Goal: Transaction & Acquisition: Purchase product/service

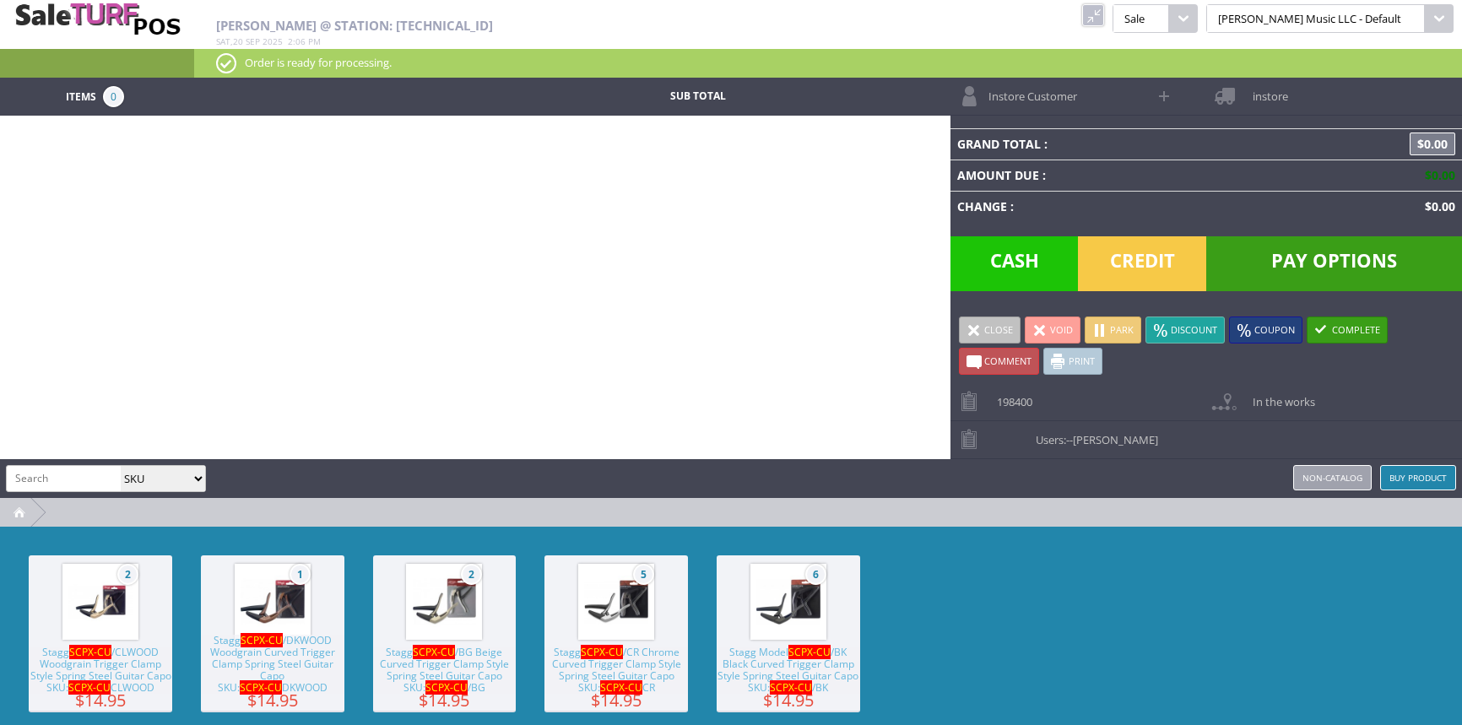
select select "sku"
paste input "ARTOENAT-SM21060001"
type input "ARTOENAT-SM21060001"
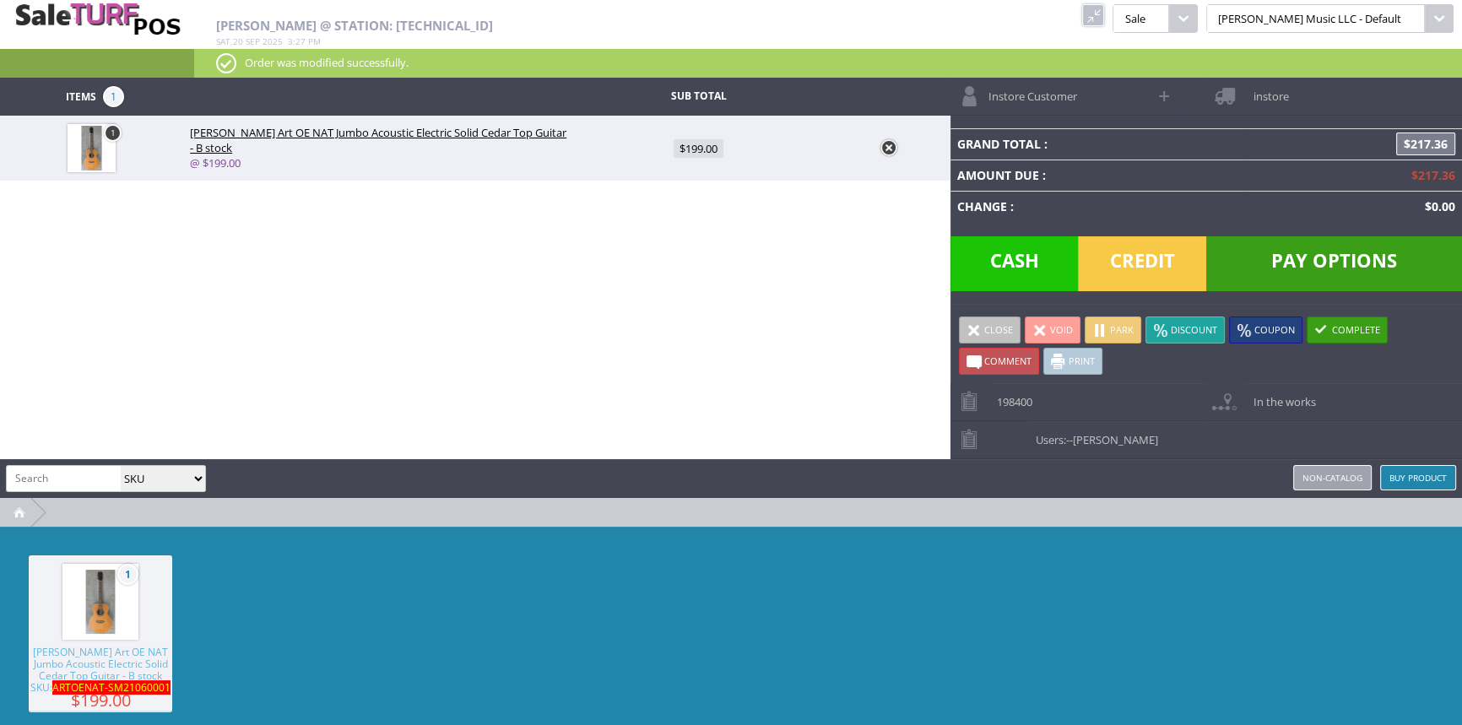
click at [1104, 16] on link at bounding box center [1093, 15] width 22 height 22
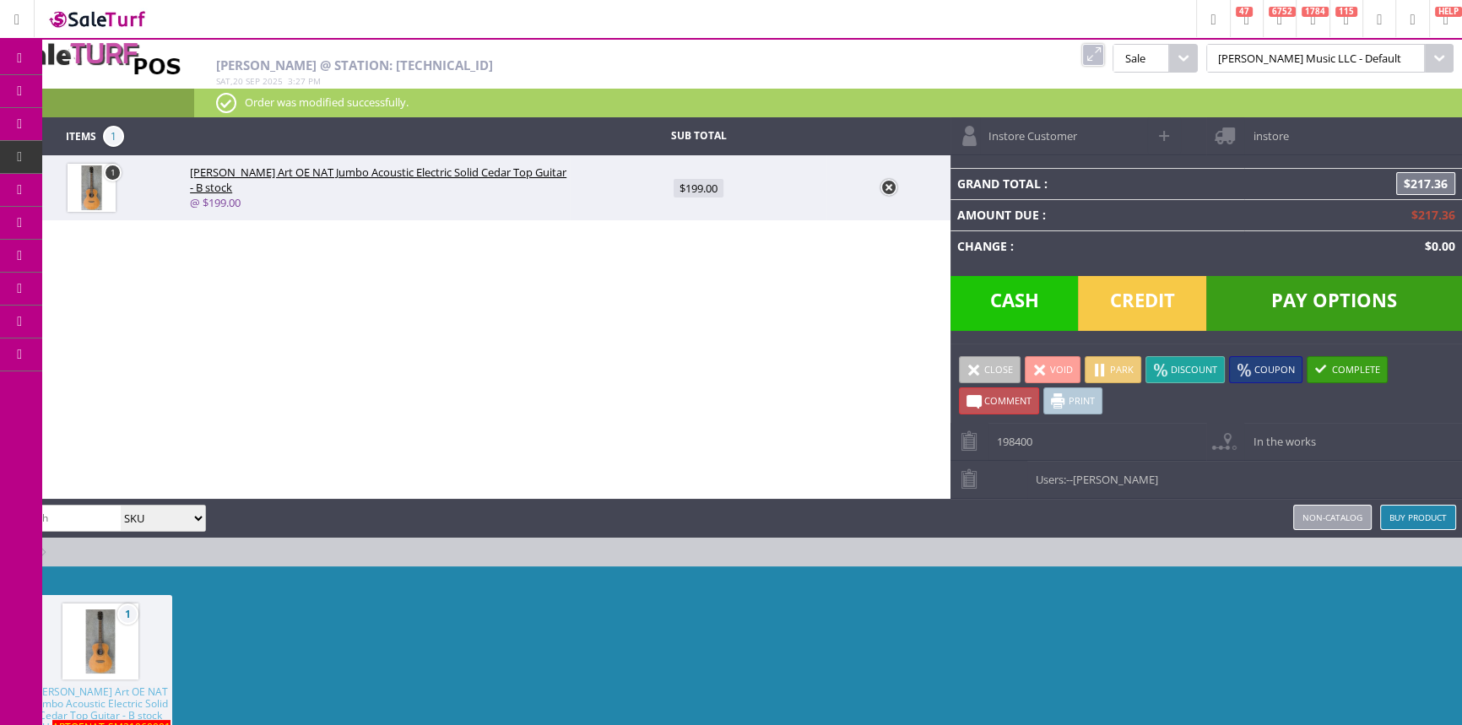
drag, startPoint x: 891, startPoint y: 186, endPoint x: 882, endPoint y: 185, distance: 9.3
click at [892, 186] on link at bounding box center [888, 187] width 17 height 17
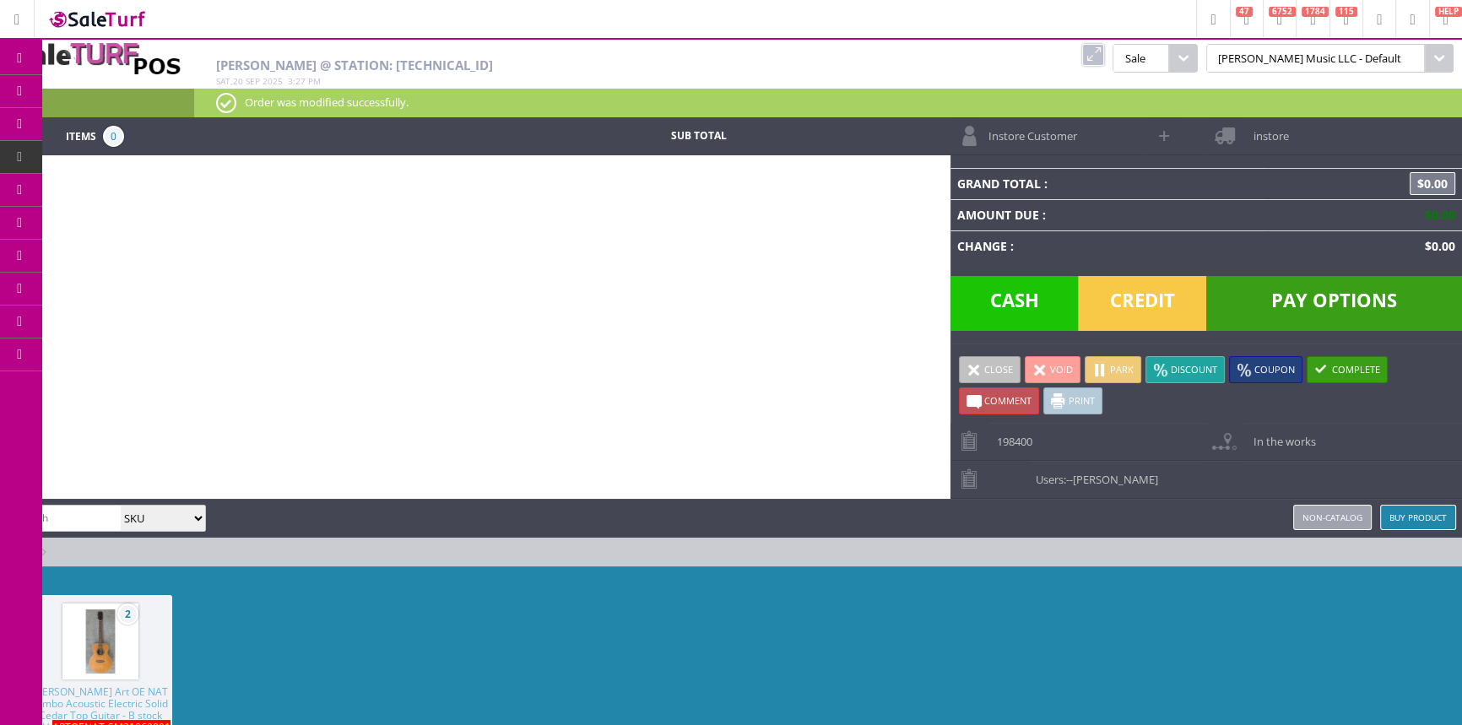
click at [116, 184] on span "Order List" at bounding box center [134, 190] width 50 height 15
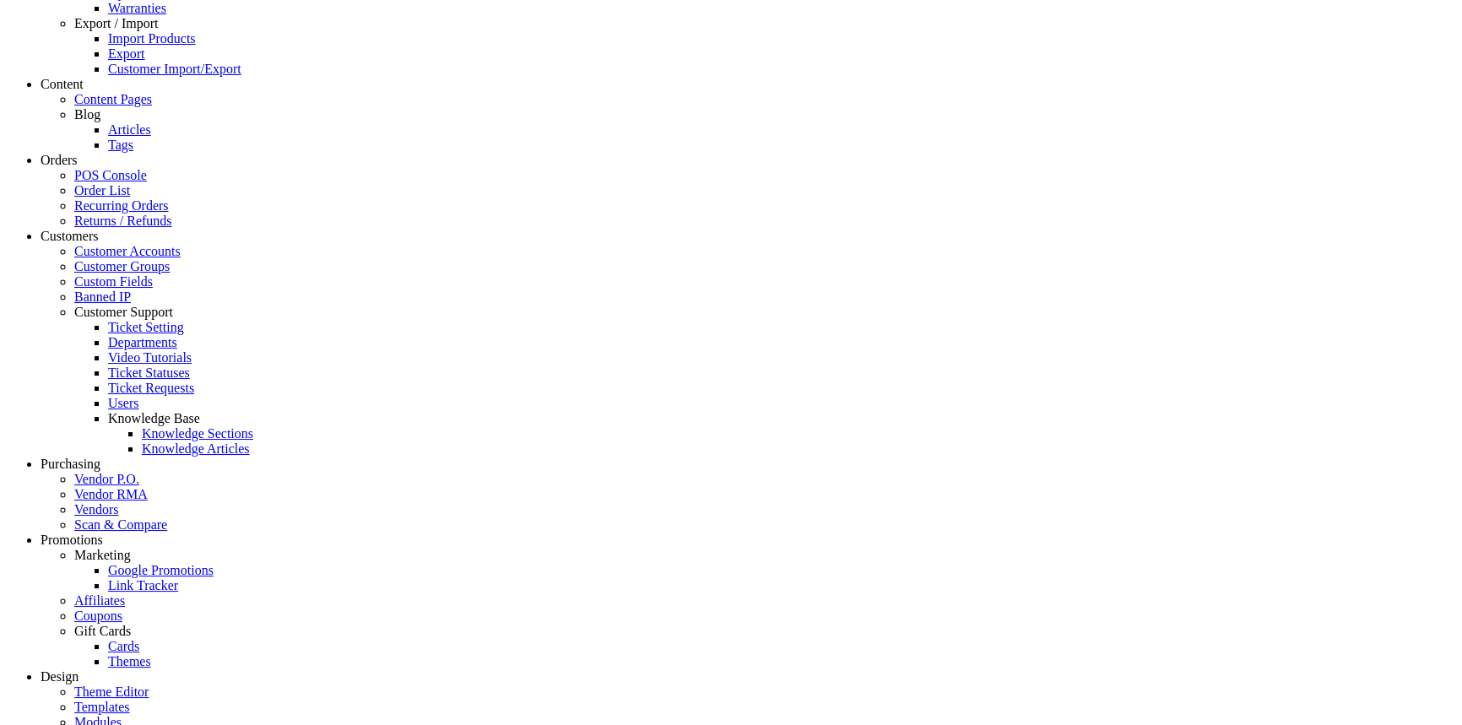
scroll to position [1073, 0]
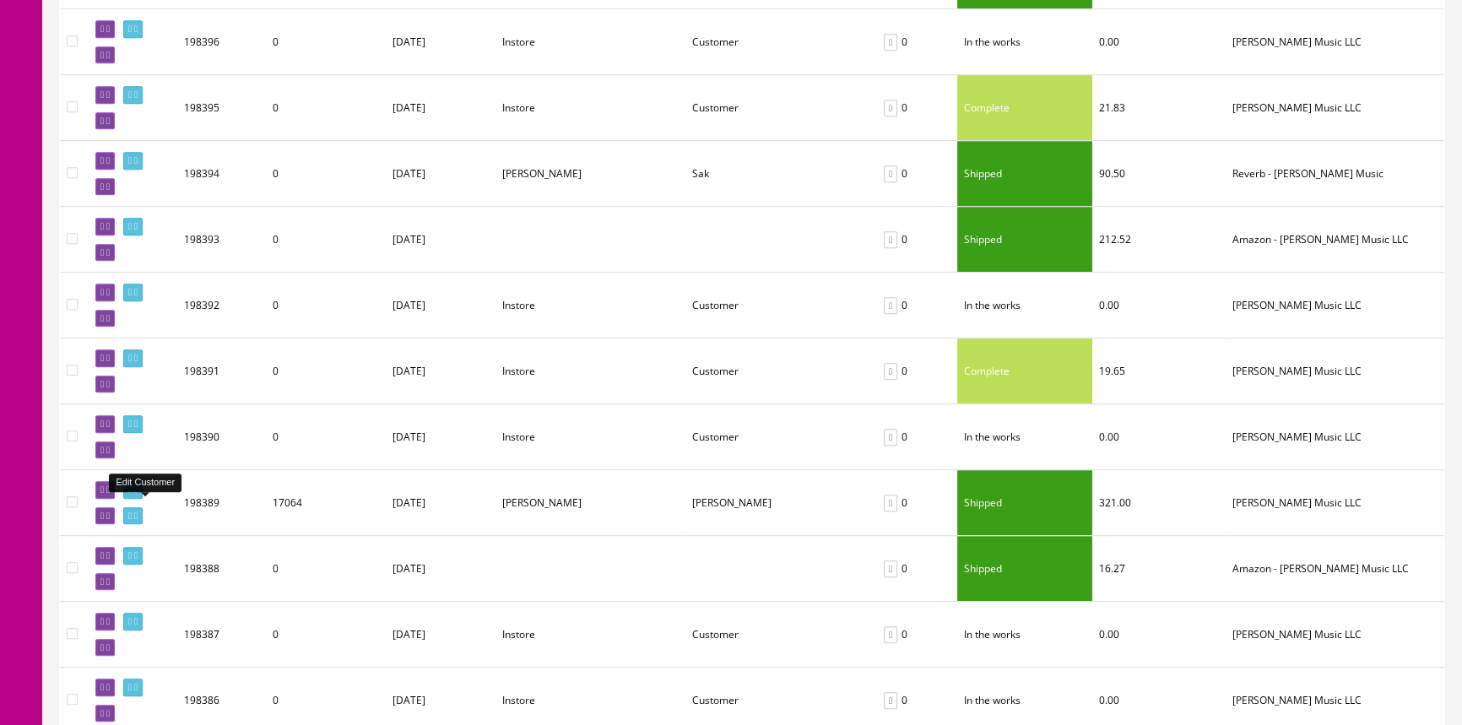
click at [132, 511] on icon at bounding box center [129, 515] width 3 height 9
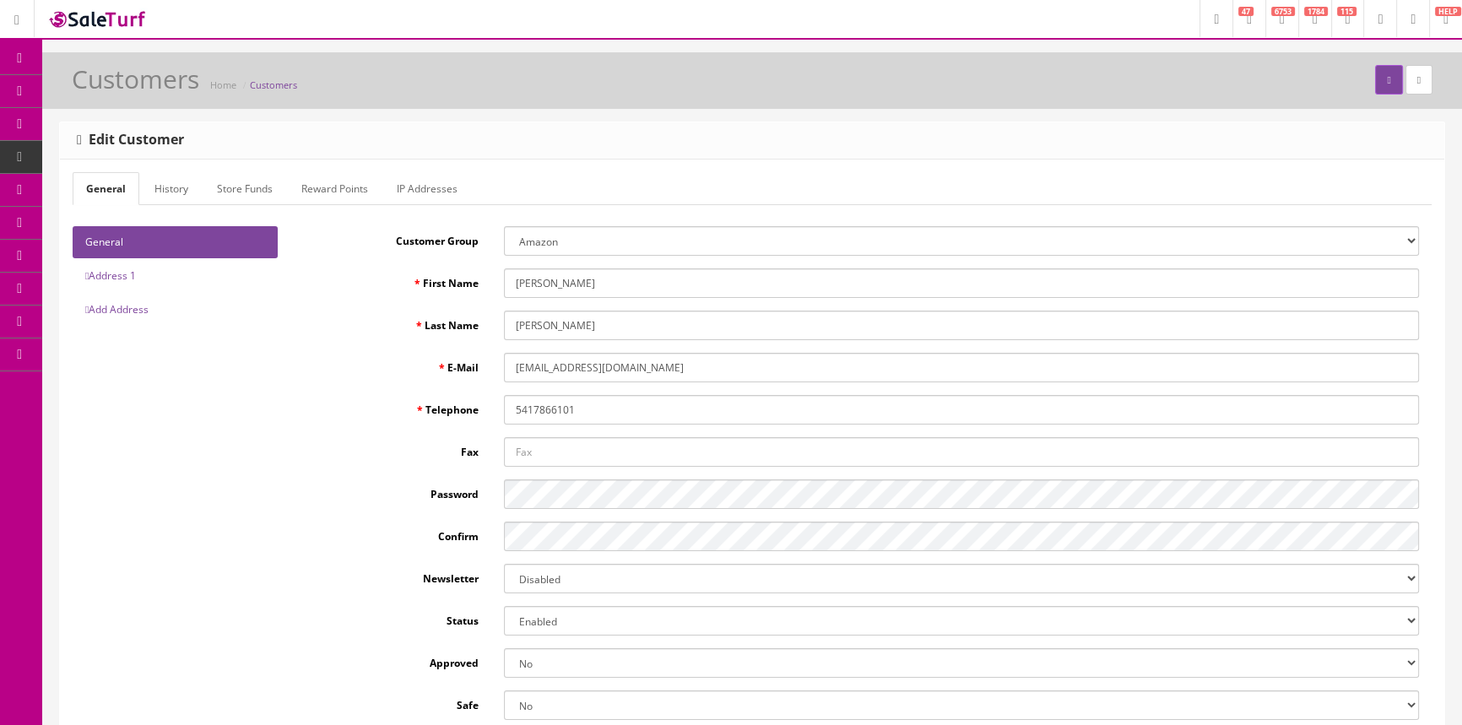
type input "[PERSON_NAME]"
drag, startPoint x: 650, startPoint y: 368, endPoint x: 515, endPoint y: 360, distance: 135.3
click at [515, 360] on input "[EMAIL_ADDRESS][DOMAIN_NAME]" at bounding box center [961, 368] width 915 height 30
click at [704, 388] on div "DL Customer Group Amazon Default Ebay Jet My Store Customers Phone Preferred Pu…" at bounding box center [867, 473] width 1128 height 494
drag, startPoint x: 643, startPoint y: 369, endPoint x: 513, endPoint y: 373, distance: 130.0
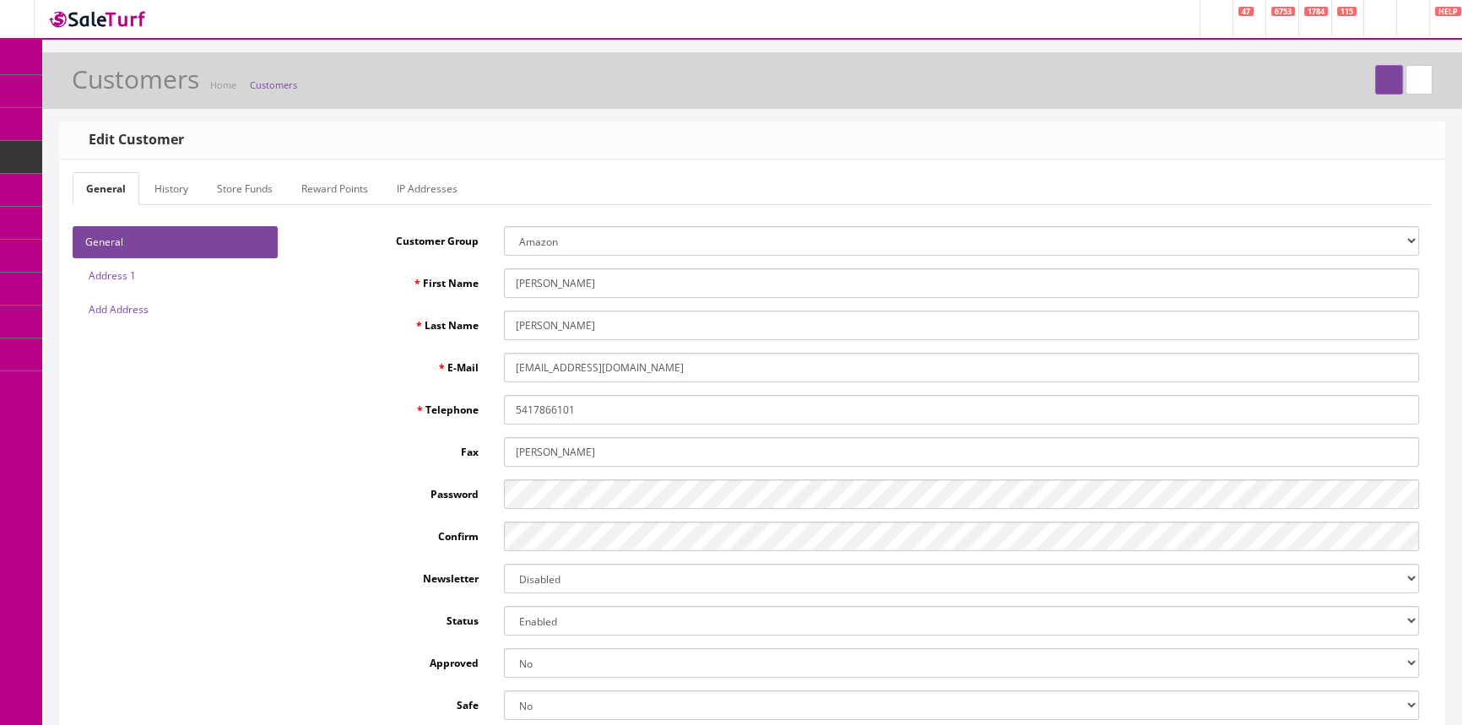
click at [513, 373] on input "breathe234@gmail.com" at bounding box center [961, 368] width 915 height 30
click at [121, 149] on span "POS Console" at bounding box center [130, 156] width 60 height 14
drag, startPoint x: 651, startPoint y: 368, endPoint x: 515, endPoint y: 362, distance: 136.0
click at [515, 362] on input "[EMAIL_ADDRESS][DOMAIN_NAME]" at bounding box center [961, 368] width 915 height 30
drag, startPoint x: 590, startPoint y: 413, endPoint x: 514, endPoint y: 412, distance: 76.0
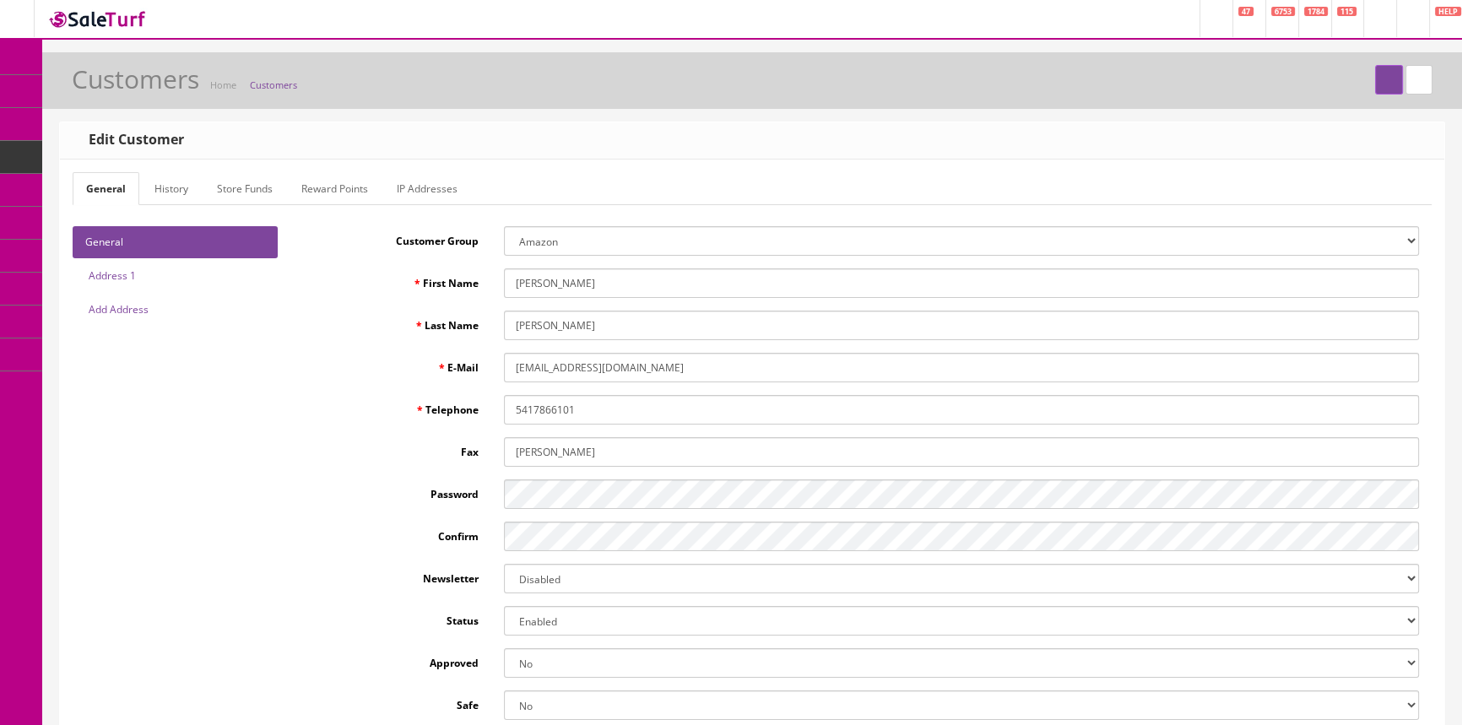
click at [514, 412] on input "5417866101" at bounding box center [961, 410] width 915 height 30
click at [151, 277] on link "Address 1" at bounding box center [175, 276] width 205 height 32
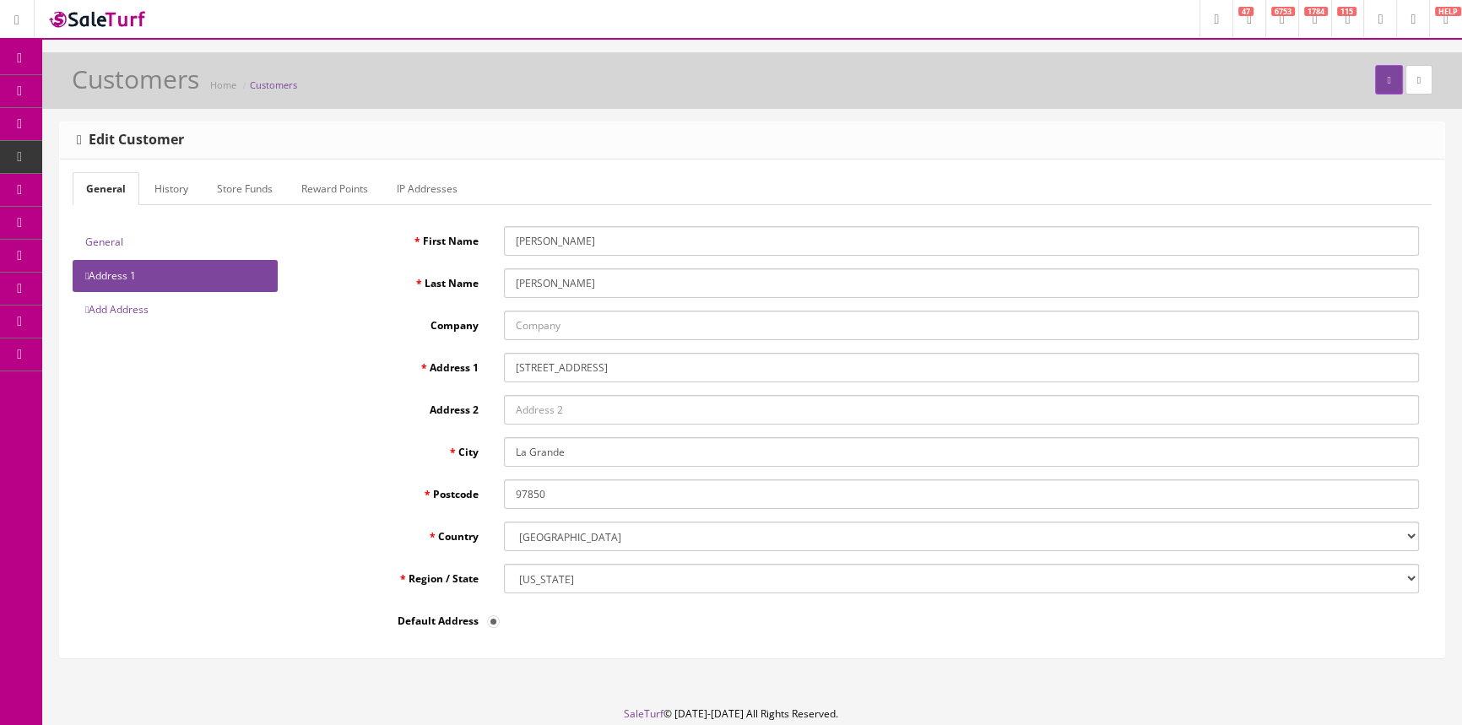
drag, startPoint x: 617, startPoint y: 379, endPoint x: 516, endPoint y: 371, distance: 100.7
click at [516, 371] on input "2901 N Spruce St" at bounding box center [961, 368] width 915 height 30
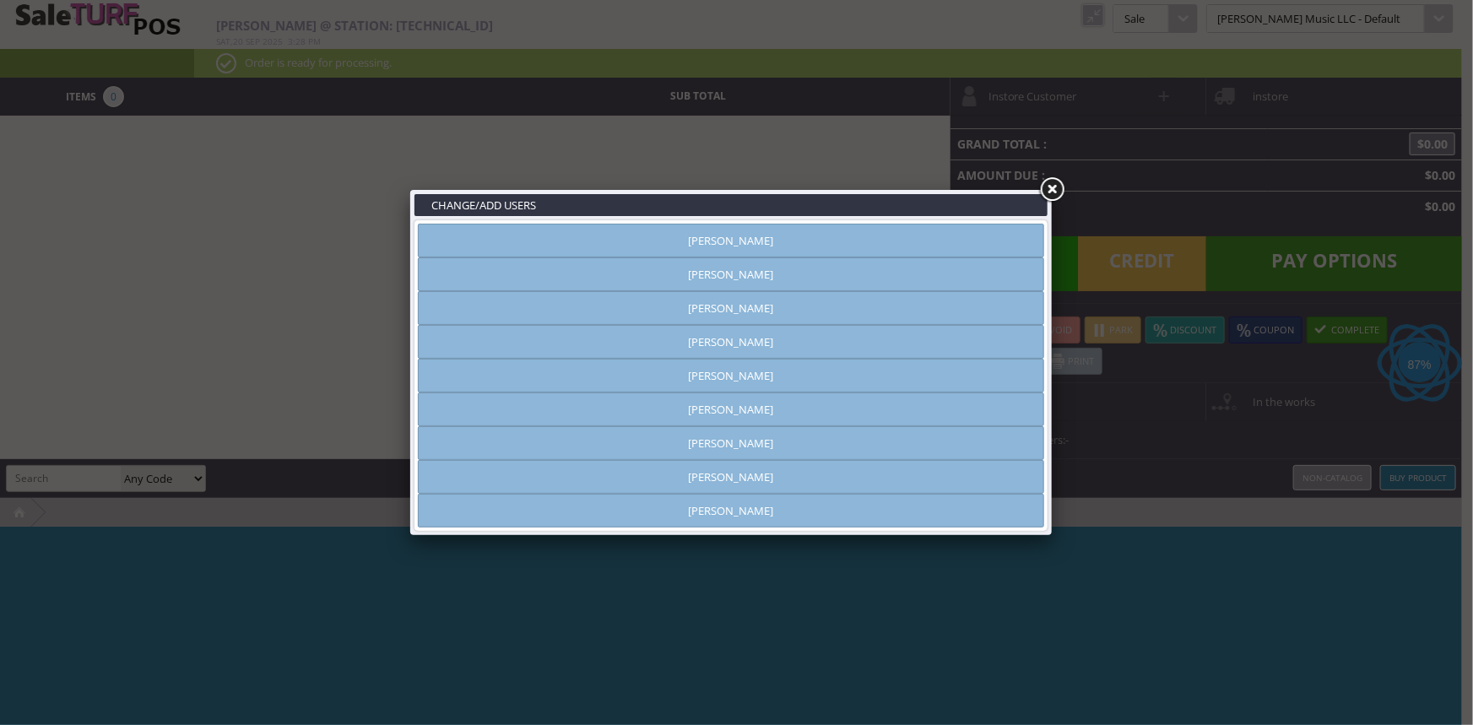
type input "[PERSON_NAME]"
click at [764, 271] on link "[PERSON_NAME]" at bounding box center [731, 274] width 626 height 34
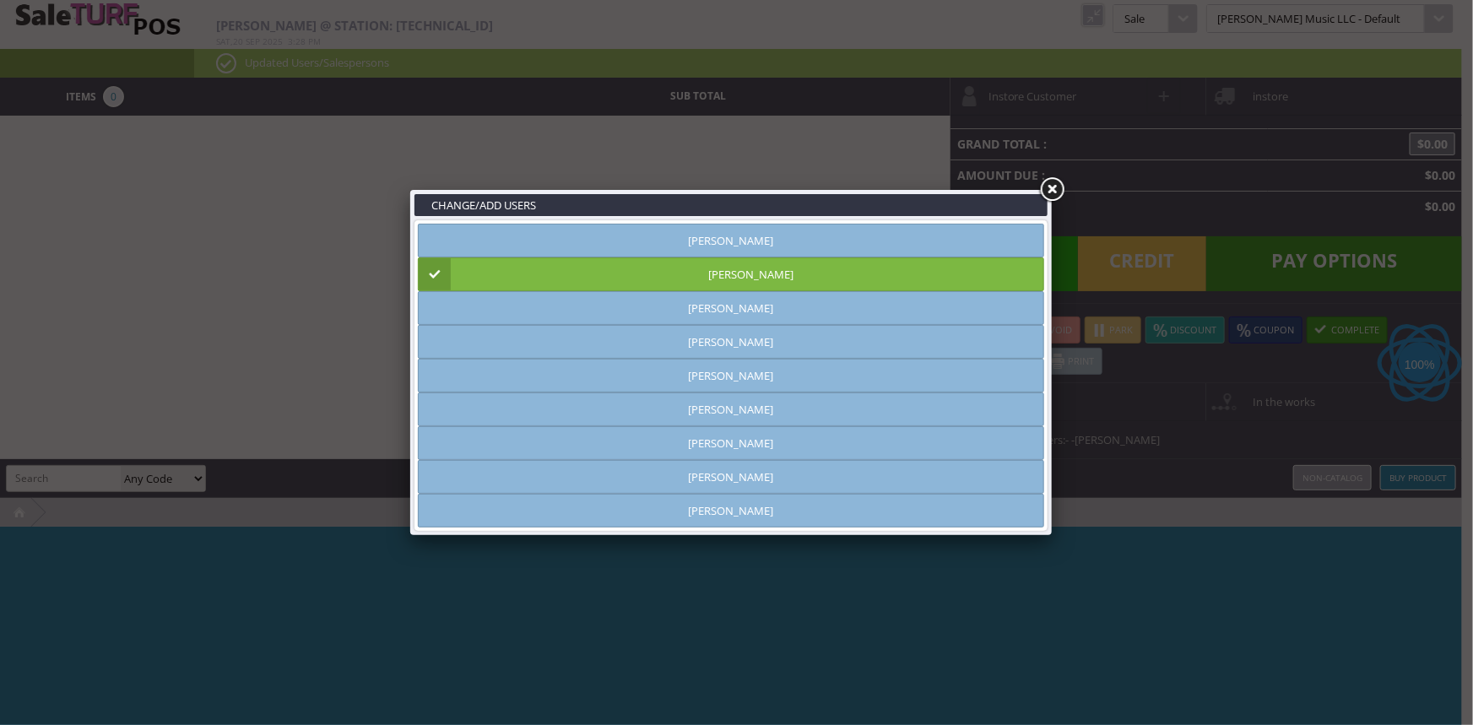
click at [1046, 182] on link at bounding box center [1051, 190] width 30 height 30
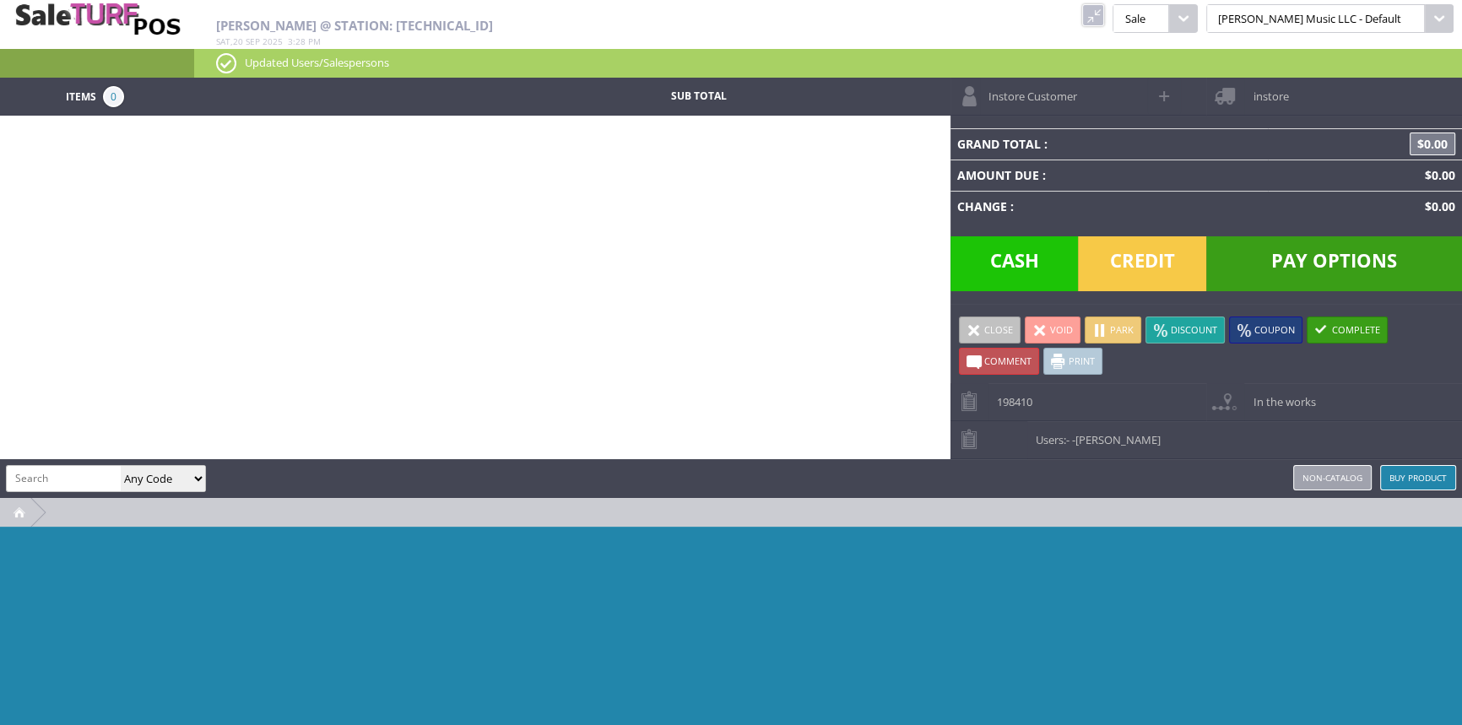
click at [39, 482] on input "search" at bounding box center [64, 478] width 114 height 24
paste input "ARTOENAT-SM21060001"
type input "ARTOENAT-SM21060001"
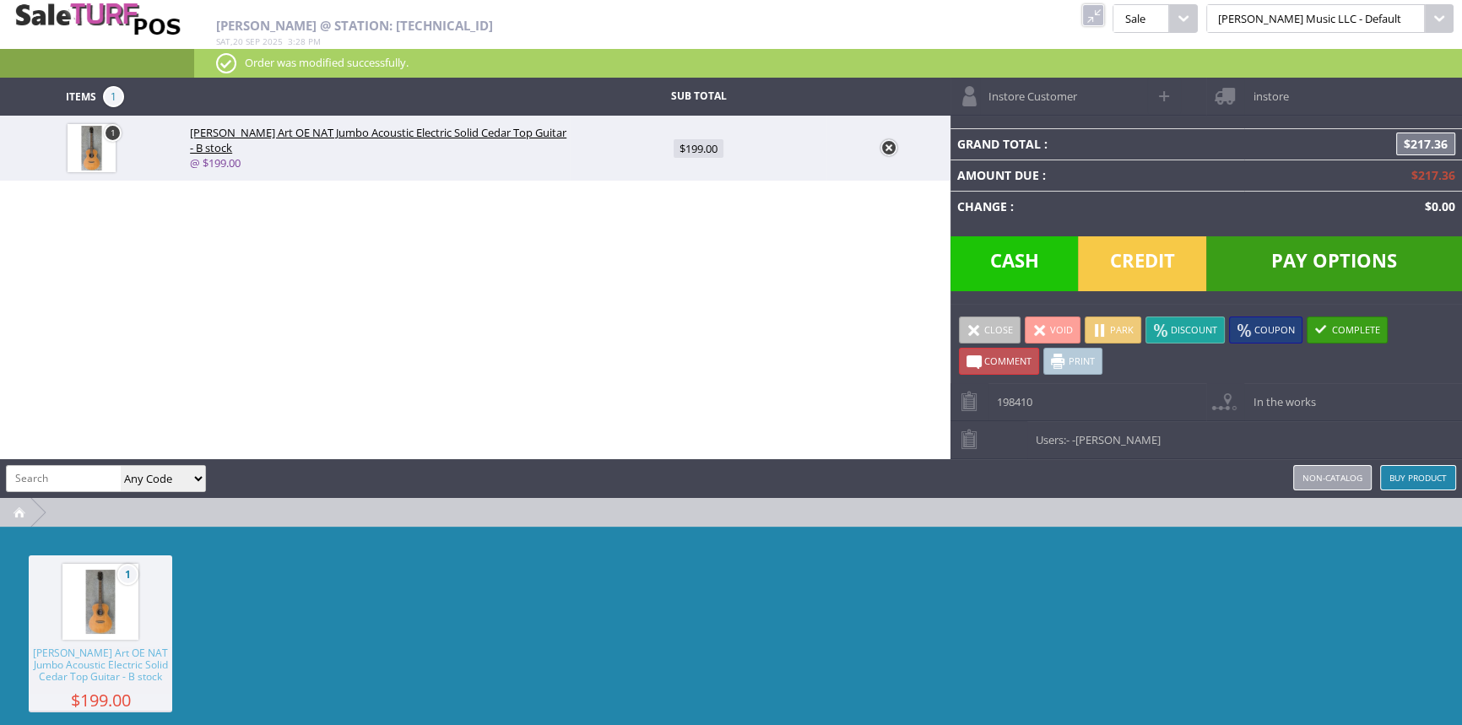
click at [1055, 95] on span "Instore Customer" at bounding box center [1028, 91] width 97 height 26
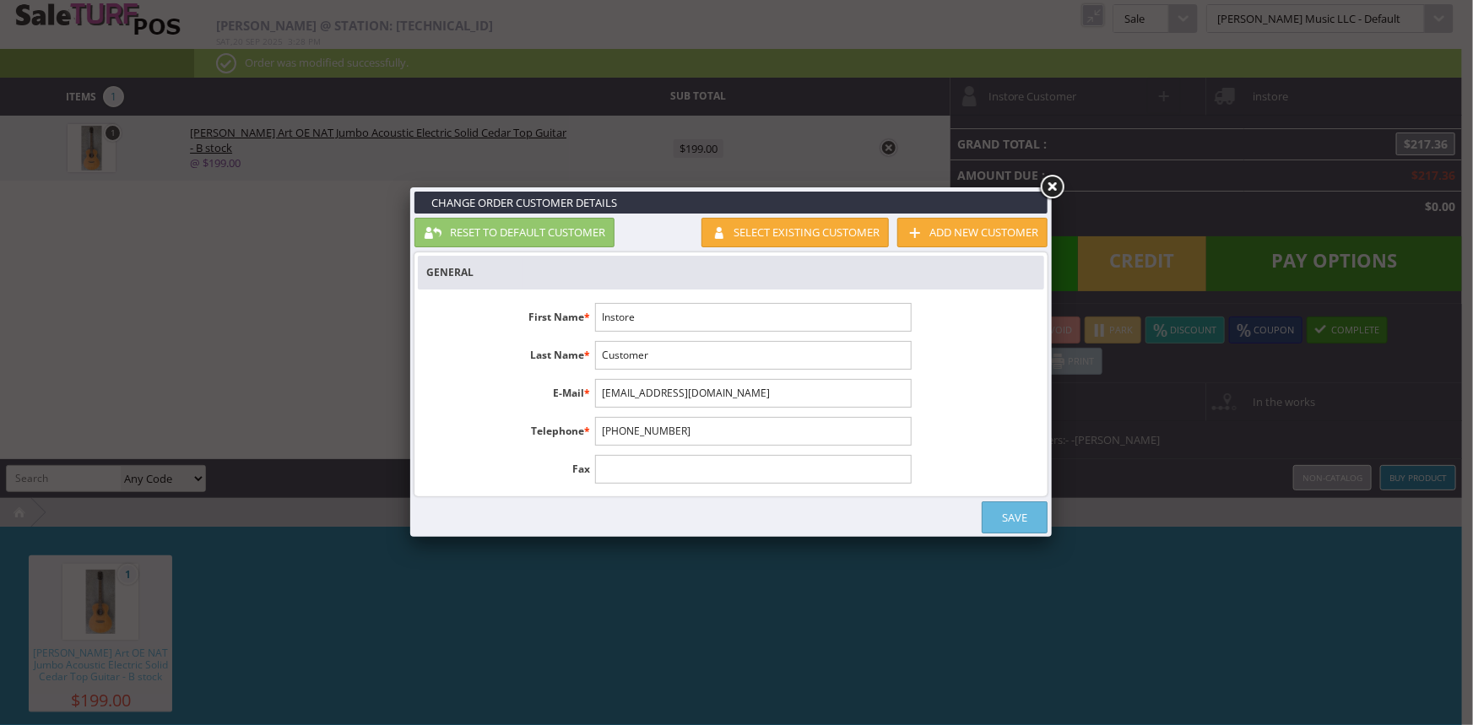
click at [1053, 184] on link at bounding box center [1051, 187] width 30 height 30
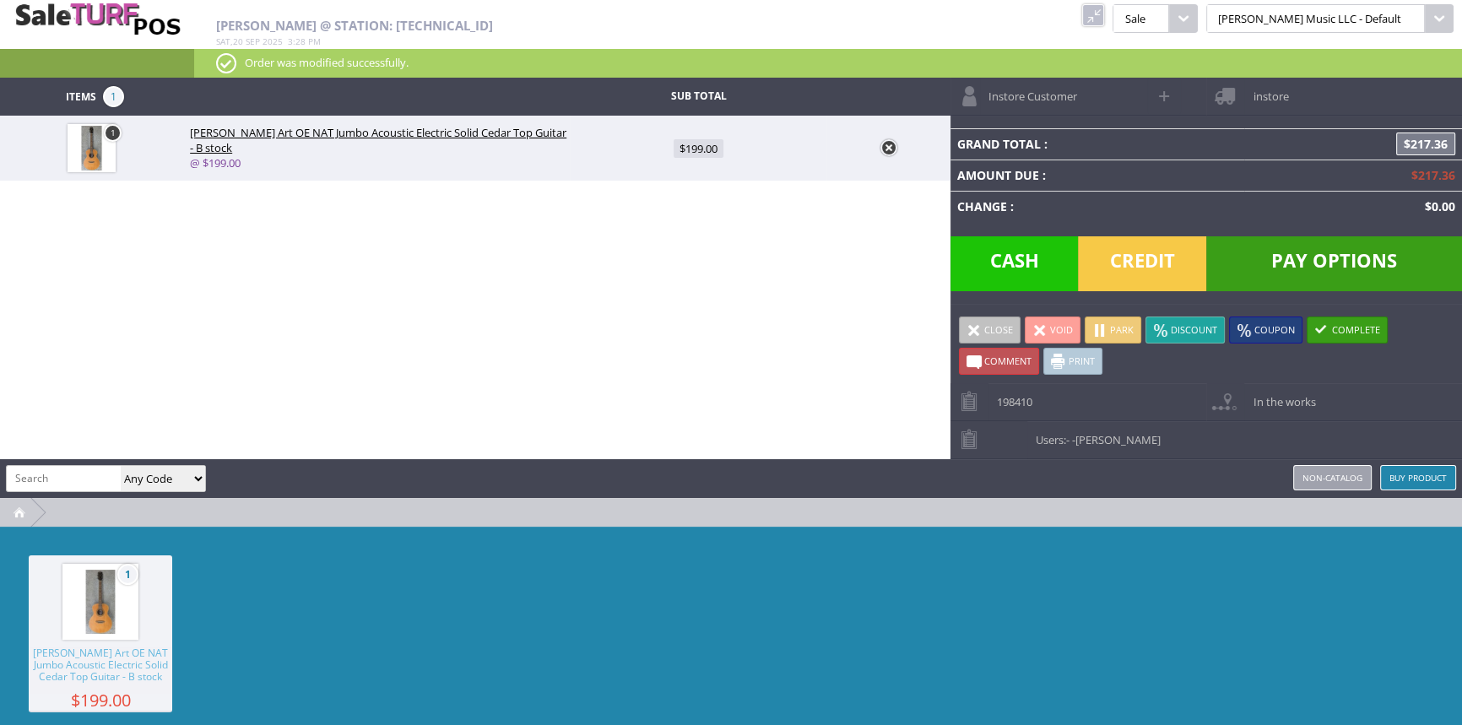
click at [1108, 91] on link "Instore Customer" at bounding box center [1048, 96] width 197 height 37
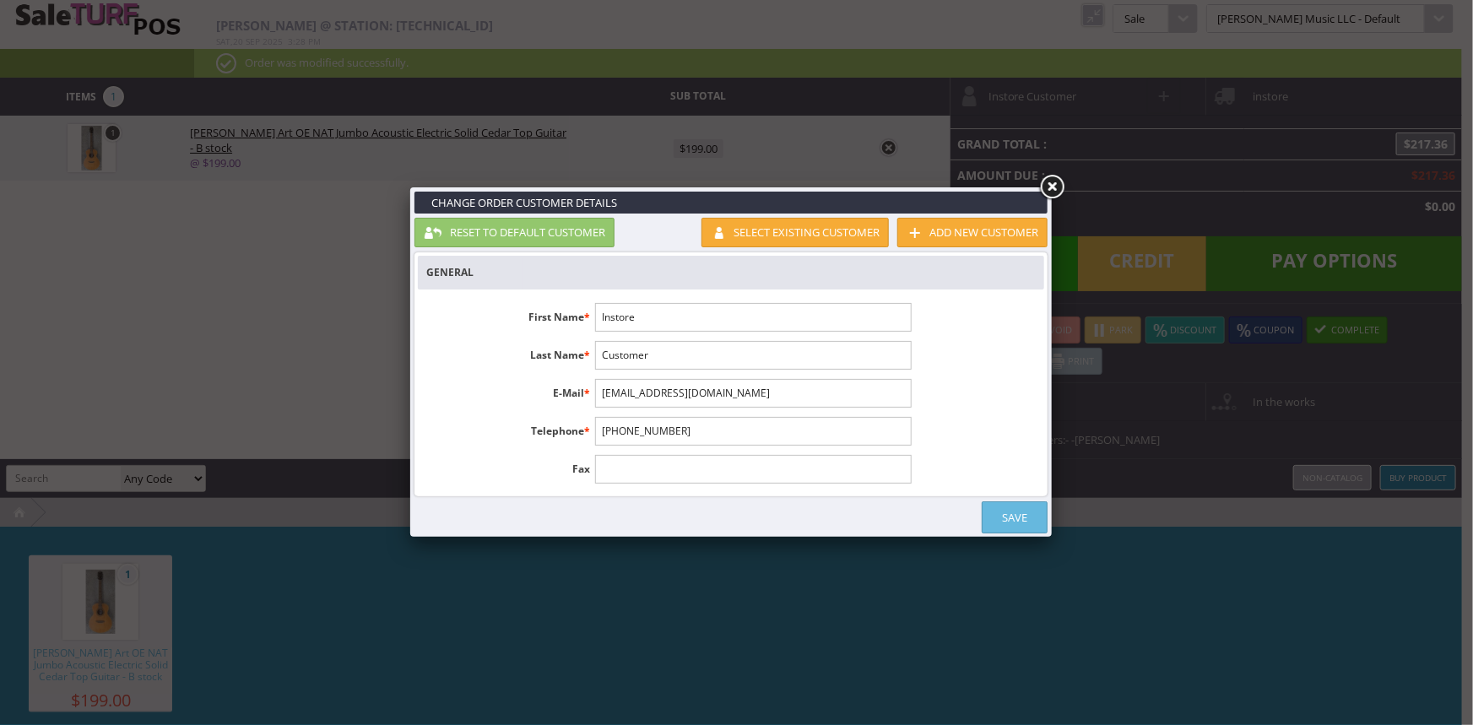
click at [1054, 182] on link at bounding box center [1051, 187] width 30 height 30
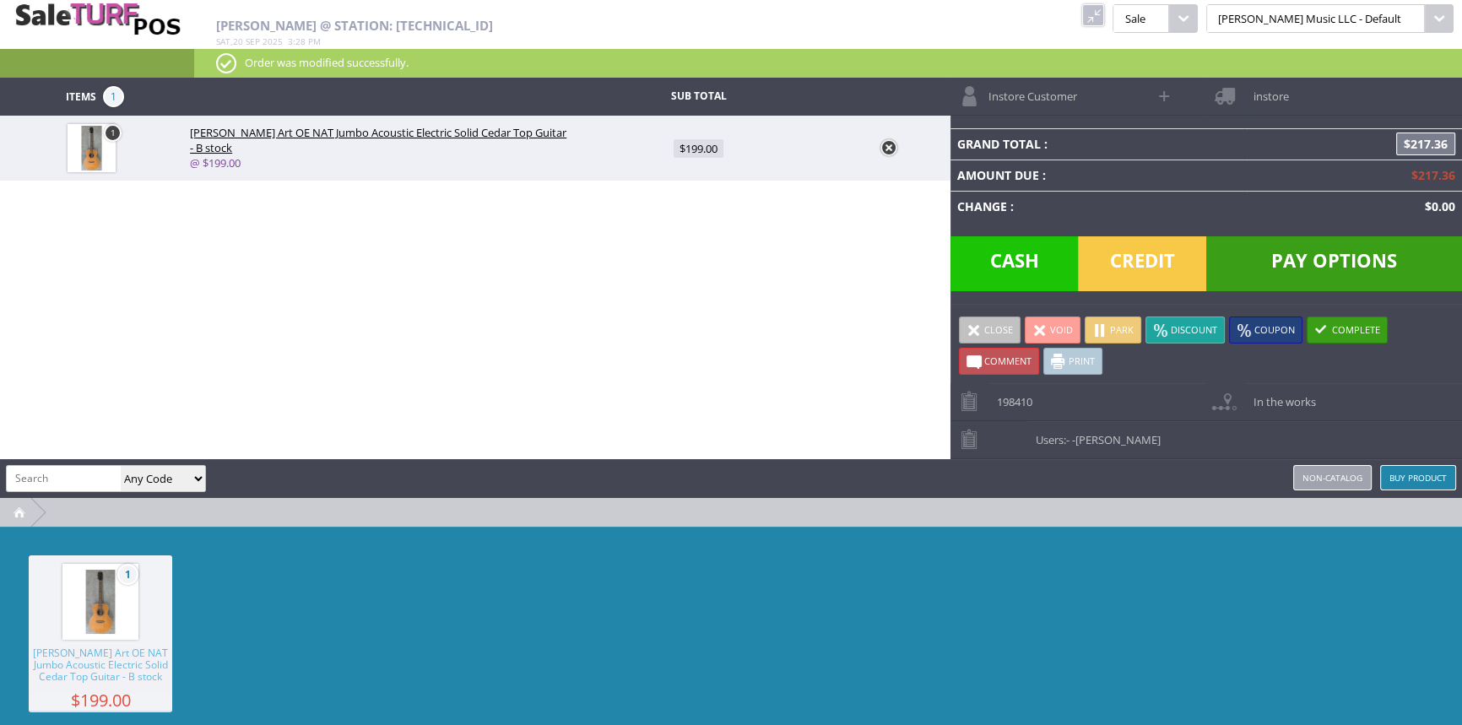
click at [1051, 99] on span "Instore Customer" at bounding box center [1028, 91] width 97 height 26
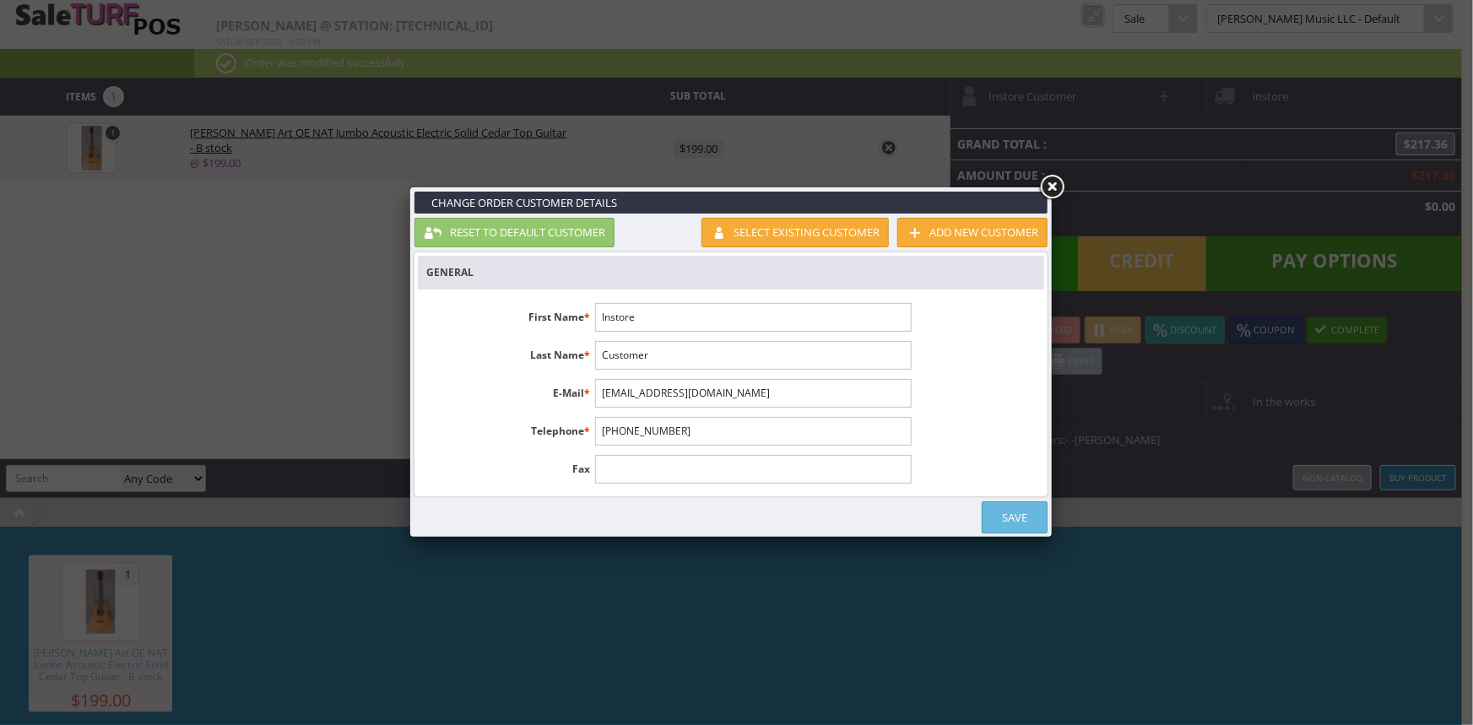
drag, startPoint x: 646, startPoint y: 311, endPoint x: 582, endPoint y: 304, distance: 64.6
click at [582, 304] on li "First Name * Instore" at bounding box center [668, 317] width 501 height 29
click at [671, 320] on input "Instore" at bounding box center [753, 317] width 316 height 29
type input "I"
type input "Mary"
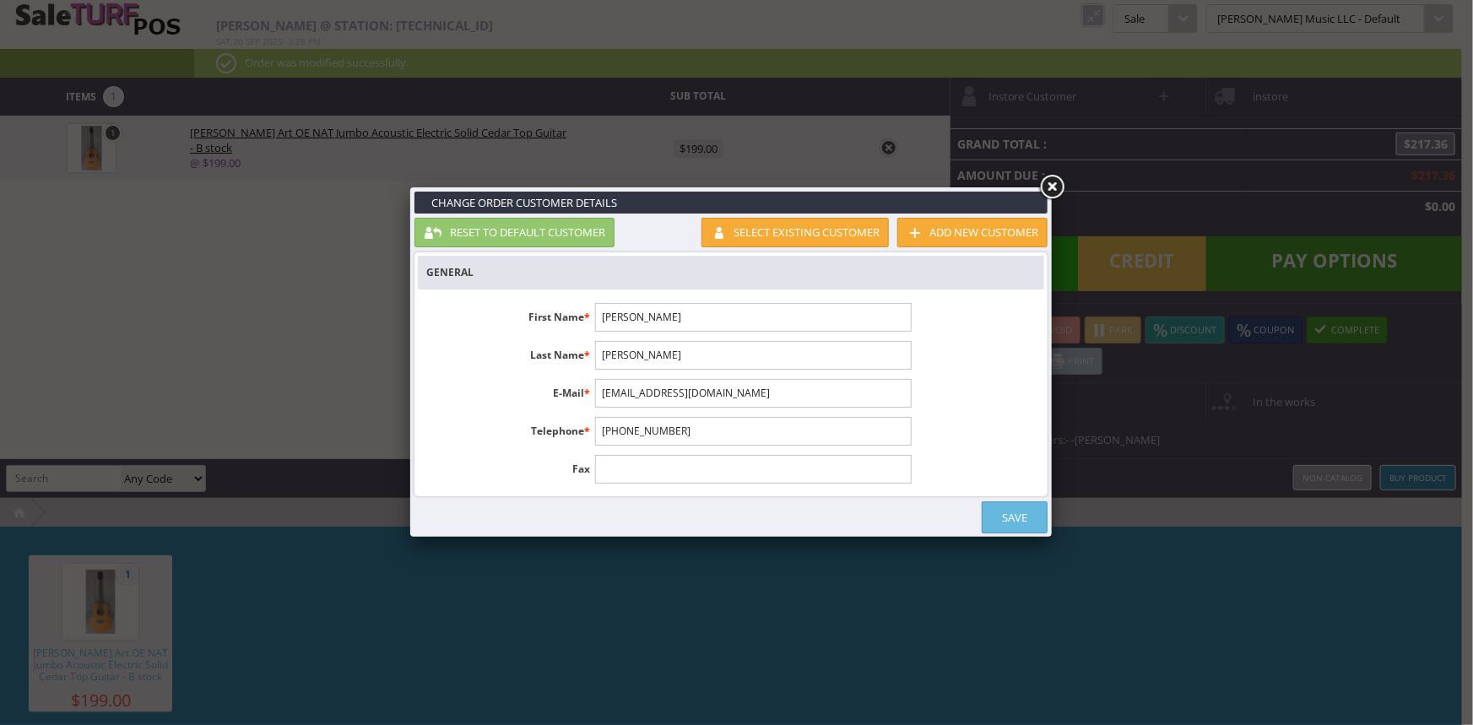
type input "Ann"
paste input "breathe234@gmail"
type input "breathe234@gmail.com"
drag, startPoint x: 690, startPoint y: 430, endPoint x: 582, endPoint y: 416, distance: 108.9
click at [581, 425] on li "Telephone * 1-555-555-1212" at bounding box center [668, 431] width 501 height 29
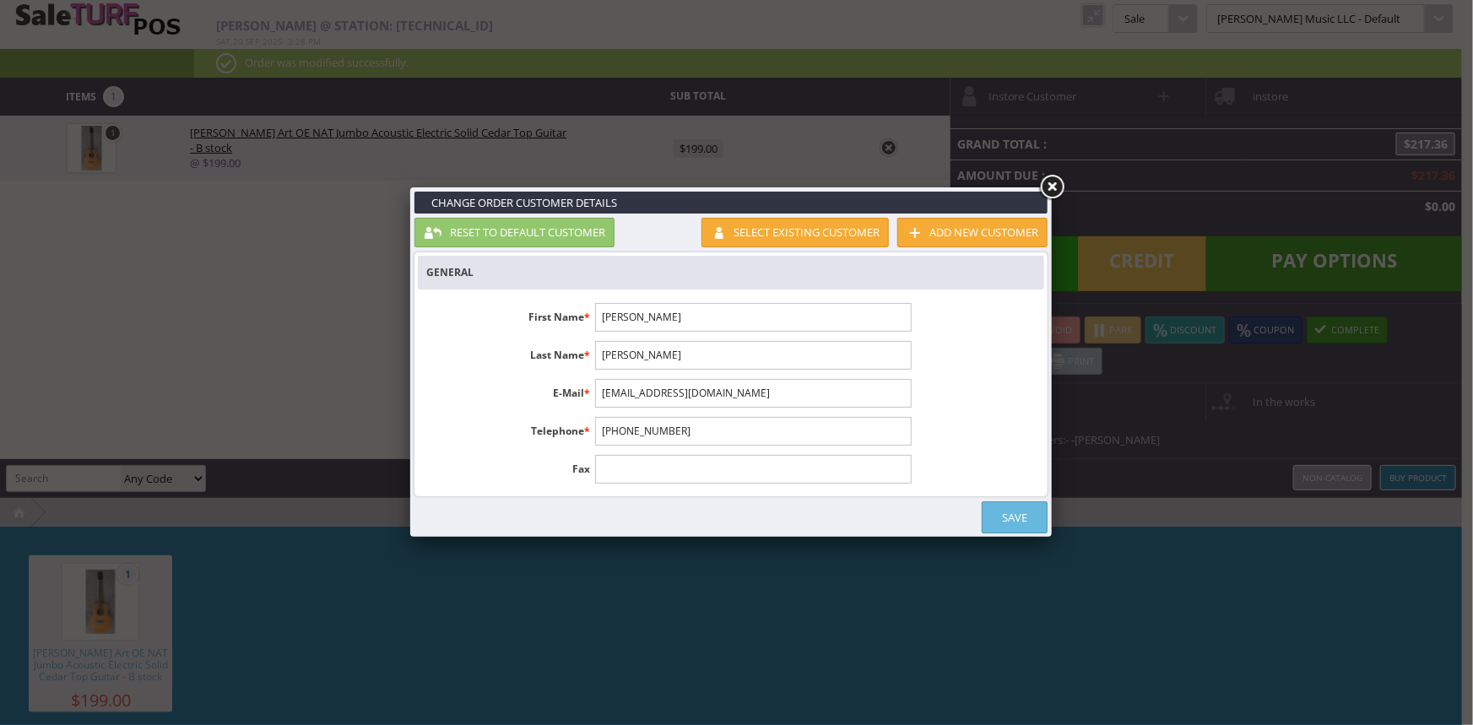
drag, startPoint x: 698, startPoint y: 435, endPoint x: 591, endPoint y: 437, distance: 107.2
click at [591, 437] on li "Telephone * 1-555-555-1212" at bounding box center [668, 431] width 501 height 29
paste input "5417866101"
type input "5417866101"
drag, startPoint x: 685, startPoint y: 430, endPoint x: 610, endPoint y: 434, distance: 75.2
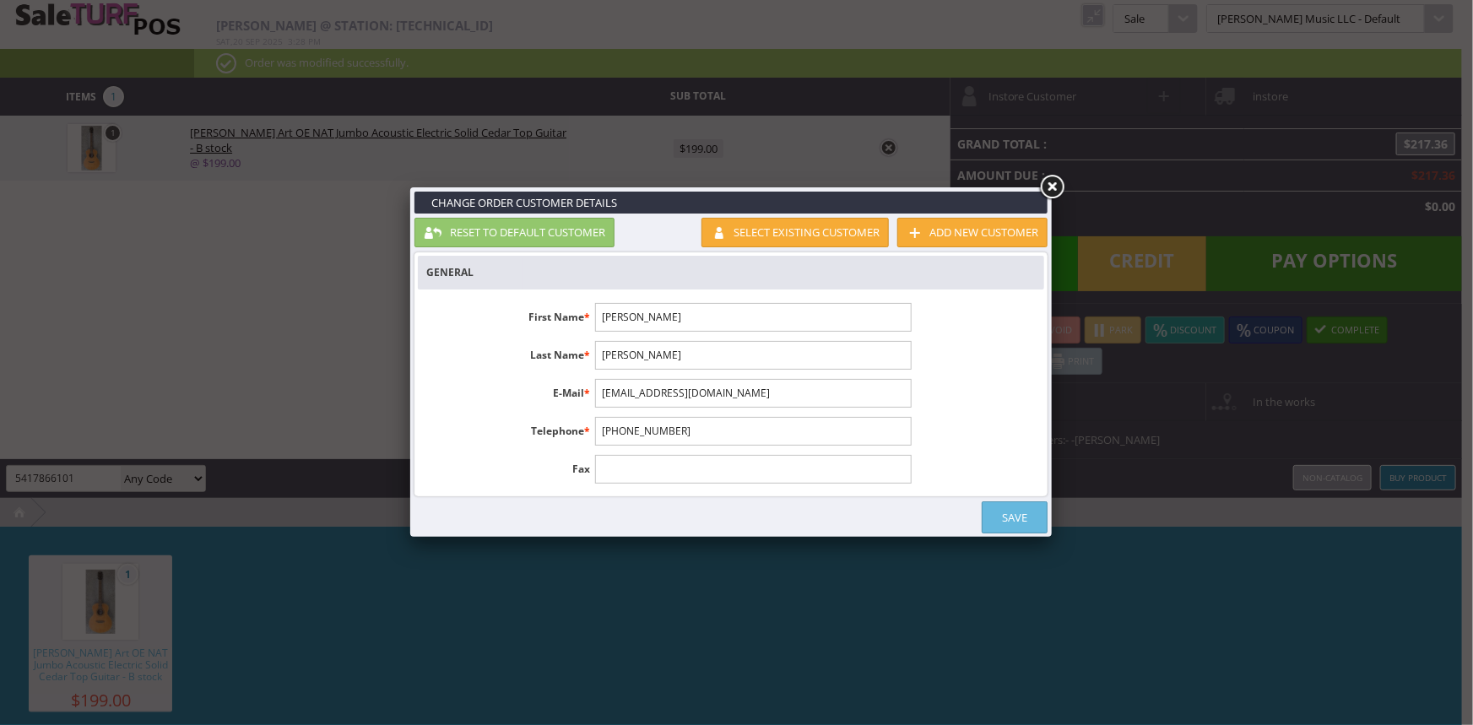
click at [610, 434] on input "[PHONE_NUMBER]" at bounding box center [753, 431] width 316 height 29
paste input "417866101"
type input "1"
paste input "5417866101"
type input "5417866101"
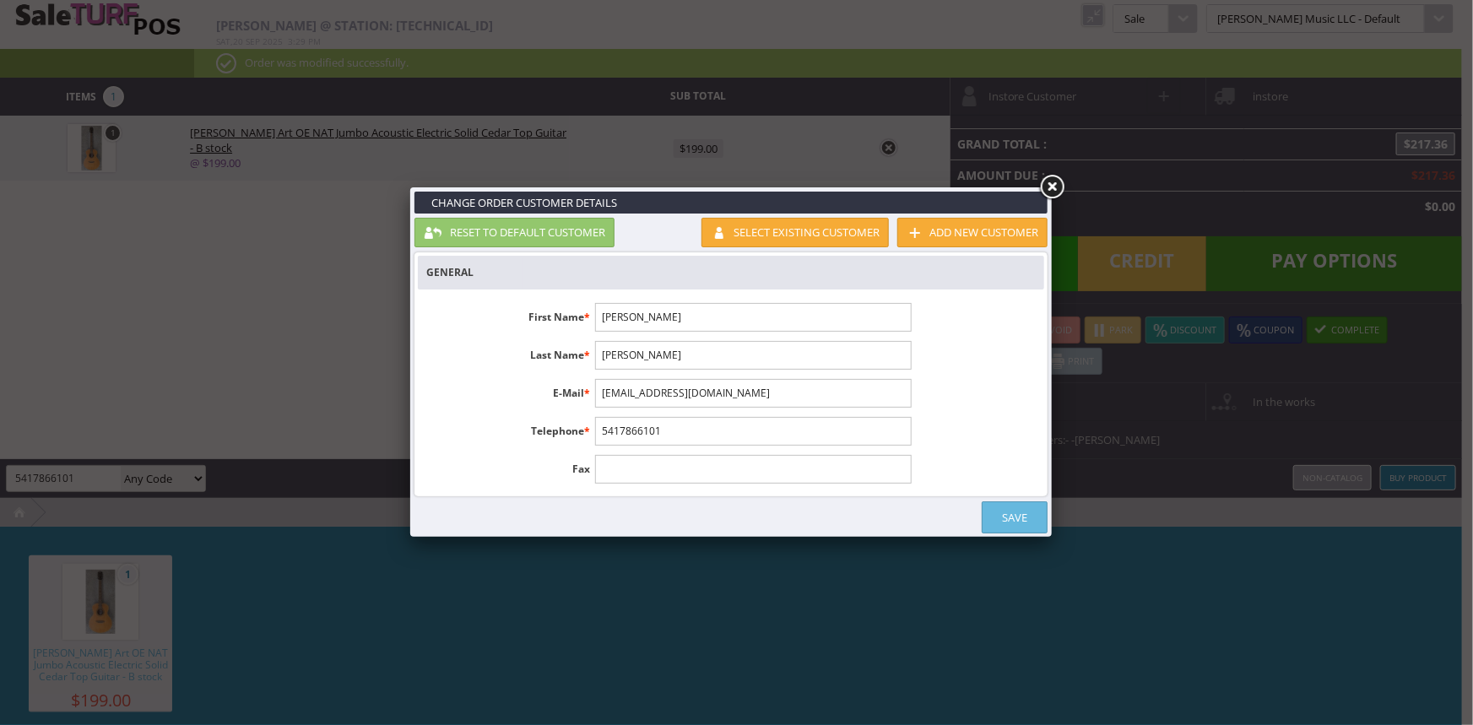
click at [1006, 512] on link "Save" at bounding box center [1014, 517] width 66 height 32
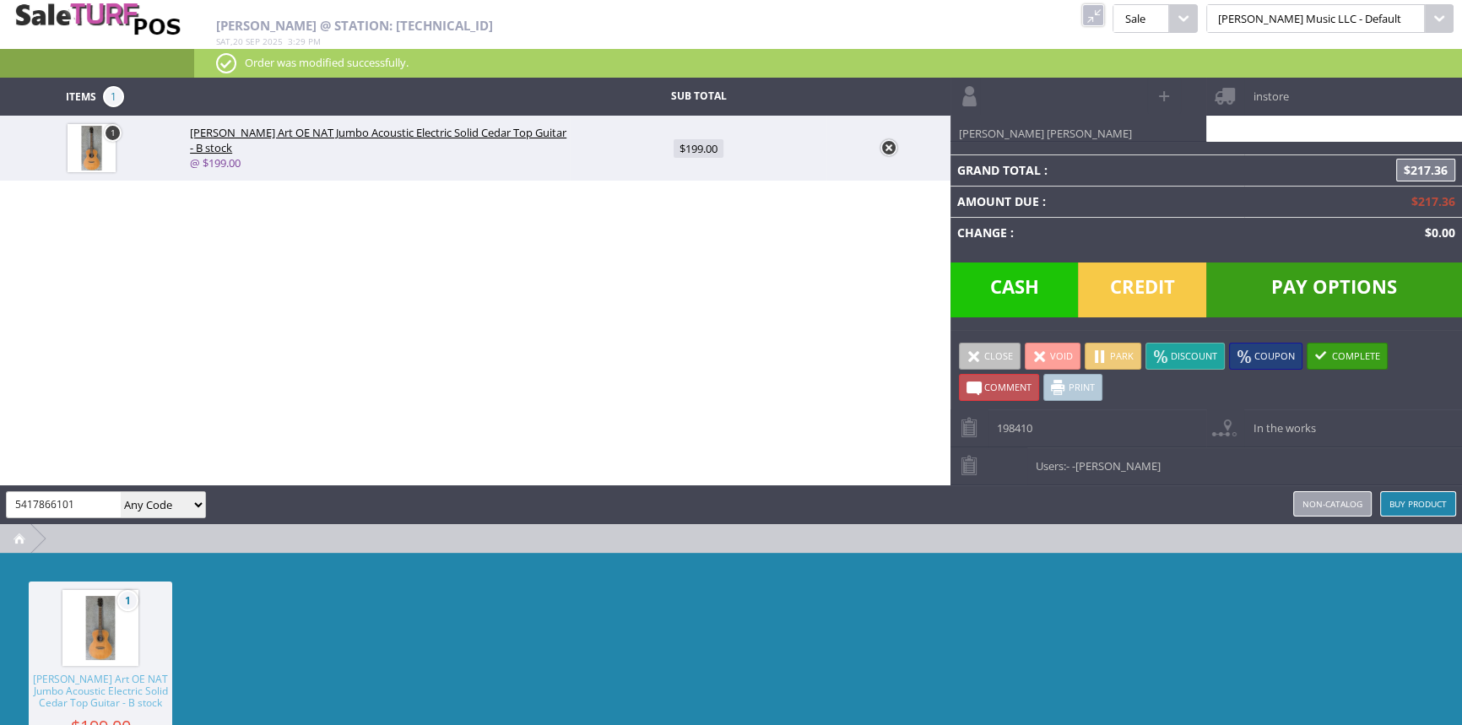
click at [1252, 94] on span "instore" at bounding box center [1266, 91] width 44 height 26
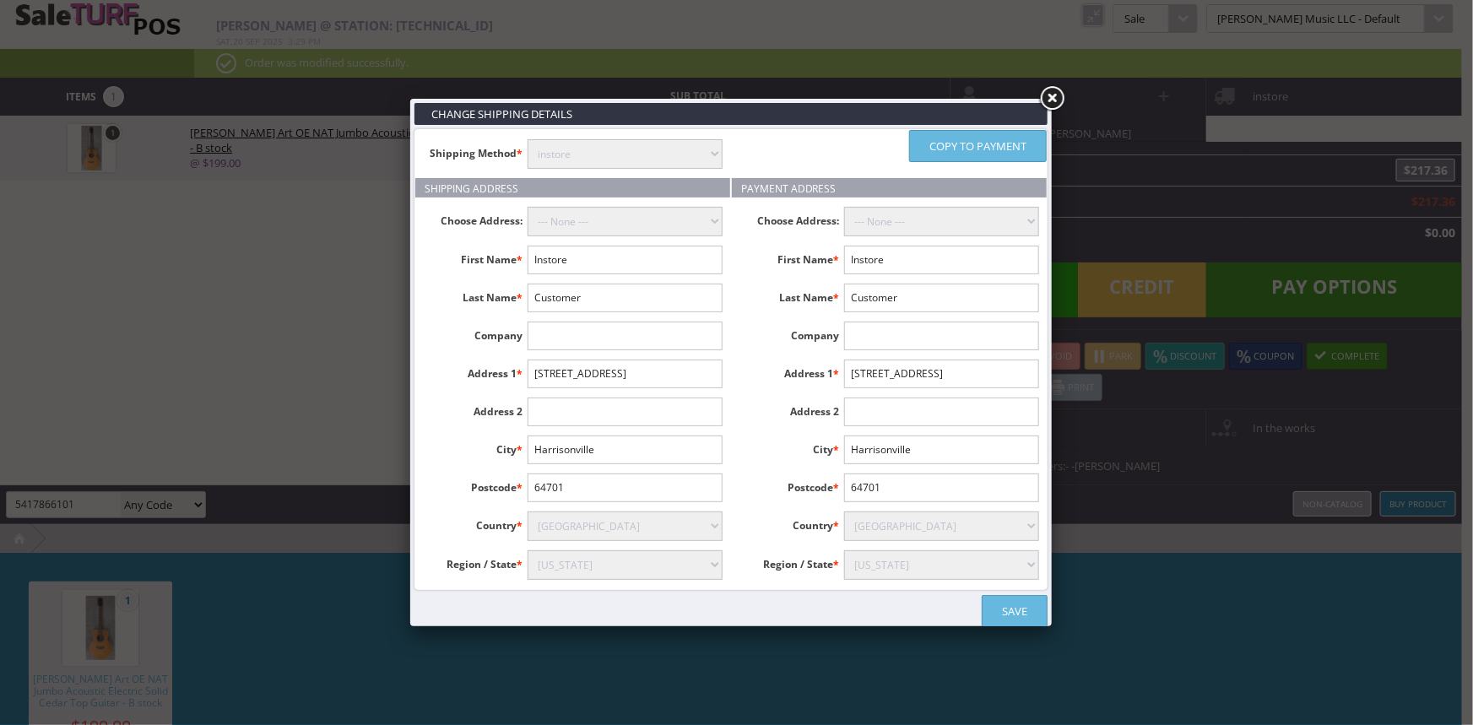
click at [1051, 102] on link at bounding box center [1051, 99] width 30 height 30
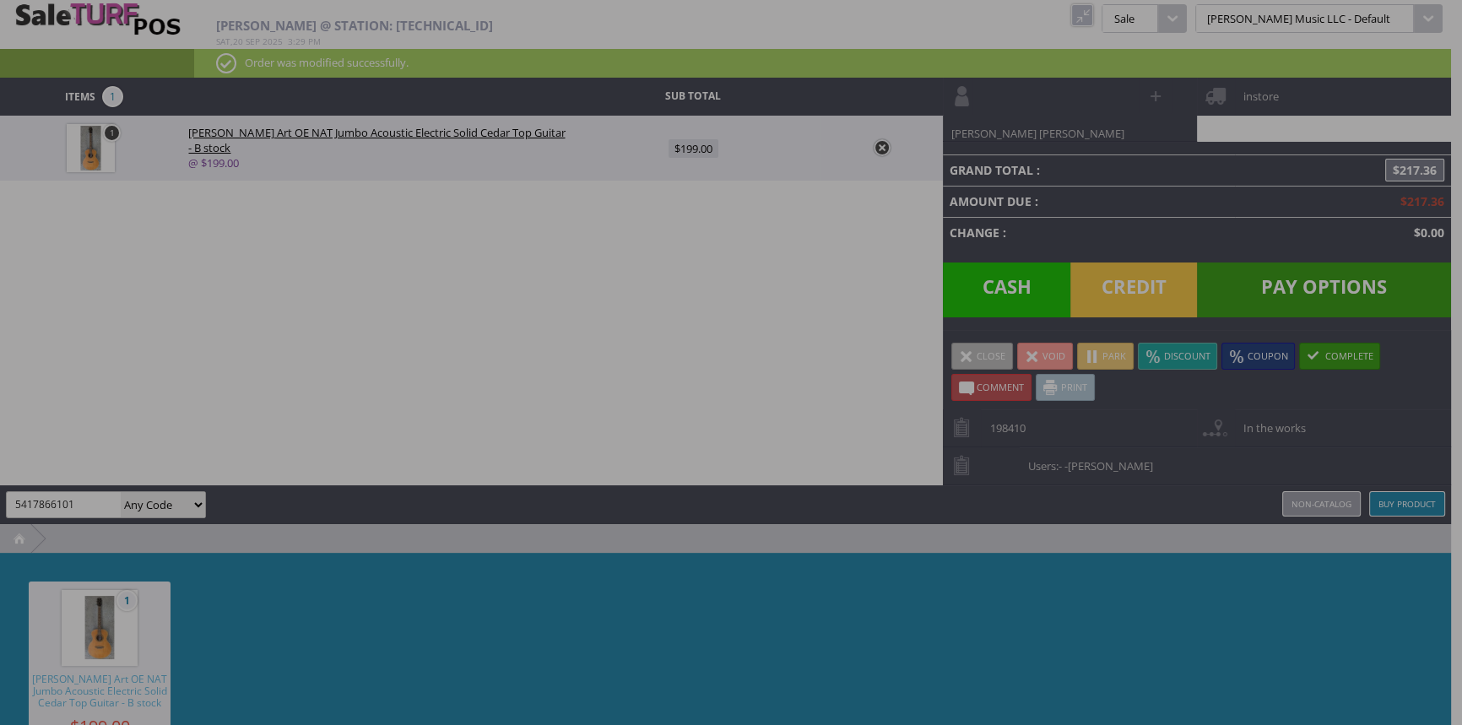
click at [1055, 100] on link "Mary Ann" at bounding box center [1041, 109] width 196 height 63
type input "Instore"
type input "Customer"
type input "[EMAIL_ADDRESS][DOMAIN_NAME]"
type input "[PHONE_NUMBER]"
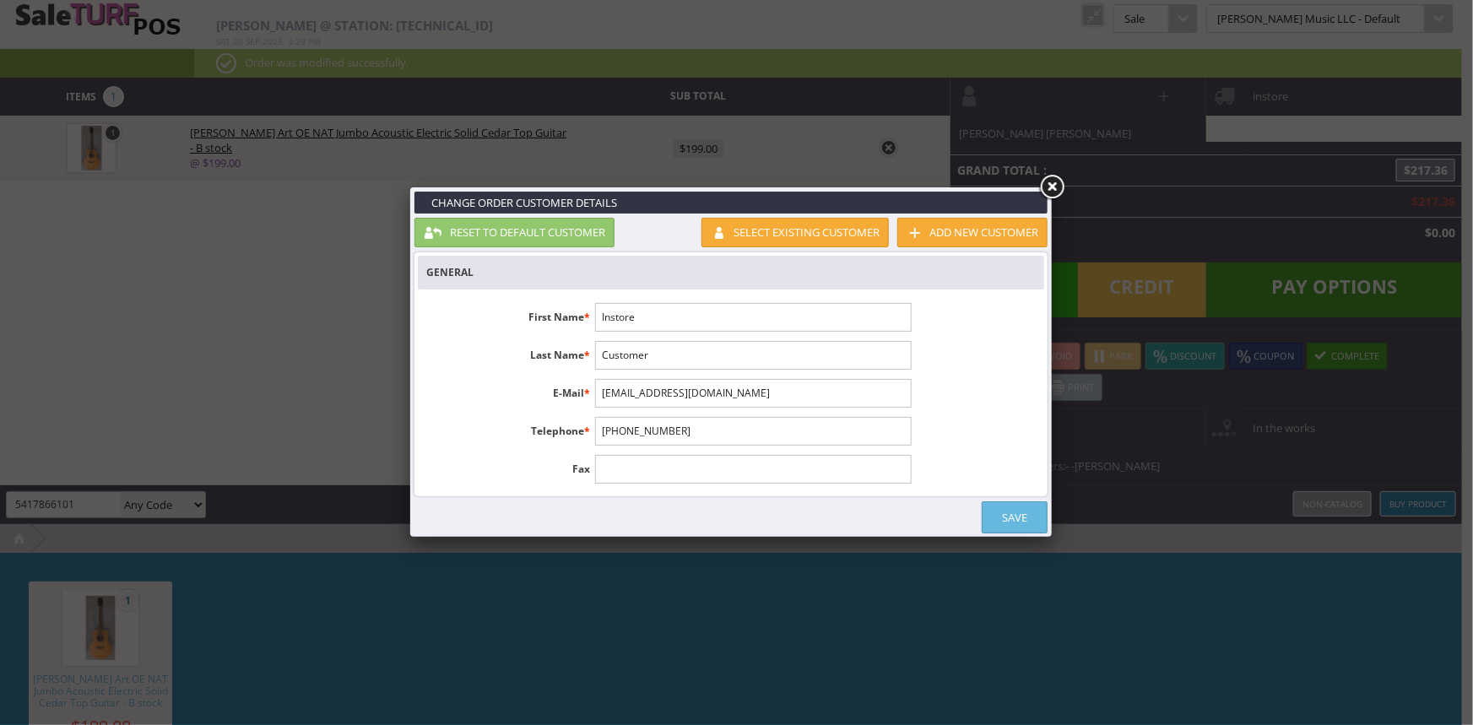
drag, startPoint x: 1049, startPoint y: 184, endPoint x: 1116, endPoint y: 171, distance: 67.9
click at [1052, 182] on link at bounding box center [1051, 187] width 30 height 30
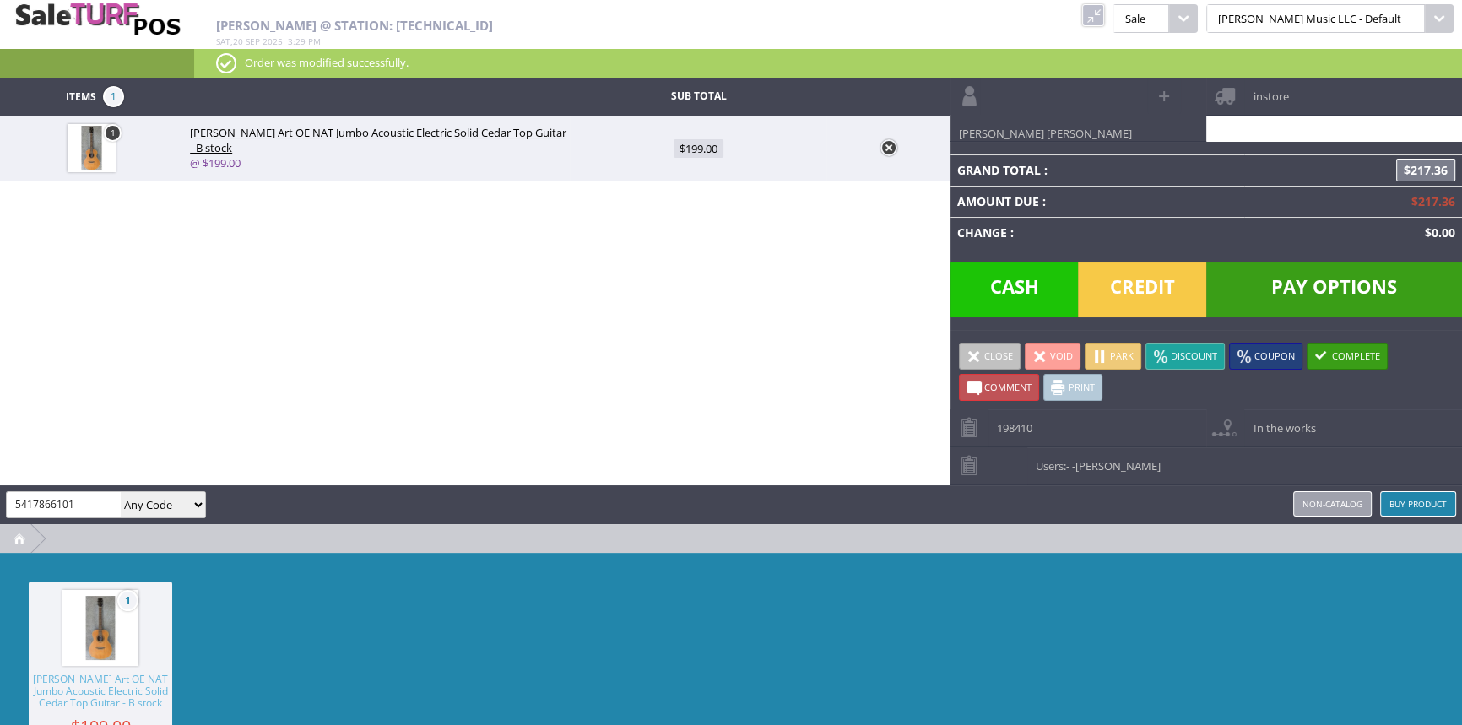
click at [1165, 96] on span at bounding box center [1164, 95] width 19 height 19
select select "6"
select select "1"
select select "6"
select select "1"
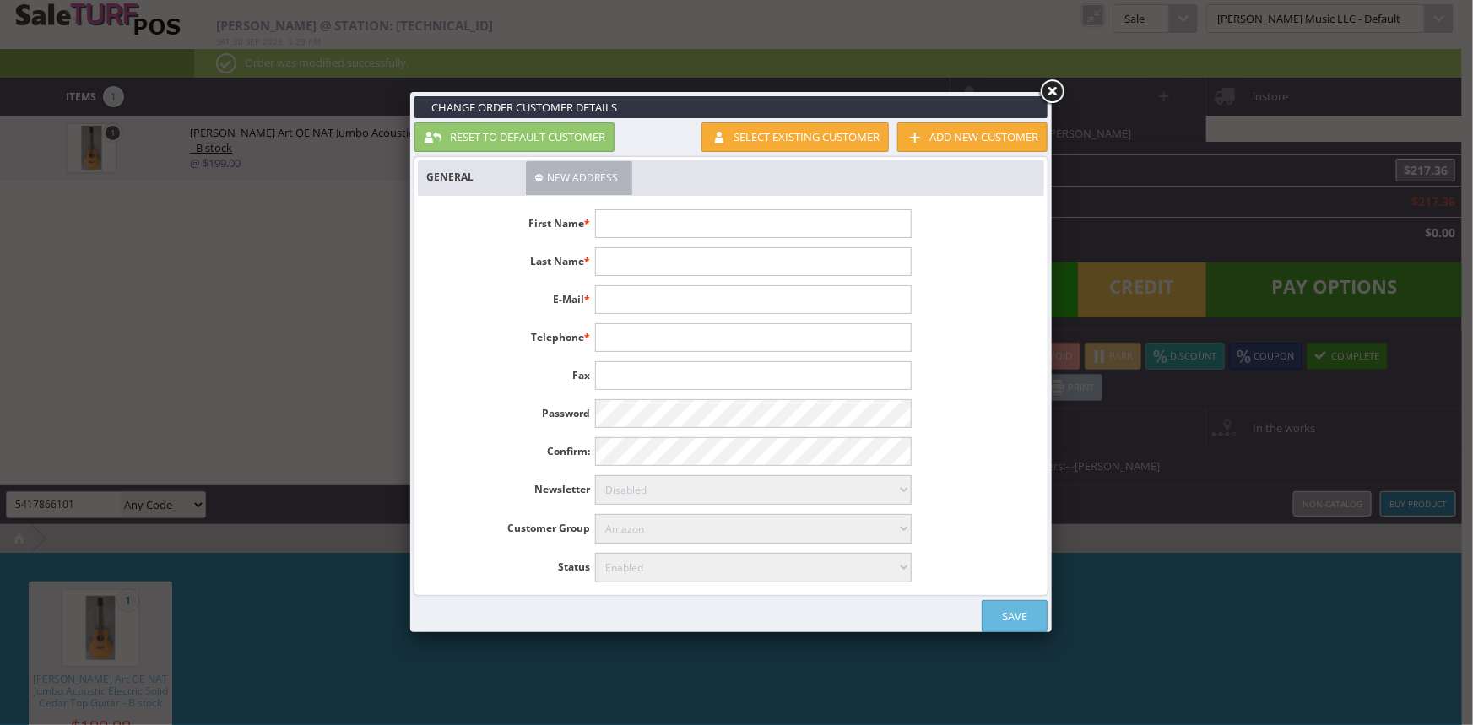
click at [593, 184] on link "New Address" at bounding box center [579, 178] width 106 height 34
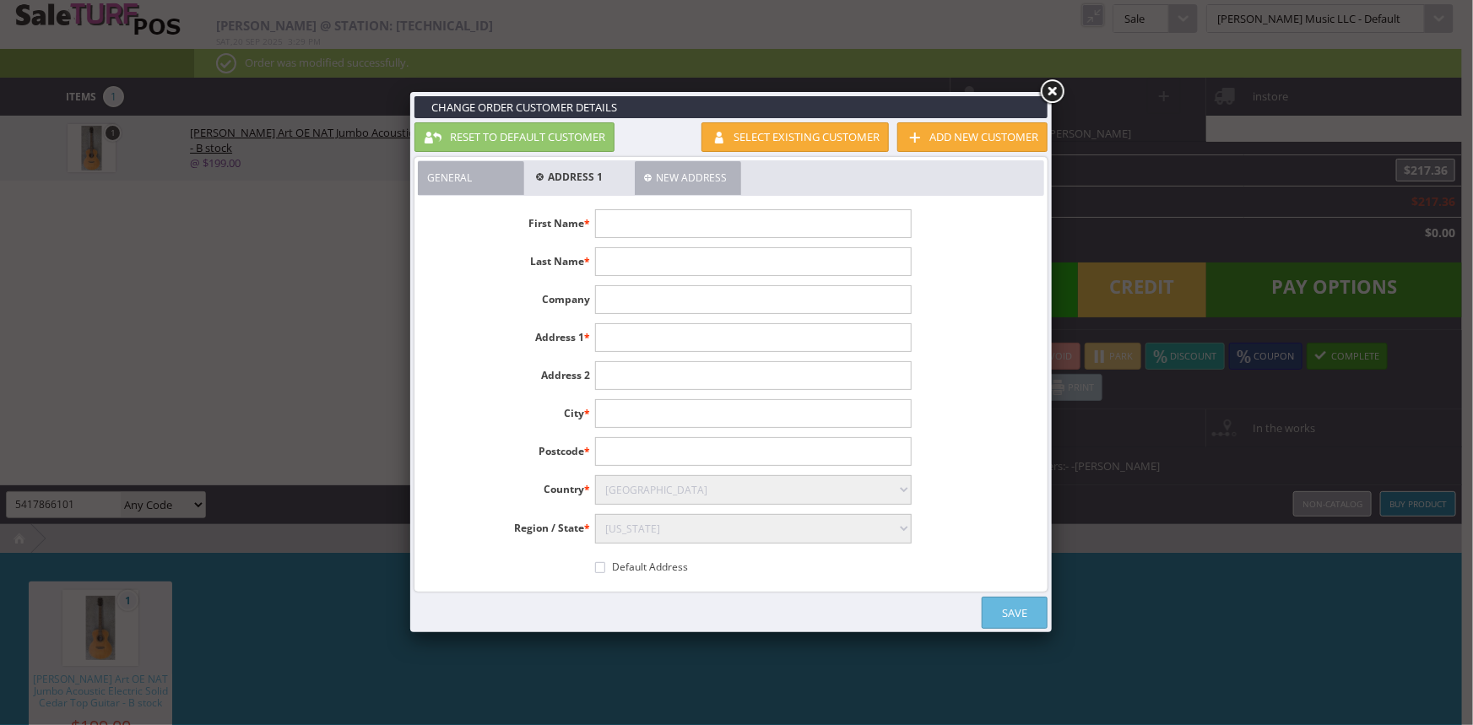
click at [630, 230] on input"] "text" at bounding box center [753, 223] width 316 height 29
type input"] "Mary"
type input"] "Ann"
click at [642, 339] on input"] "text" at bounding box center [753, 337] width 316 height 29
paste input"] "2901 N Spruce St"
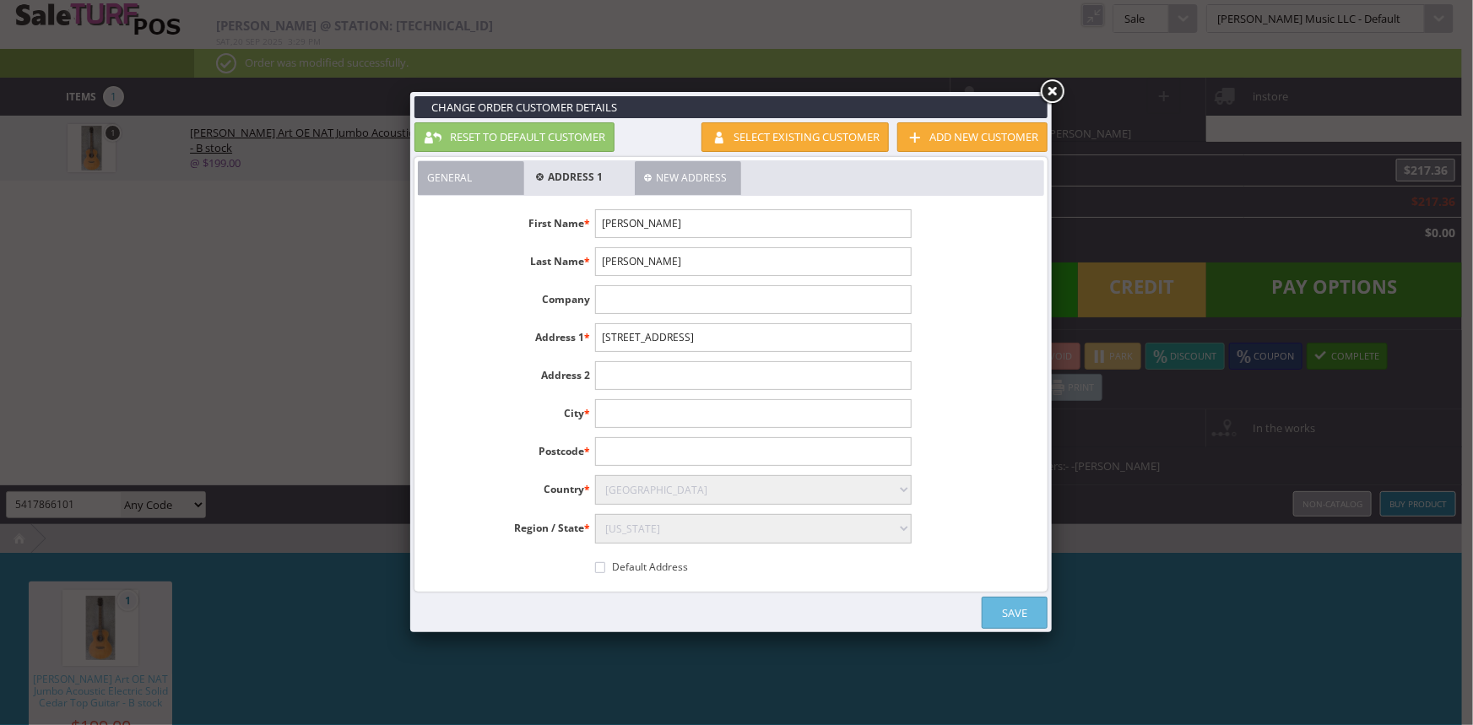
type input"] "2901 N Spruce St"
click at [670, 405] on input"] "text" at bounding box center [753, 413] width 316 height 29
type input"] "La Grande"
click at [734, 528] on select"] "Select Alabama Alaska American Samoa Arizona Arkansas Armed Forces Africa Armed…" at bounding box center [753, 529] width 316 height 30
select select"] "3661"
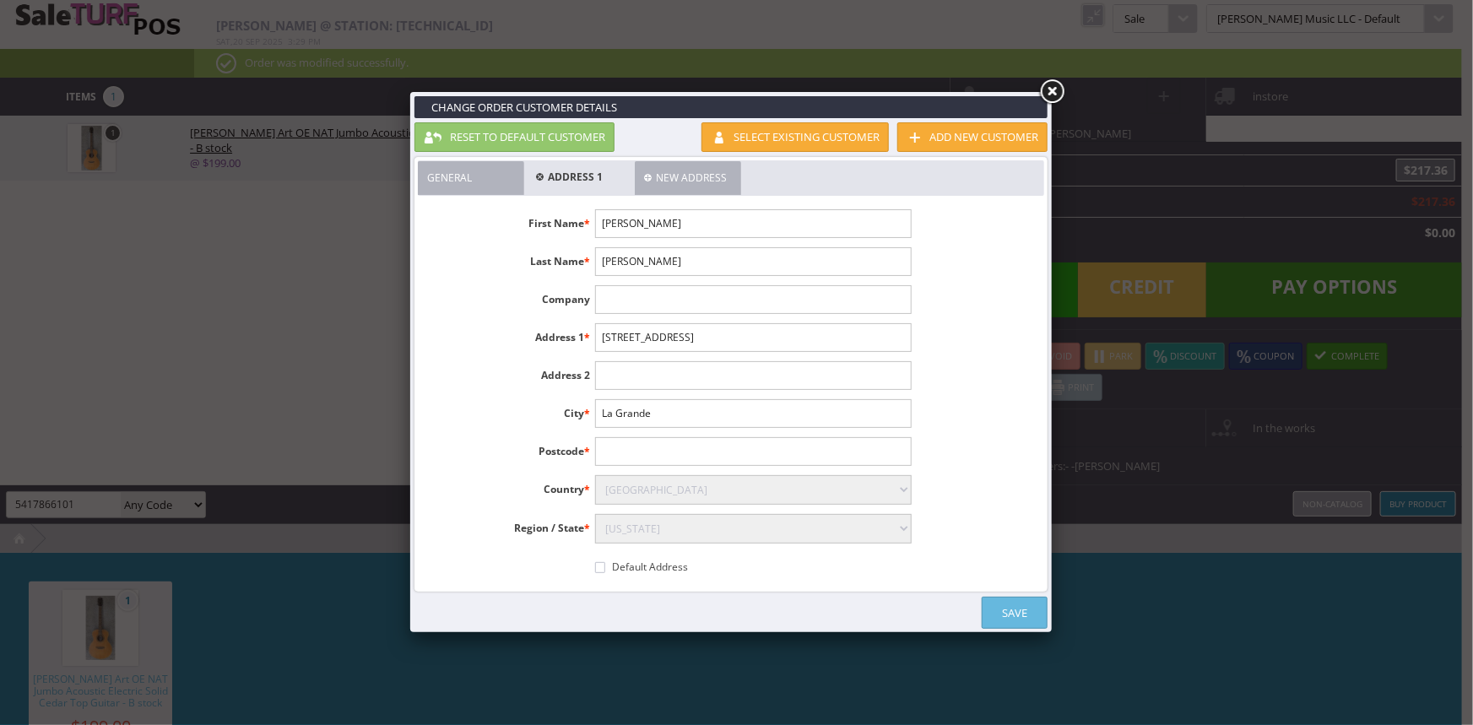
click at [595, 514] on select"] "Select Alabama Alaska American Samoa Arizona Arkansas Armed Forces Africa Armed…" at bounding box center [753, 529] width 316 height 30
click at [597, 562] on input"] "Default Address" at bounding box center [600, 567] width 10 height 11
checkbox input"] "true"
click at [662, 457] on input"] "text" at bounding box center [753, 451] width 316 height 29
type input"] "97850"
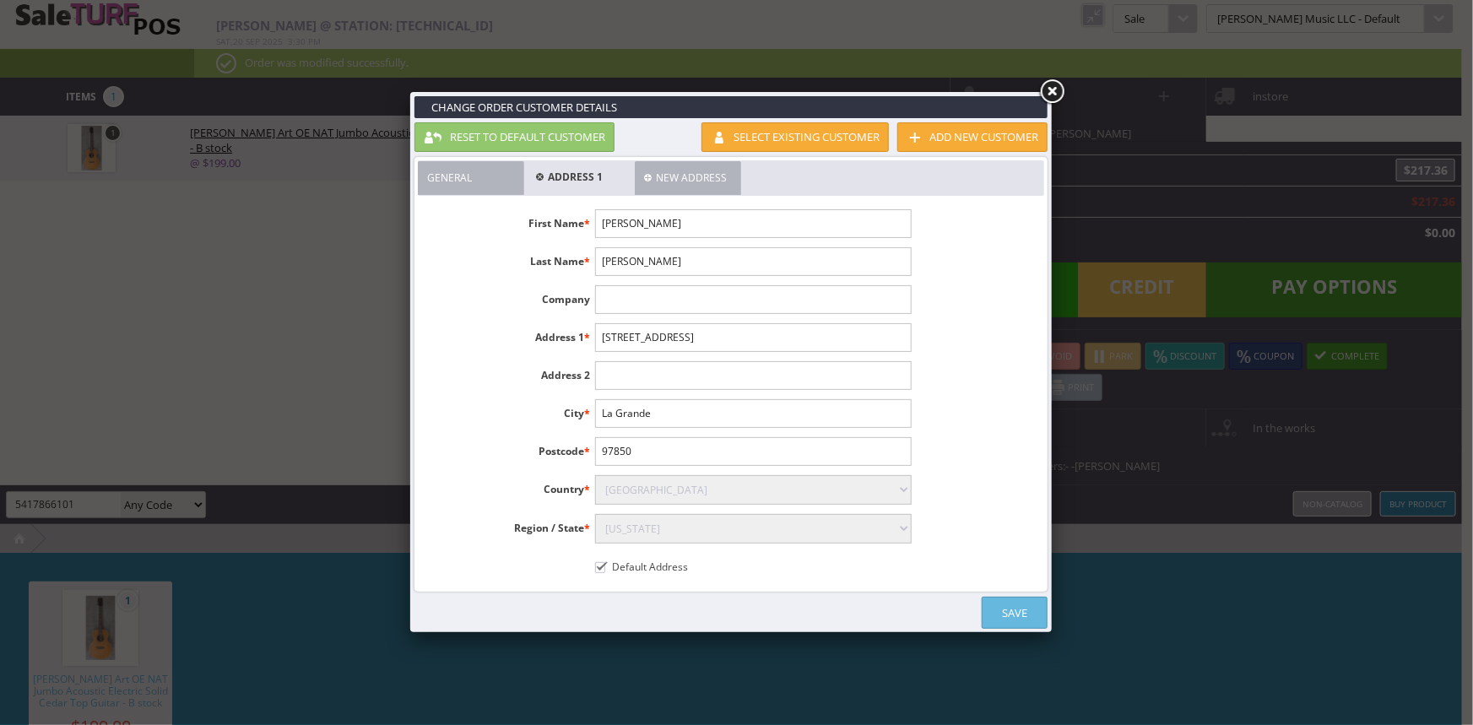
click at [1008, 612] on link "Save" at bounding box center [1014, 613] width 66 height 32
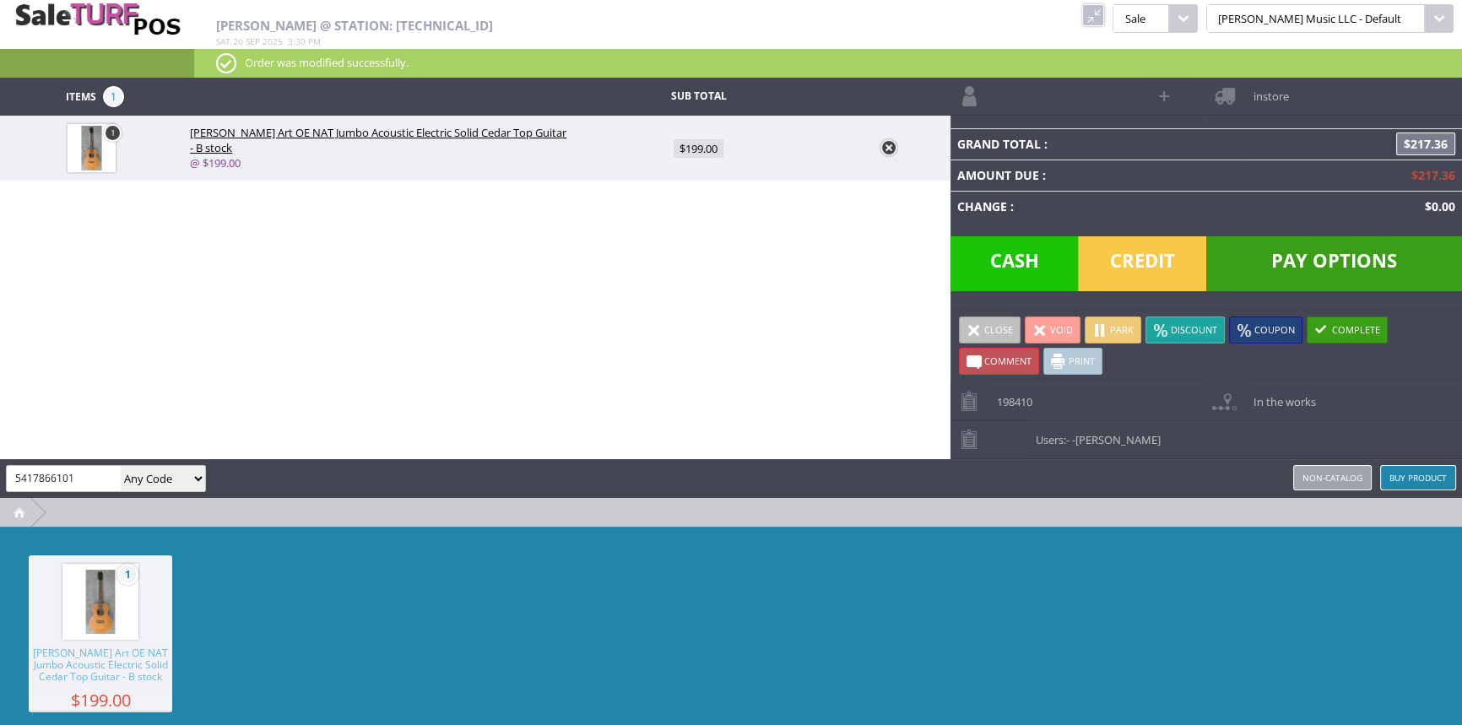
click at [1266, 92] on span "instore" at bounding box center [1266, 91] width 44 height 26
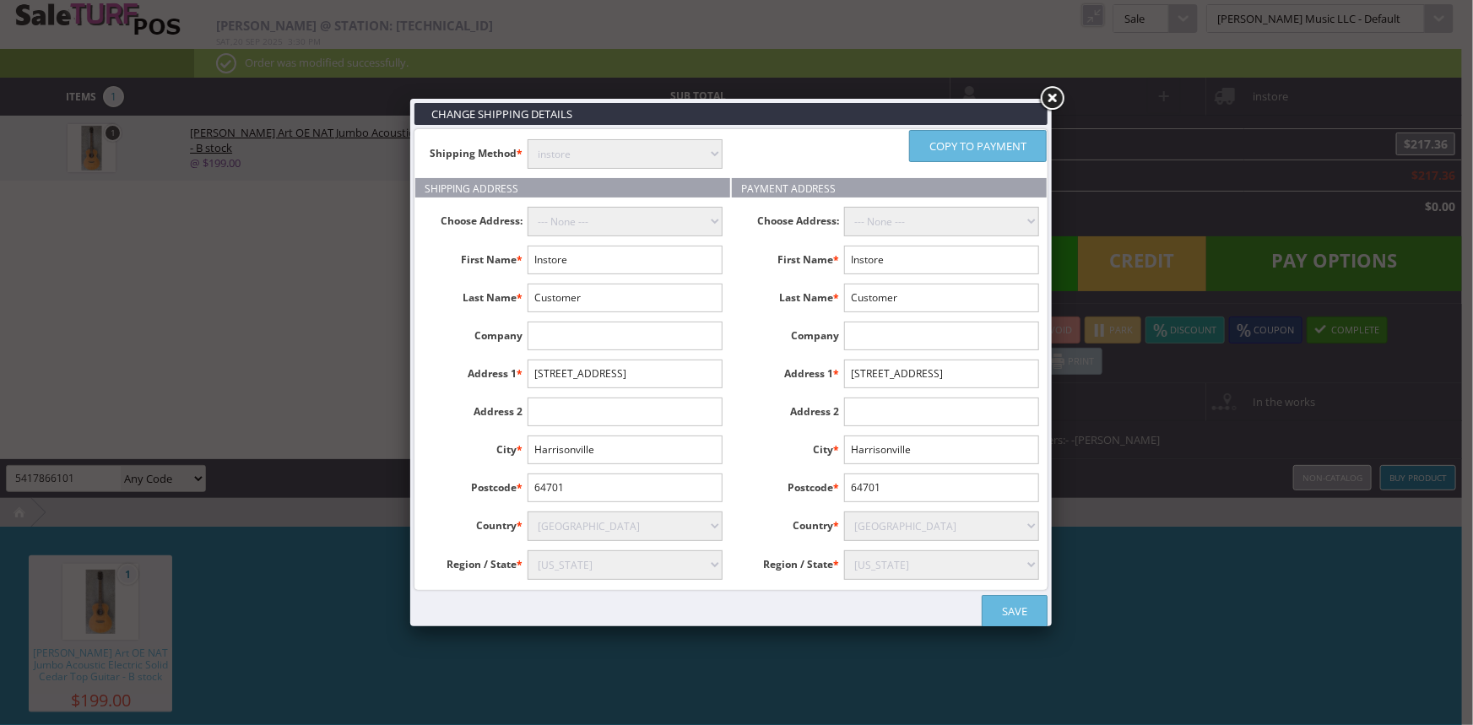
click at [675, 150] on select "instore Free Shipping (2-7days) ($0) Per Item Shipping ($1) text_description ($…" at bounding box center [624, 154] width 195 height 30
select select "free.free"
click at [527, 139] on select "instore Free Shipping (2-7days) ($0) Per Item Shipping ($1) text_description ($…" at bounding box center [624, 154] width 195 height 30
click at [608, 225] on select "--- None --- Mary Ann, 2901 N Spruce St, La Grande, United States" at bounding box center [624, 222] width 195 height 30
select select "16264"
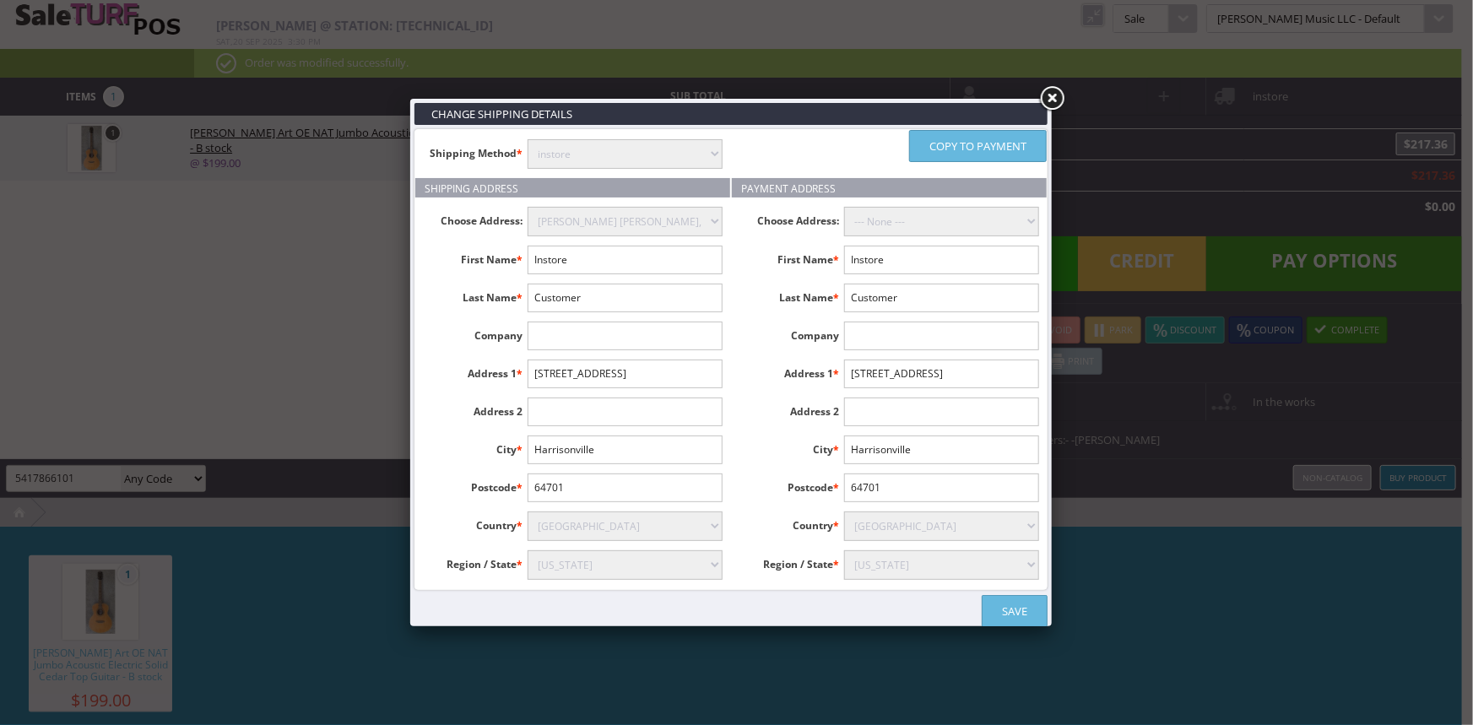
click at [527, 207] on select "--- None --- Mary Ann, 2901 N Spruce St, La Grande, United States" at bounding box center [624, 222] width 195 height 30
type input "Mary"
type input "Ann"
type input "2901 N Spruce St"
type input "La Grande"
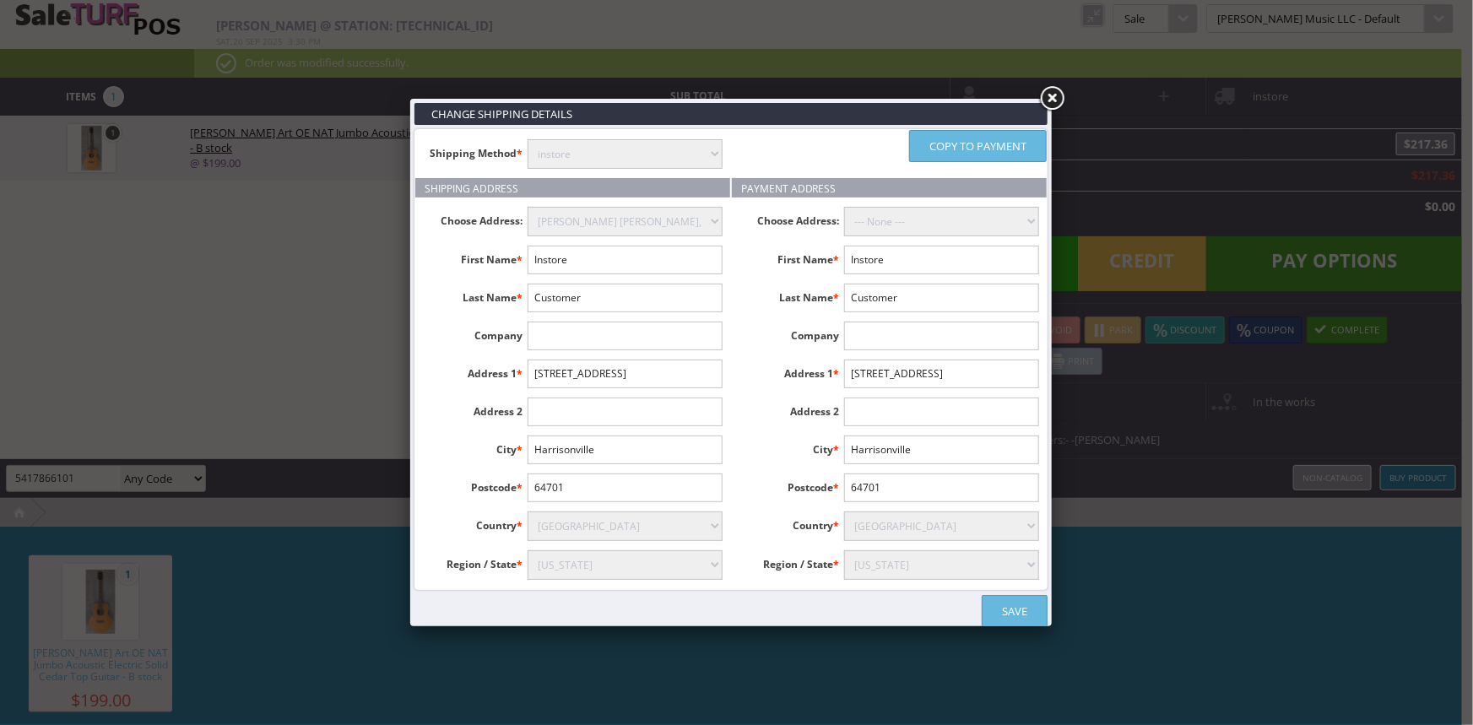
type input "97850"
click at [892, 217] on select "--- None --- Mary Ann, 2901 N Spruce St, La Grande, United States" at bounding box center [941, 222] width 195 height 30
select select "16264"
click at [844, 207] on select "--- None --- Mary Ann, 2901 N Spruce St, La Grande, United States" at bounding box center [941, 222] width 195 height 30
type input "Mary"
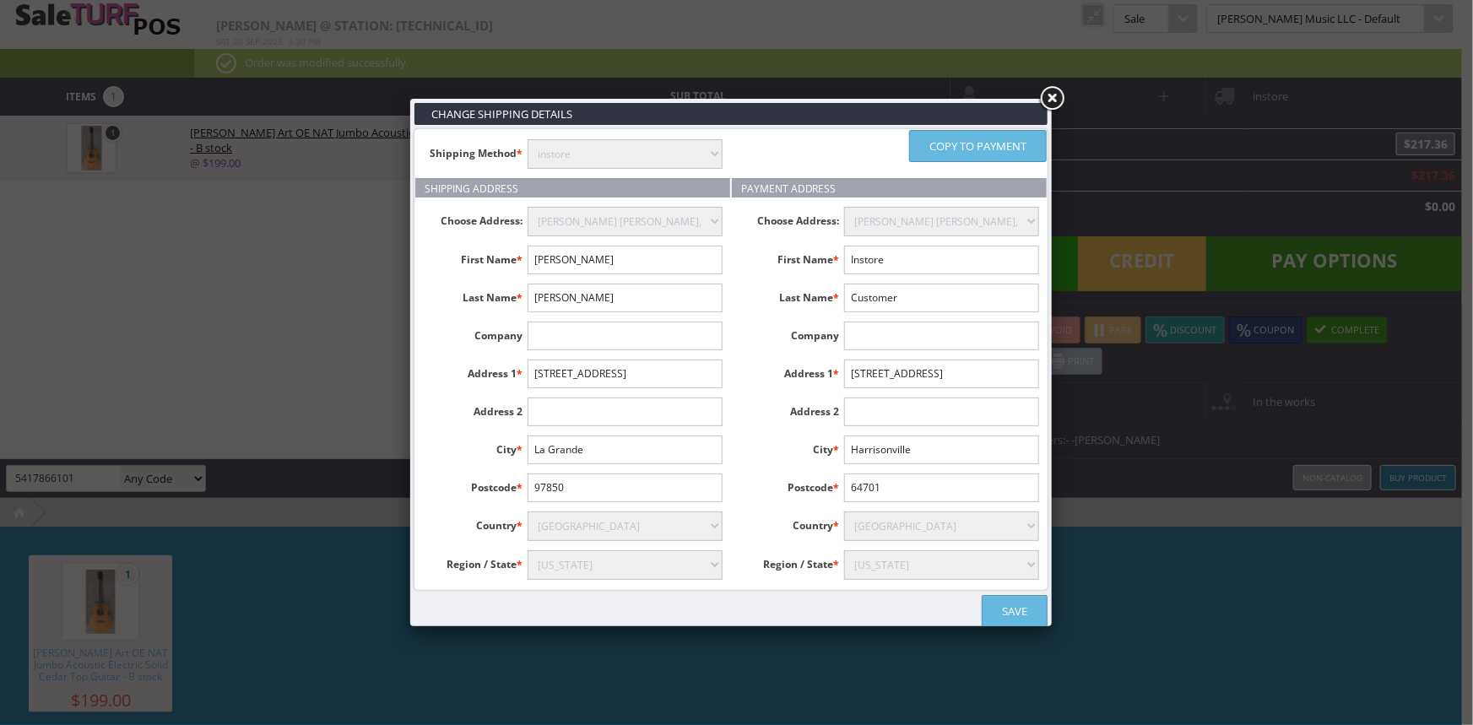
type input "Ann"
type input "2901 N Spruce St"
type input "La Grande"
type input "97850"
click at [996, 608] on link "Save" at bounding box center [1014, 611] width 66 height 32
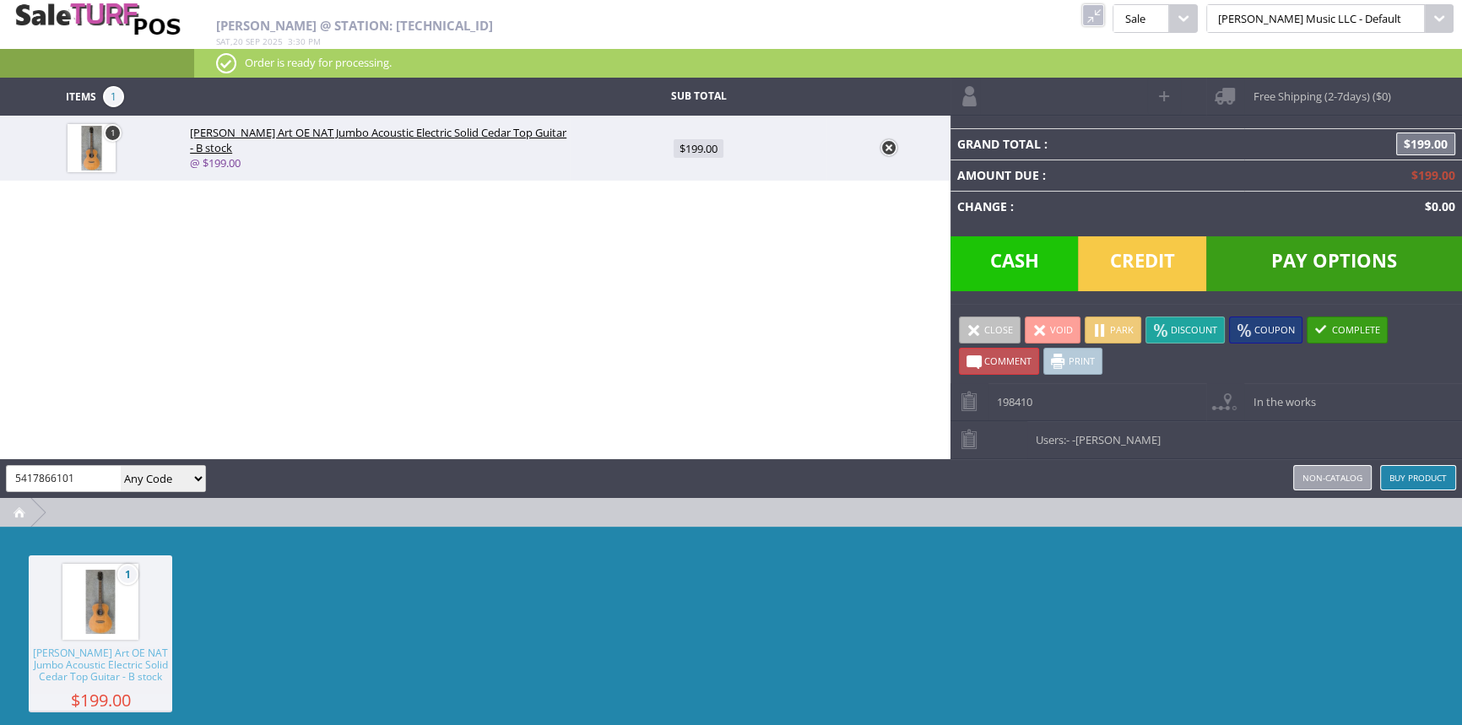
click at [1097, 94] on link at bounding box center [1048, 96] width 197 height 37
select select "6"
select select "1"
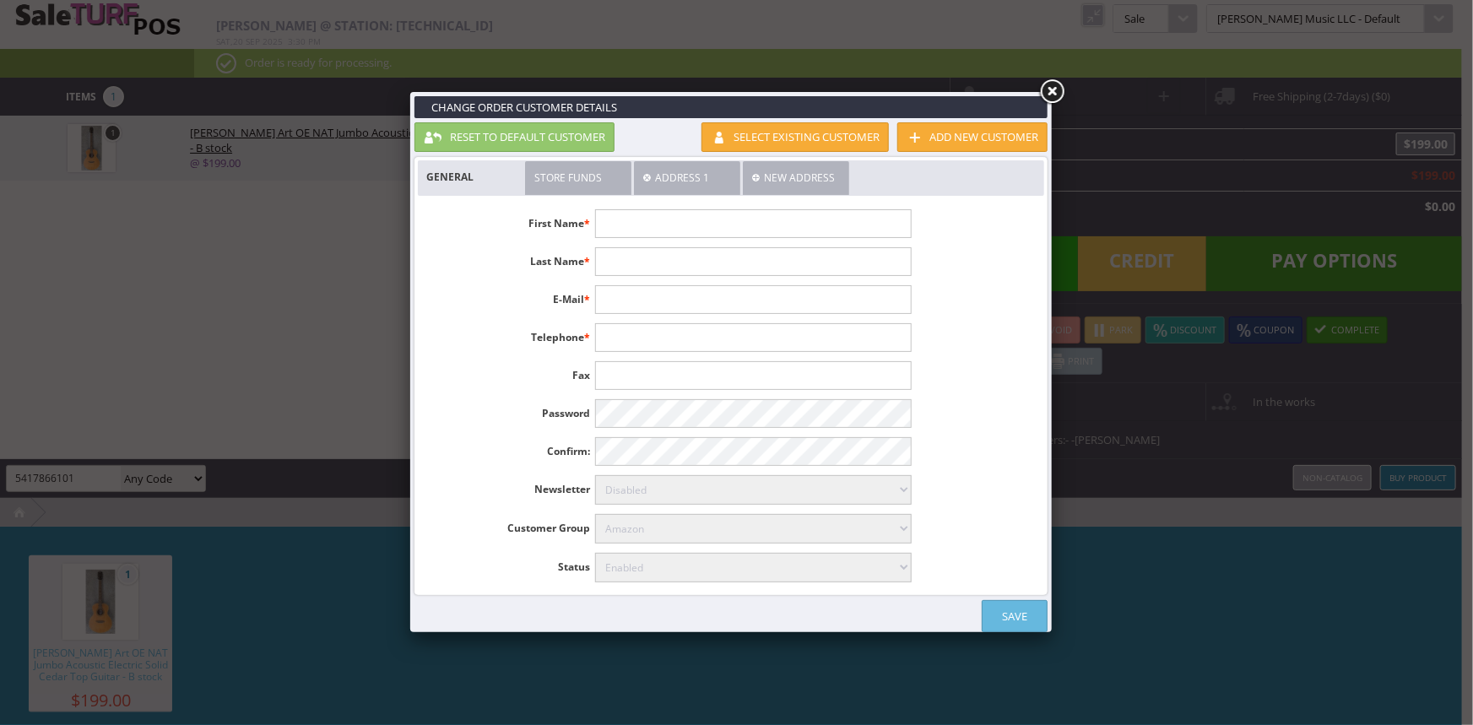
click at [480, 176] on link "General" at bounding box center [470, 177] width 105 height 32
click at [809, 141] on link "Select existing customer" at bounding box center [794, 137] width 187 height 30
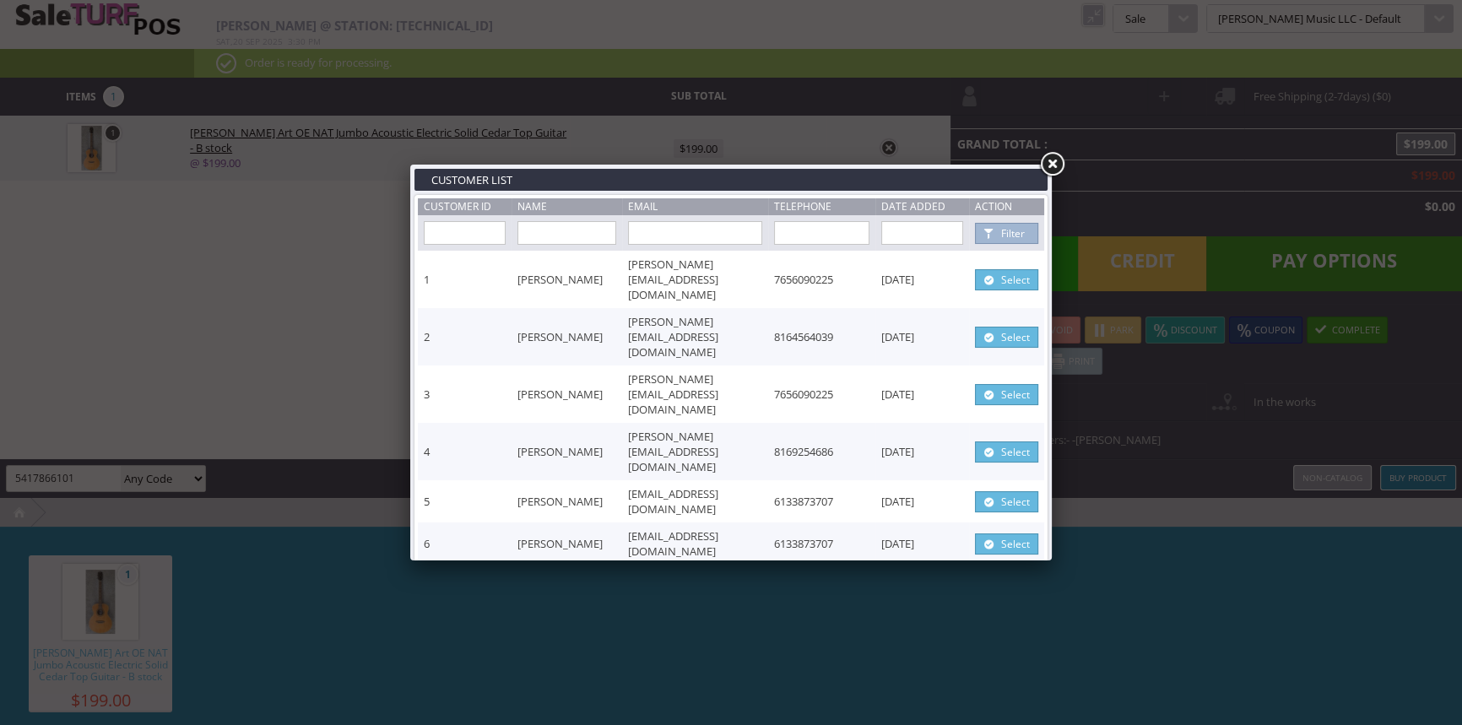
drag, startPoint x: 552, startPoint y: 237, endPoint x: 743, endPoint y: 297, distance: 199.9
click at [553, 237] on input "text" at bounding box center [566, 233] width 99 height 24
type input "mary ann"
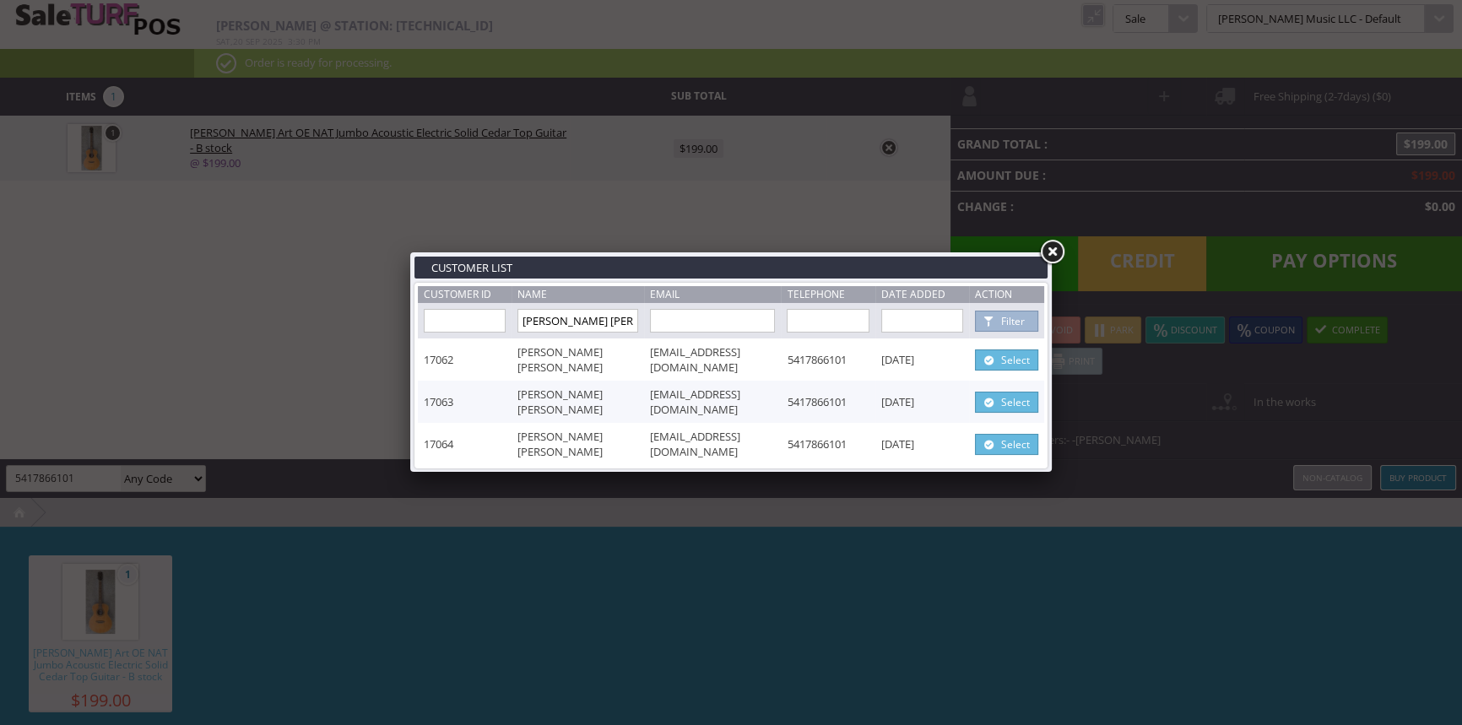
click at [1003, 357] on link "Select" at bounding box center [1006, 359] width 63 height 21
type input "Mary"
type input "Ann"
type input "breathe234@gmail.com"
type input "5417866101"
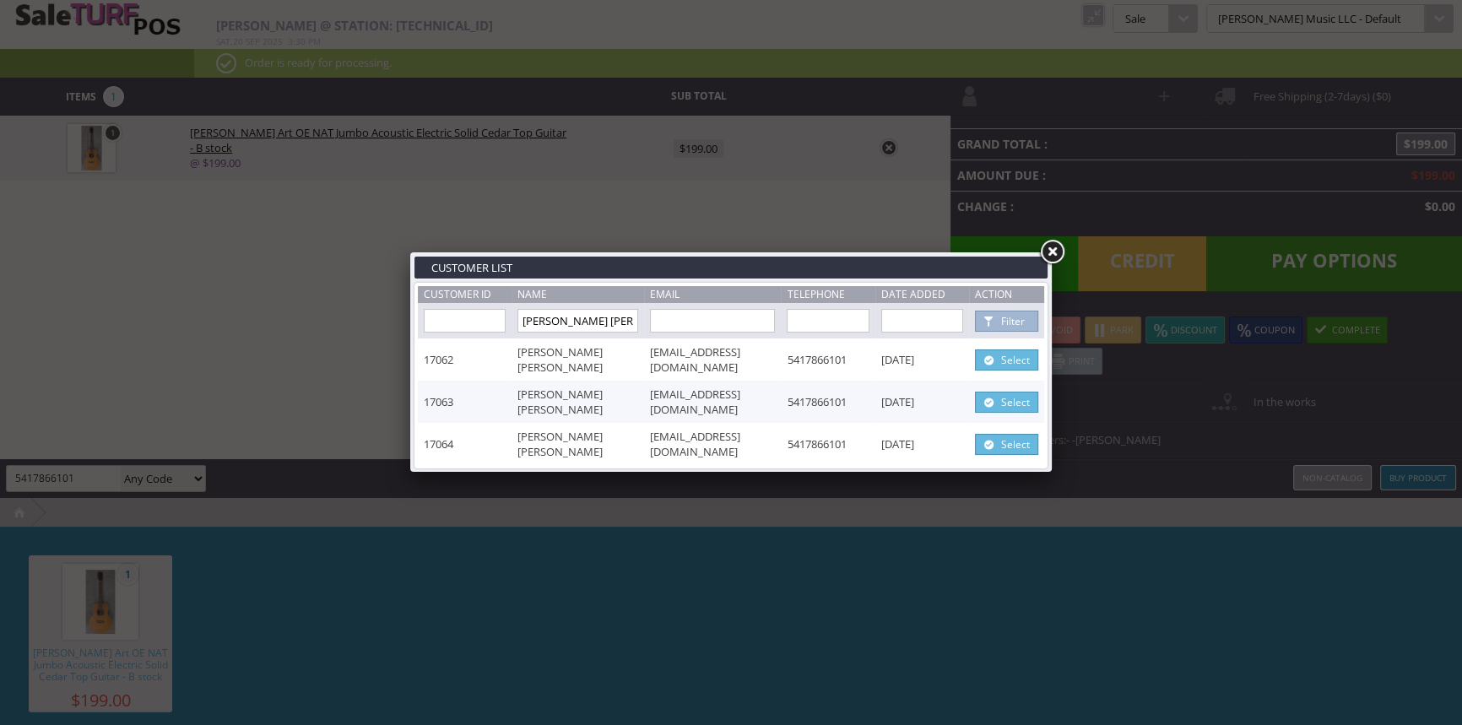
select select "6"
select select "1"
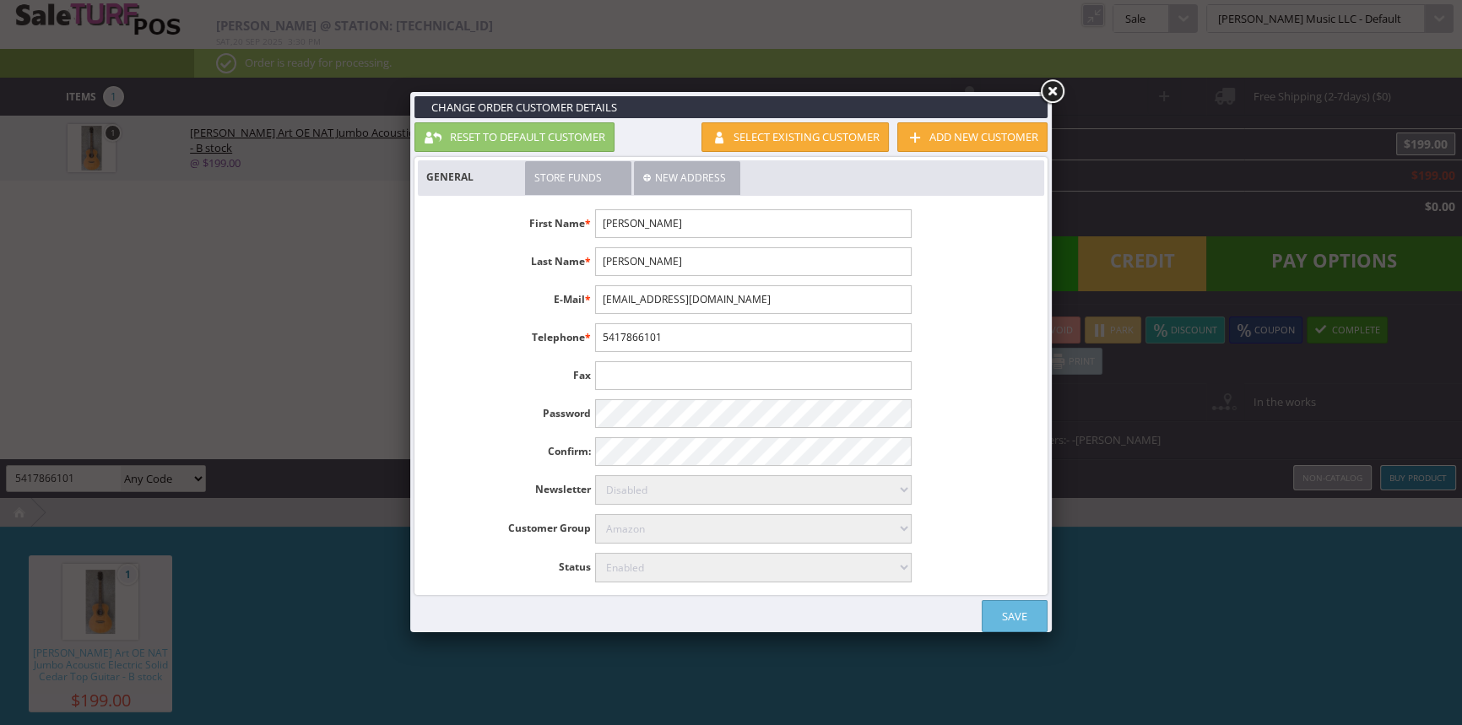
click at [1017, 618] on link "Save" at bounding box center [1014, 616] width 66 height 32
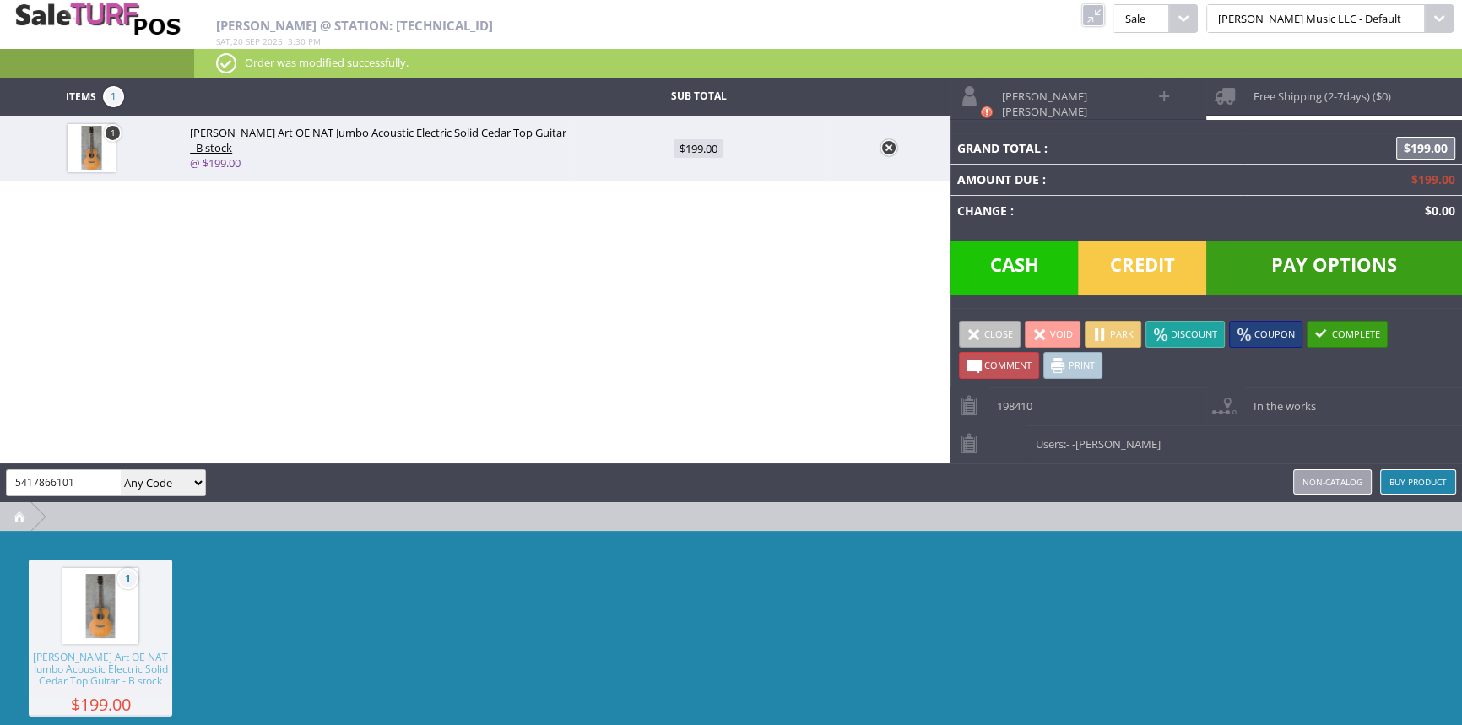
click at [1261, 93] on span "Free Shipping (2-7days) ($0)" at bounding box center [1317, 91] width 146 height 26
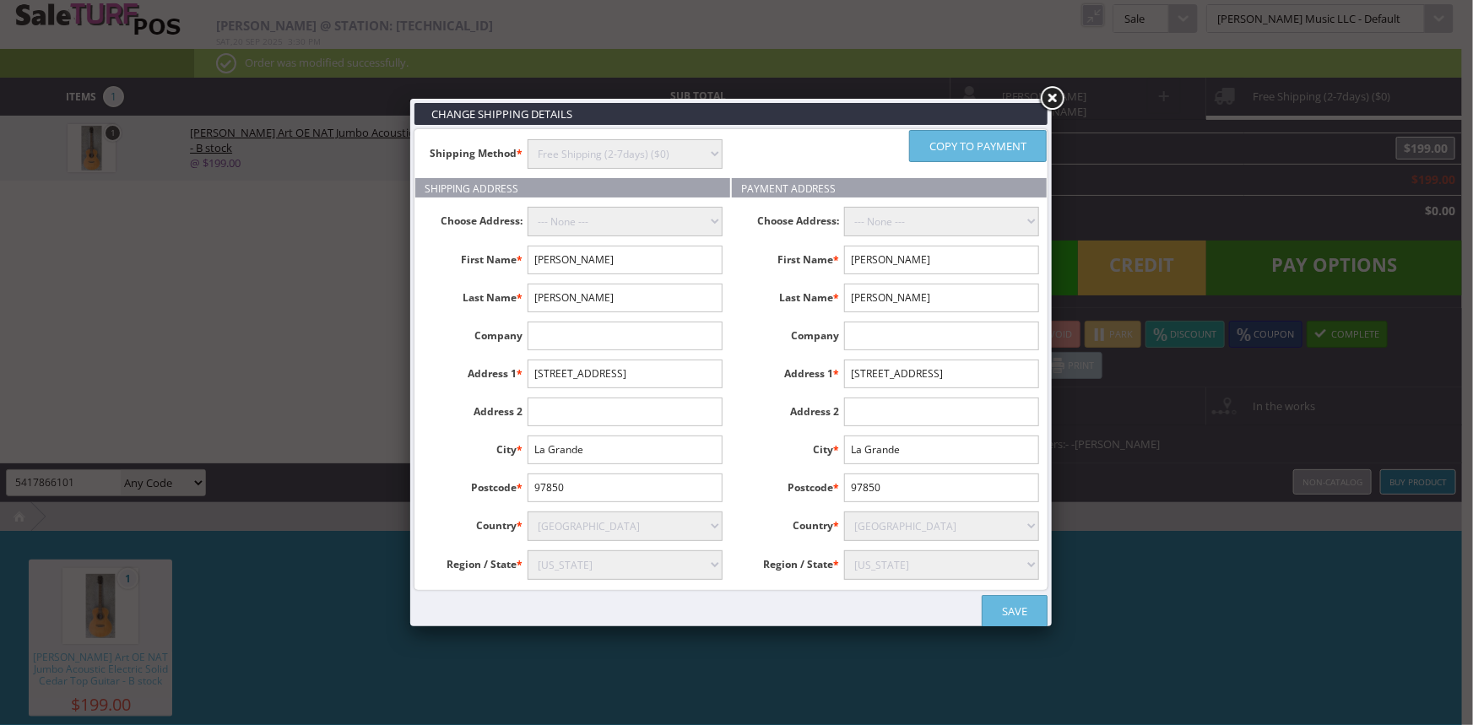
click at [595, 230] on select "--- None ---" at bounding box center [624, 222] width 195 height 30
click at [790, 195] on h4 "Payment Address" at bounding box center [889, 187] width 315 height 19
drag, startPoint x: 749, startPoint y: 256, endPoint x: 733, endPoint y: 217, distance: 42.3
click at [750, 253] on label "First Name *" at bounding box center [791, 257] width 105 height 22
click at [1059, 100] on link at bounding box center [1051, 99] width 30 height 30
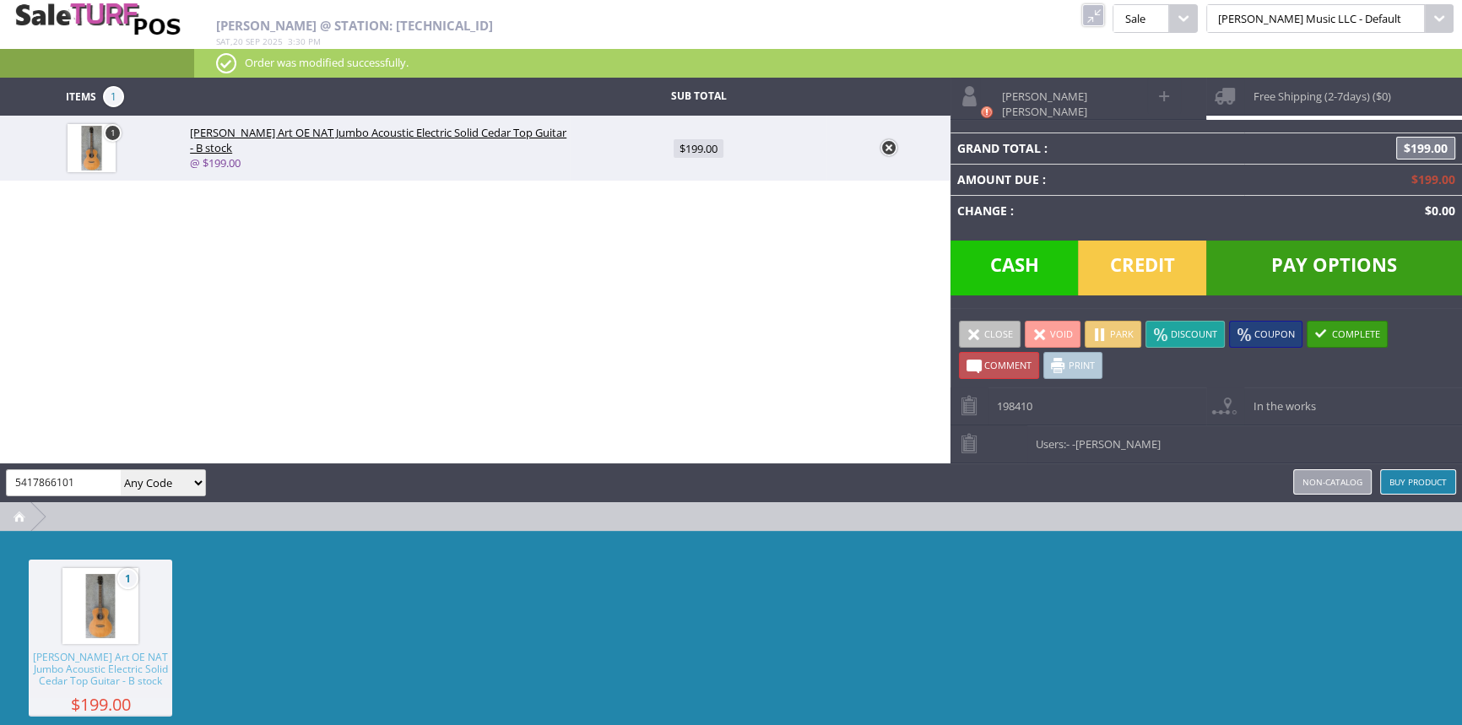
click at [1161, 90] on span at bounding box center [1164, 95] width 19 height 19
type input "Mary"
type input "Ann"
type input "breathe234@gmail.com"
type input "5417866101"
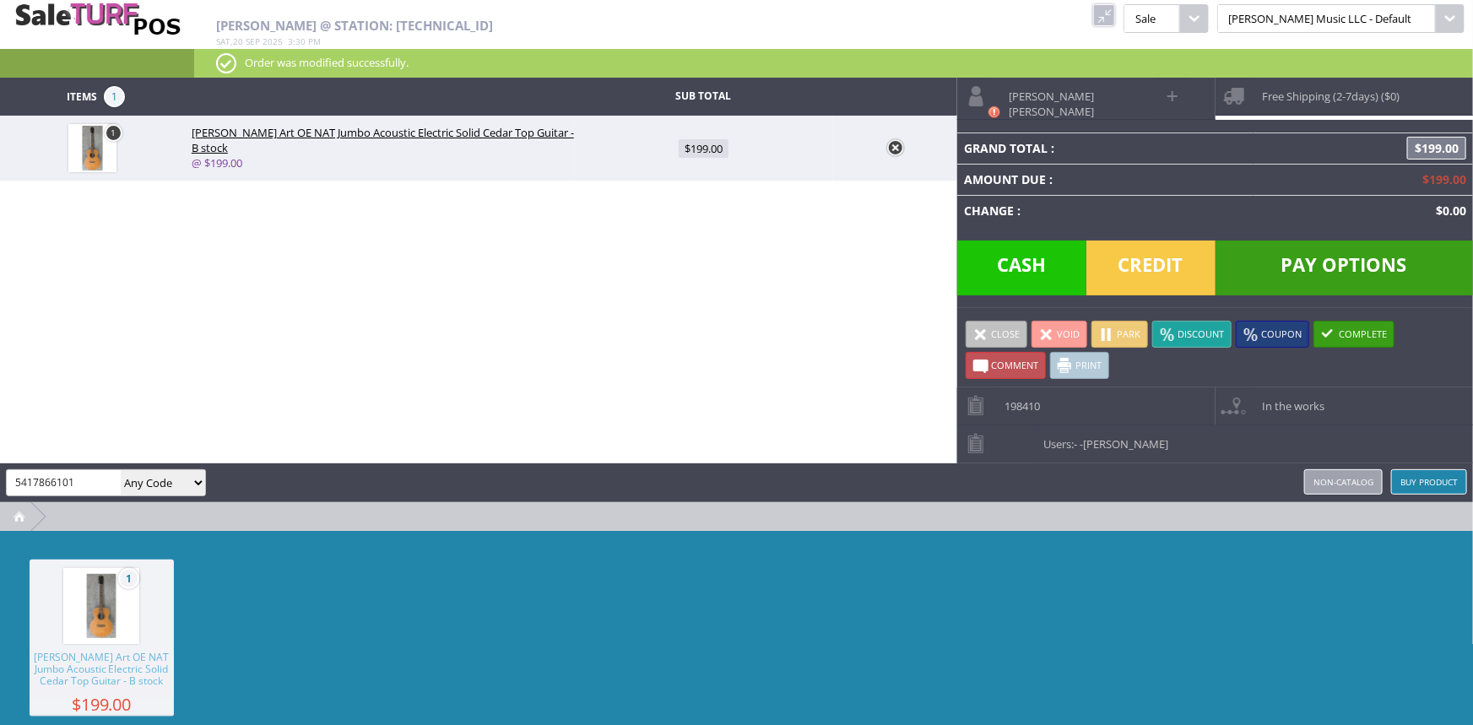
select select "6"
select select "1"
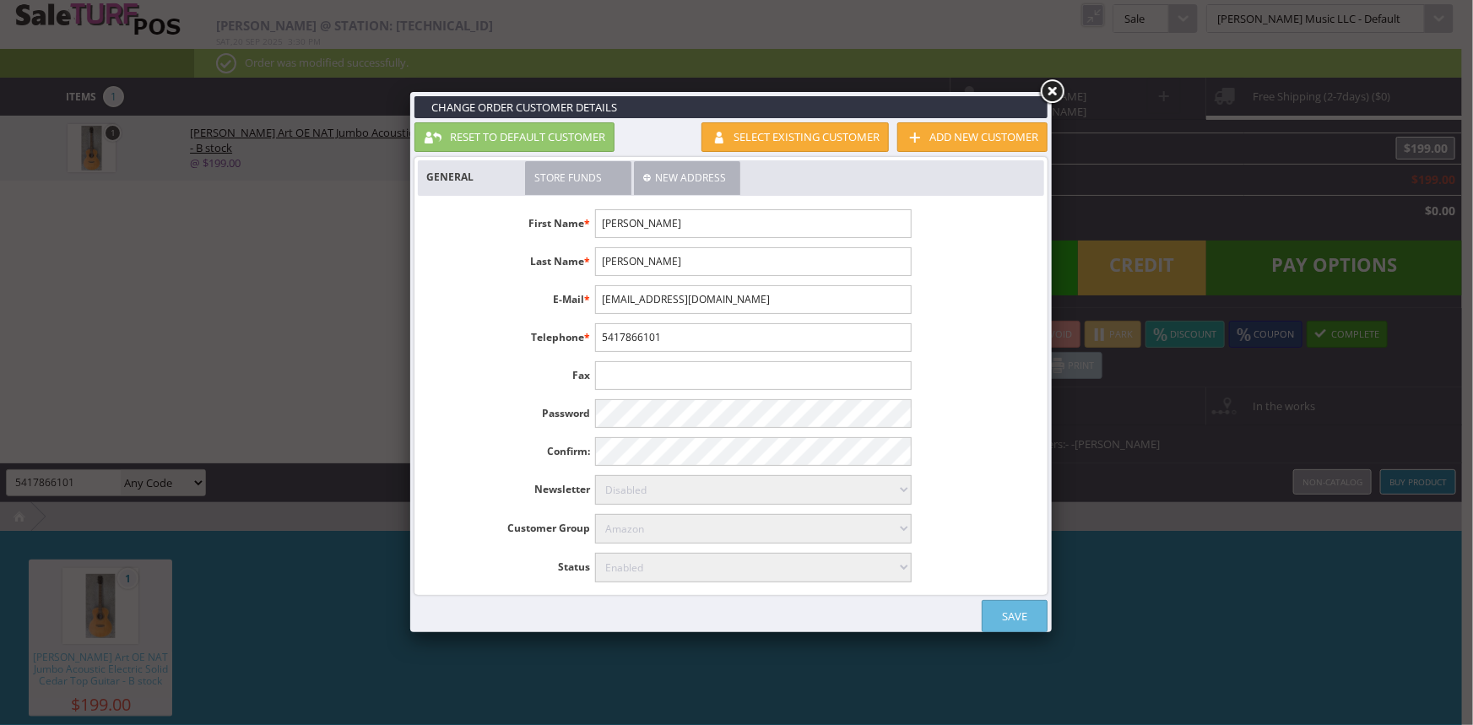
click at [661, 179] on link "New Address" at bounding box center [687, 178] width 106 height 34
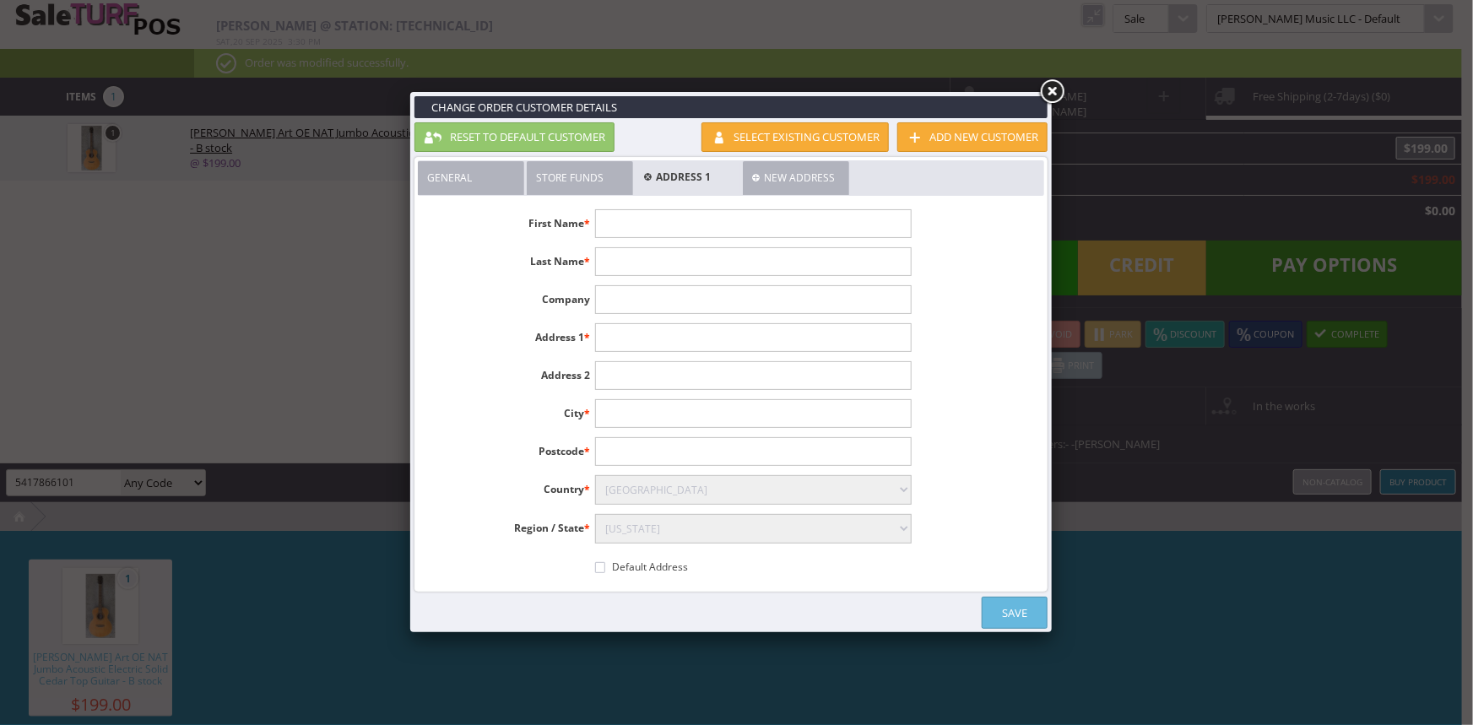
click at [682, 227] on input"] "text" at bounding box center [753, 223] width 316 height 29
type input"] "Mary"
type input"] "Ann"
paste input"] "2901 N Spruce St"
type input"] "2901 N Spruce St"
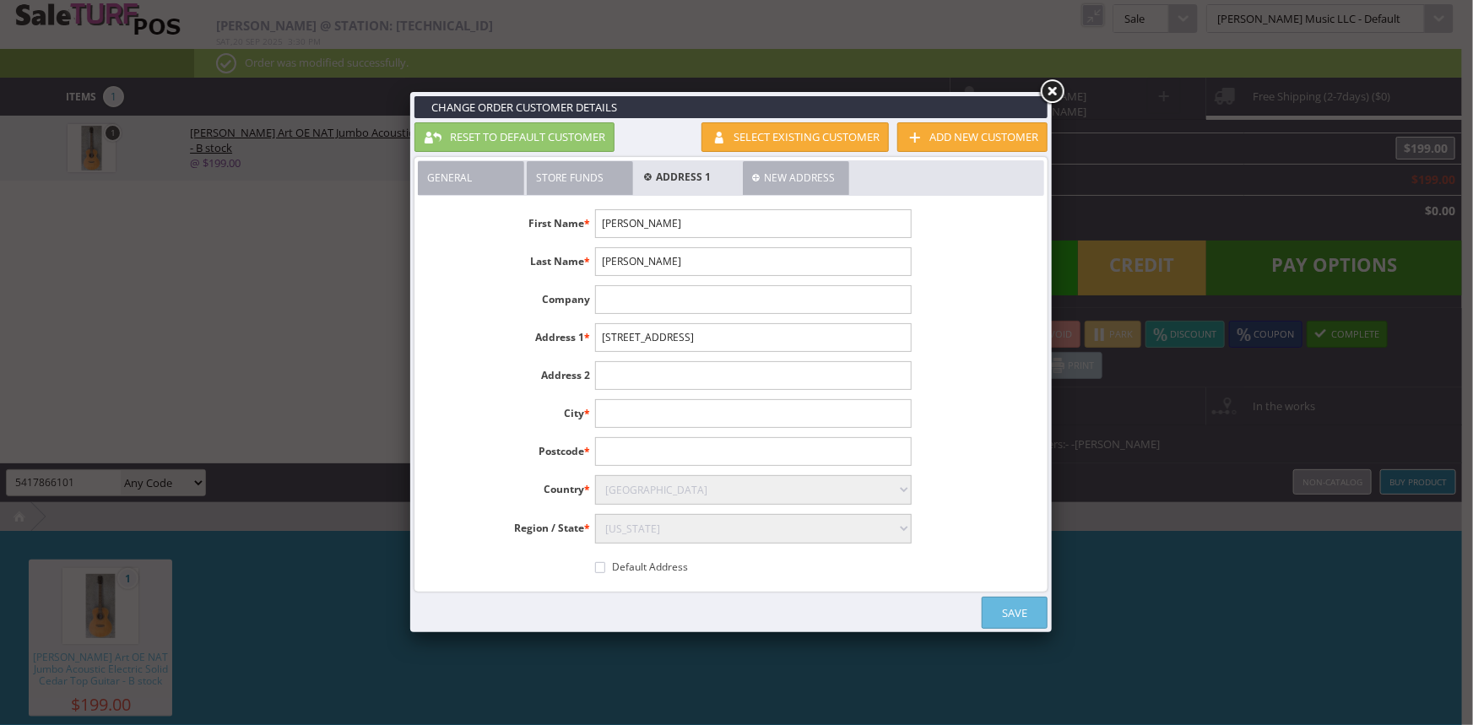
click at [652, 448] on input"] "text" at bounding box center [753, 451] width 316 height 29
type input"] "La Grande"
click at [610, 412] on input"] "text" at bounding box center [753, 413] width 316 height 29
type input"] "La Grande"
drag, startPoint x: 658, startPoint y: 454, endPoint x: 603, endPoint y: 457, distance: 54.9
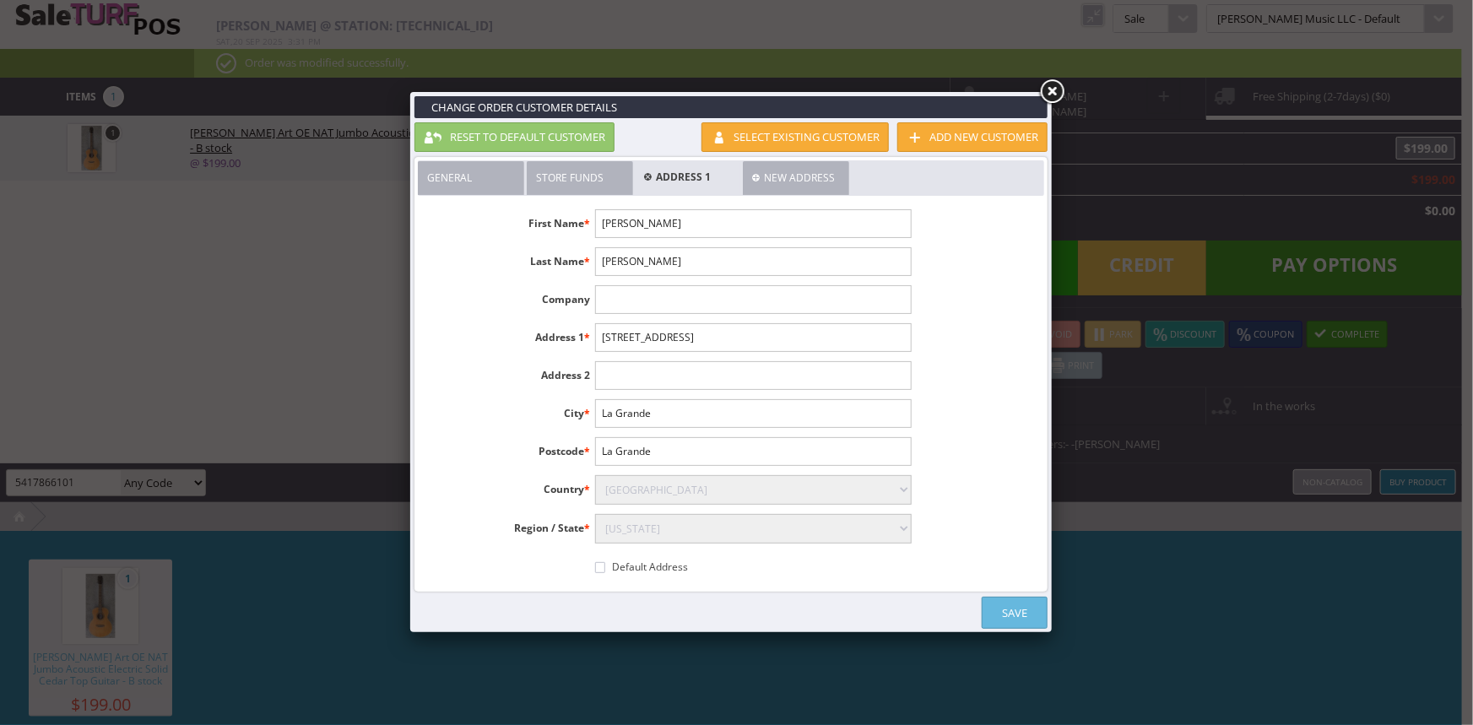
click at [603, 457] on input"] "La Grande" at bounding box center [753, 451] width 316 height 29
type input"] "97850"
click at [598, 565] on input"] "Default Address" at bounding box center [600, 567] width 10 height 11
checkbox input"] "true"
click at [1023, 608] on link "Save" at bounding box center [1014, 613] width 66 height 32
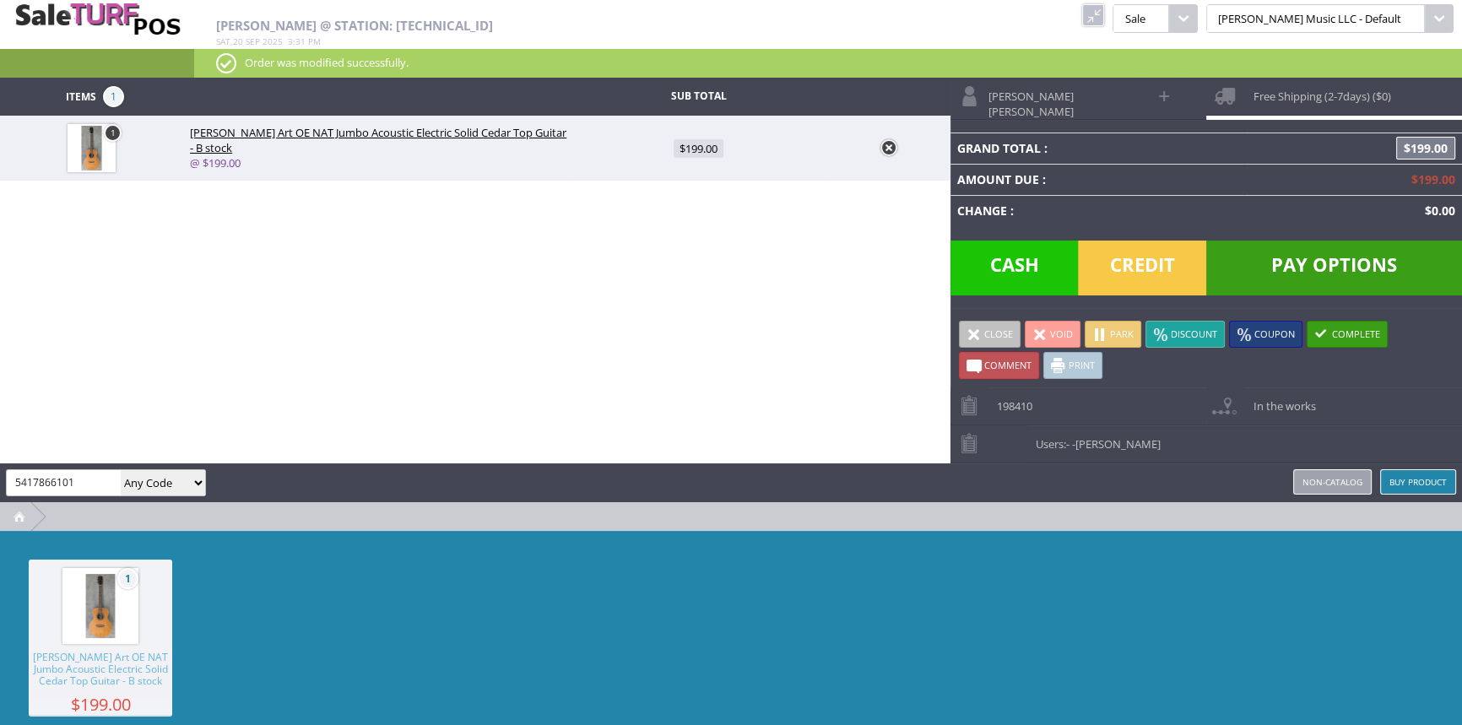
click at [1258, 84] on span "Free Shipping (2-7days) ($0)" at bounding box center [1317, 91] width 146 height 26
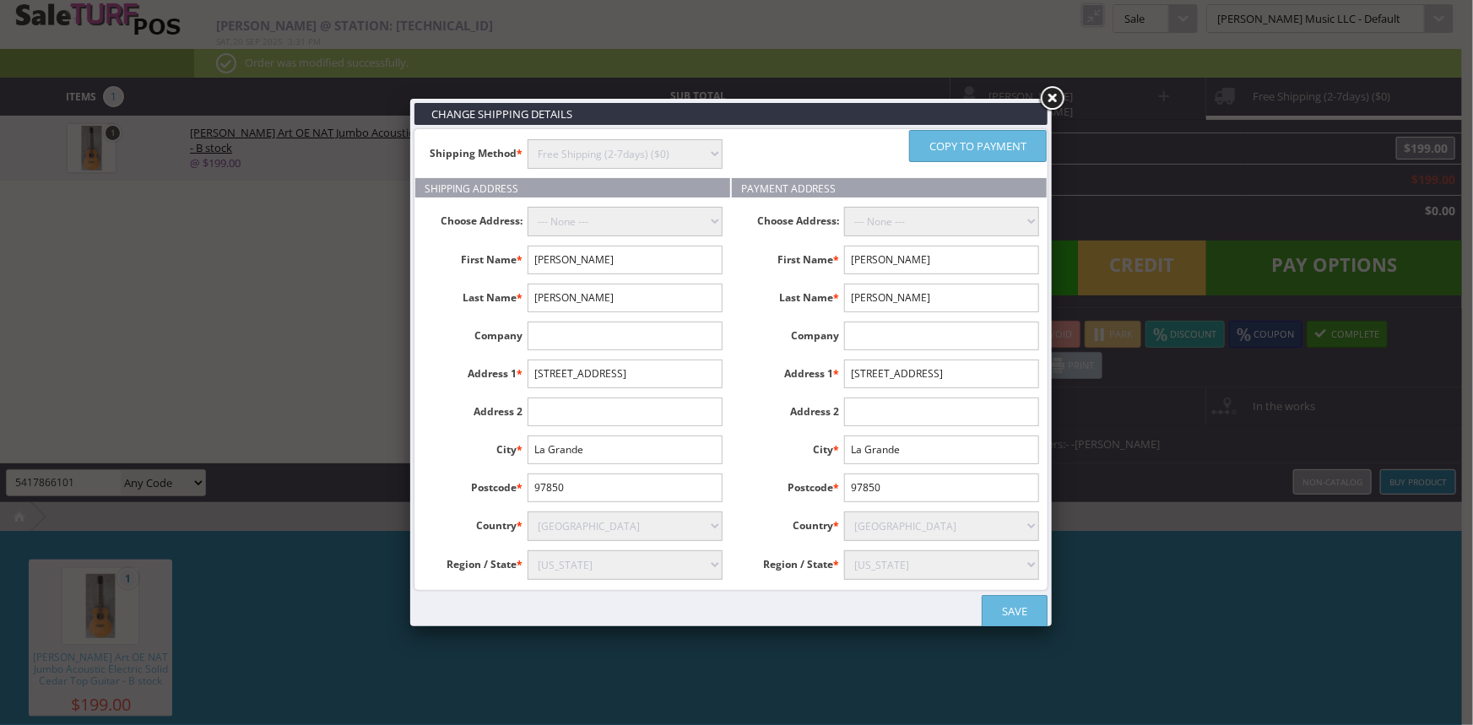
click at [567, 224] on select "--- None --- Mary Ann, 2901 N Spruce St, La Grande, United States" at bounding box center [624, 222] width 195 height 30
select select "16265"
click at [527, 207] on select "--- None --- Mary Ann, 2901 N Spruce St, La Grande, United States" at bounding box center [624, 222] width 195 height 30
drag, startPoint x: 919, startPoint y: 219, endPoint x: 917, endPoint y: 230, distance: 12.1
click at [919, 219] on select "--- None --- Mary Ann, 2901 N Spruce St, La Grande, United States" at bounding box center [941, 222] width 195 height 30
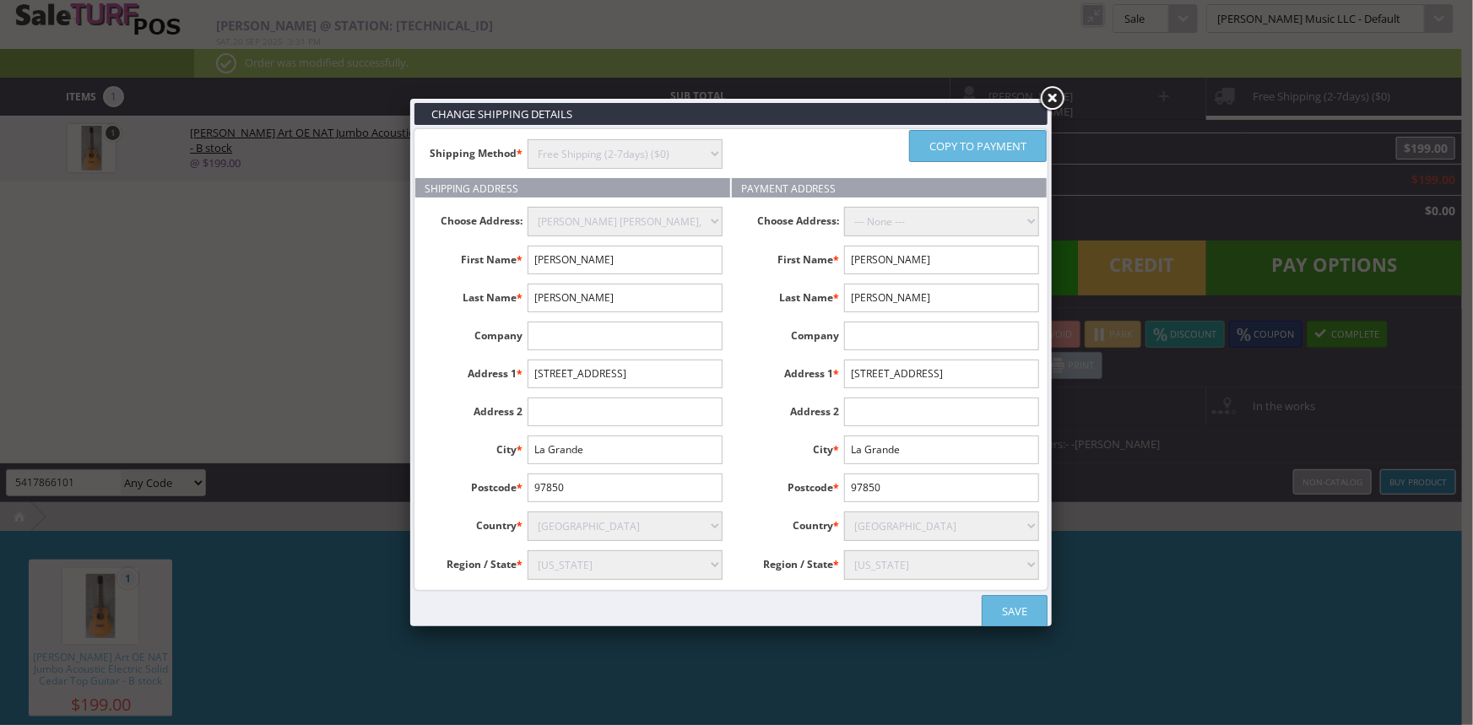
select select "16265"
click at [844, 207] on select "--- None --- Mary Ann, 2901 N Spruce St, La Grande, United States" at bounding box center [941, 222] width 195 height 30
click at [700, 160] on select "instore Free Shipping (2-7days) ($0) Per Item Shipping ($1) text_description ($…" at bounding box center [624, 154] width 195 height 30
click at [527, 139] on select "instore Free Shipping (2-7days) ($0) Per Item Shipping ($1) text_description ($…" at bounding box center [624, 154] width 195 height 30
click at [998, 608] on link "Save" at bounding box center [1014, 611] width 66 height 32
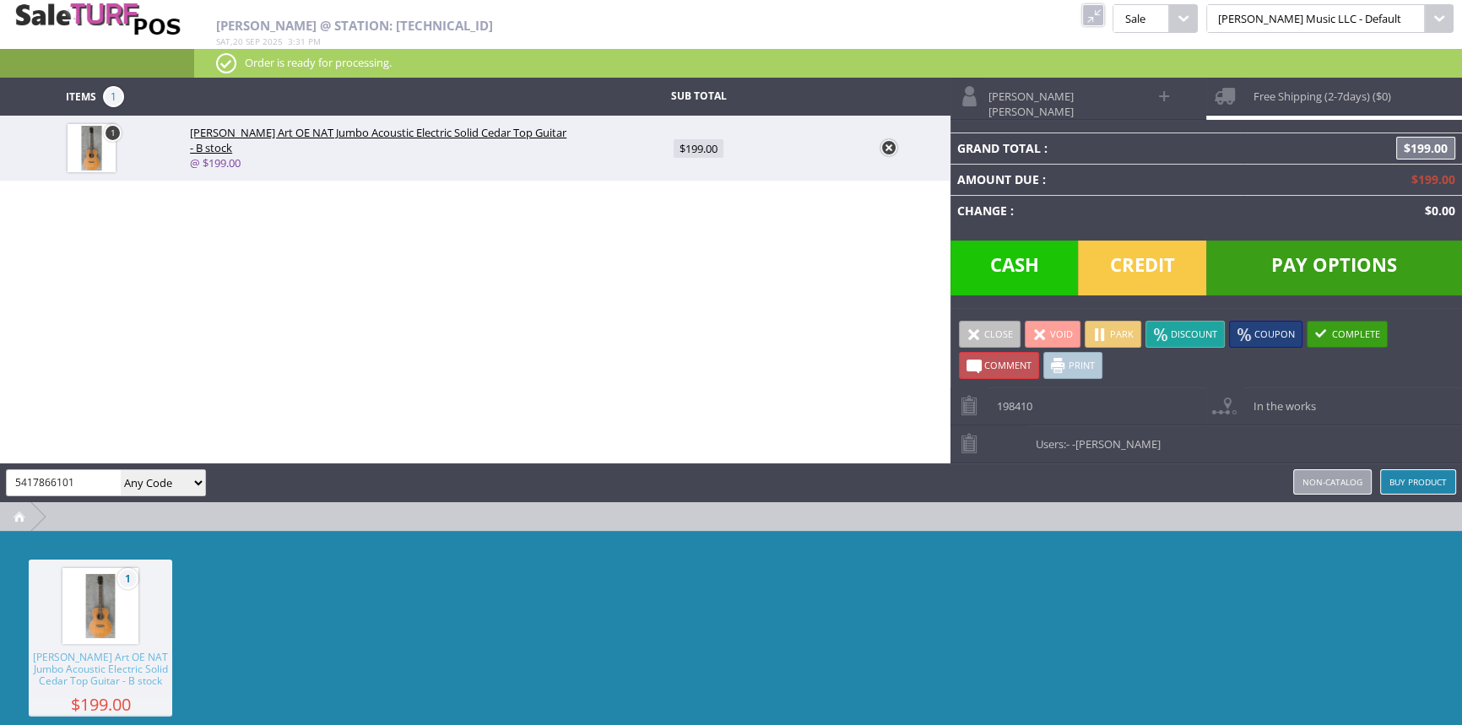
click at [1032, 100] on link "Mary Ann" at bounding box center [1048, 98] width 197 height 41
select select "6"
select select "1"
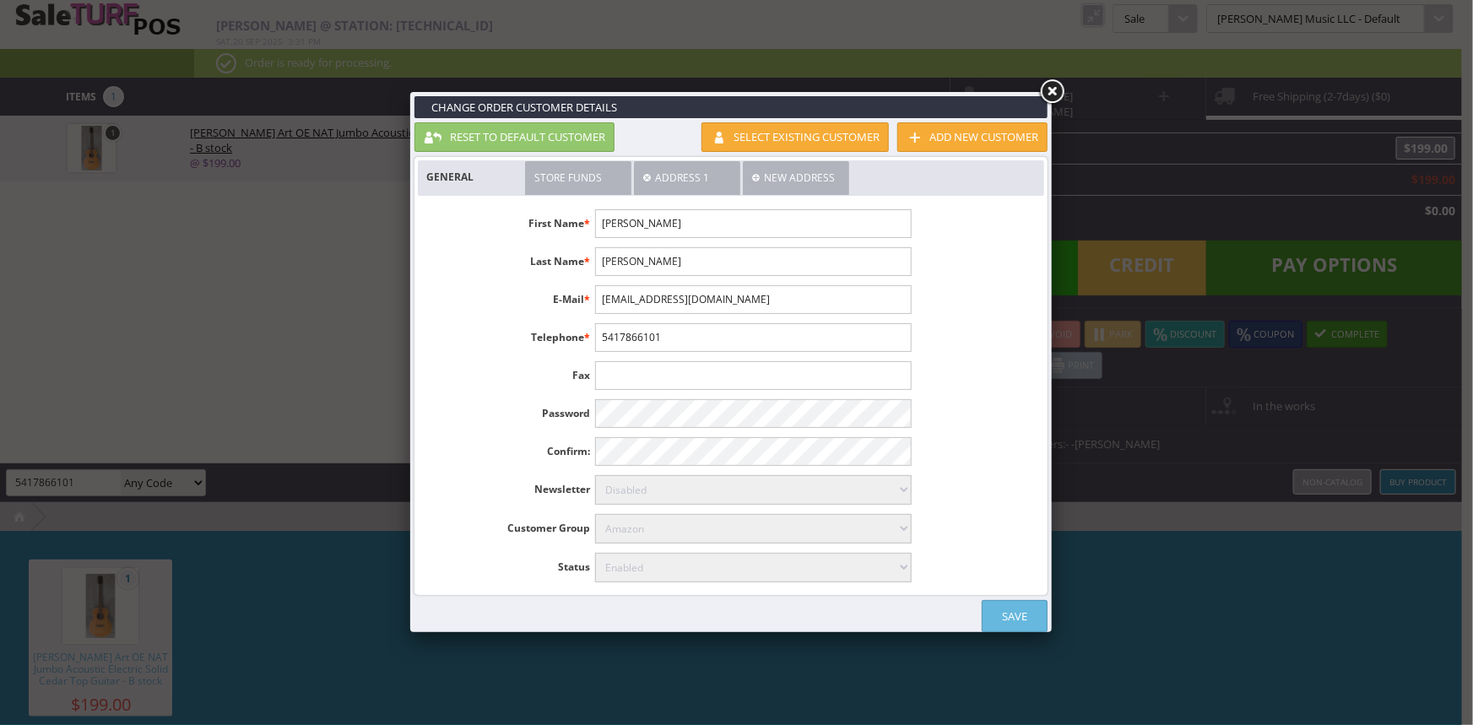
click at [1013, 600] on link "Save" at bounding box center [1014, 616] width 66 height 32
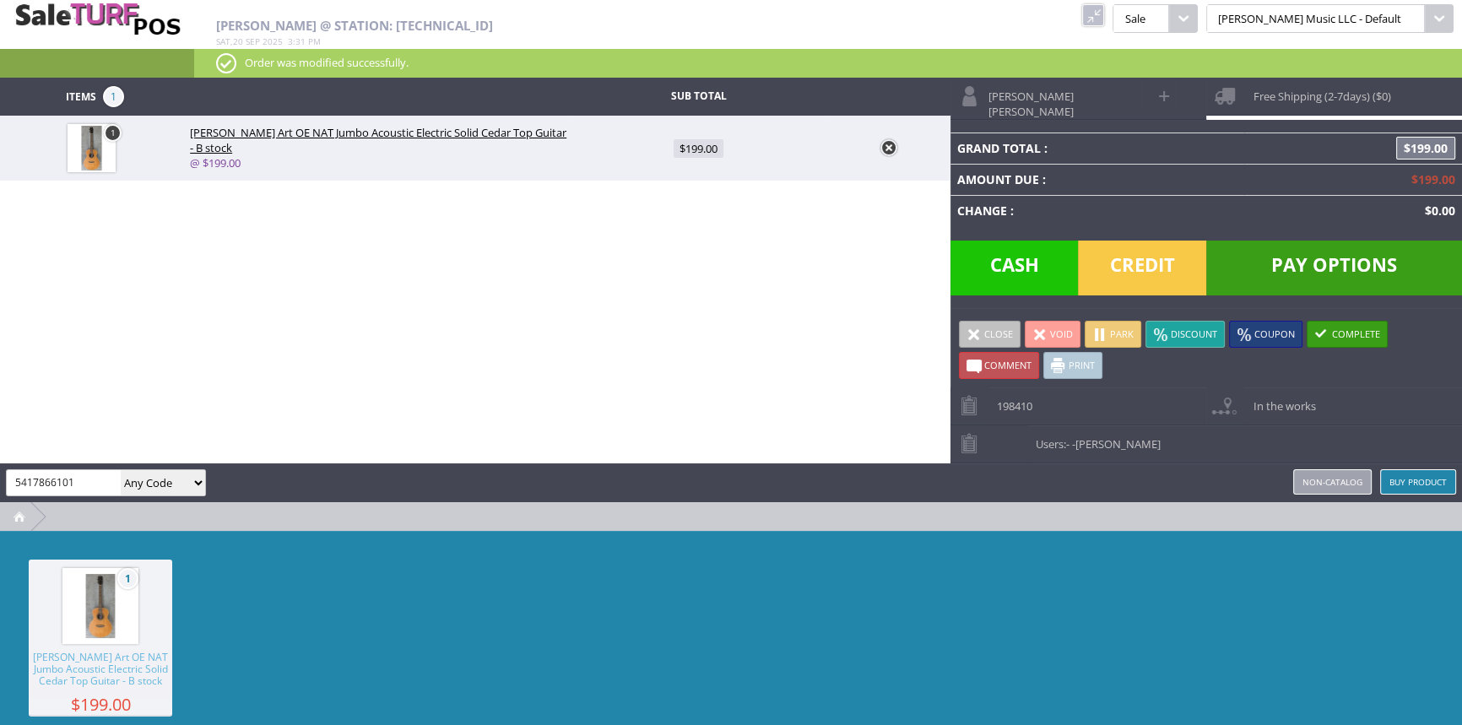
click at [1170, 92] on span at bounding box center [1164, 95] width 19 height 19
type input "Mary"
type input "Ann"
type input "breathe234@gmail.com"
type input "5417866101"
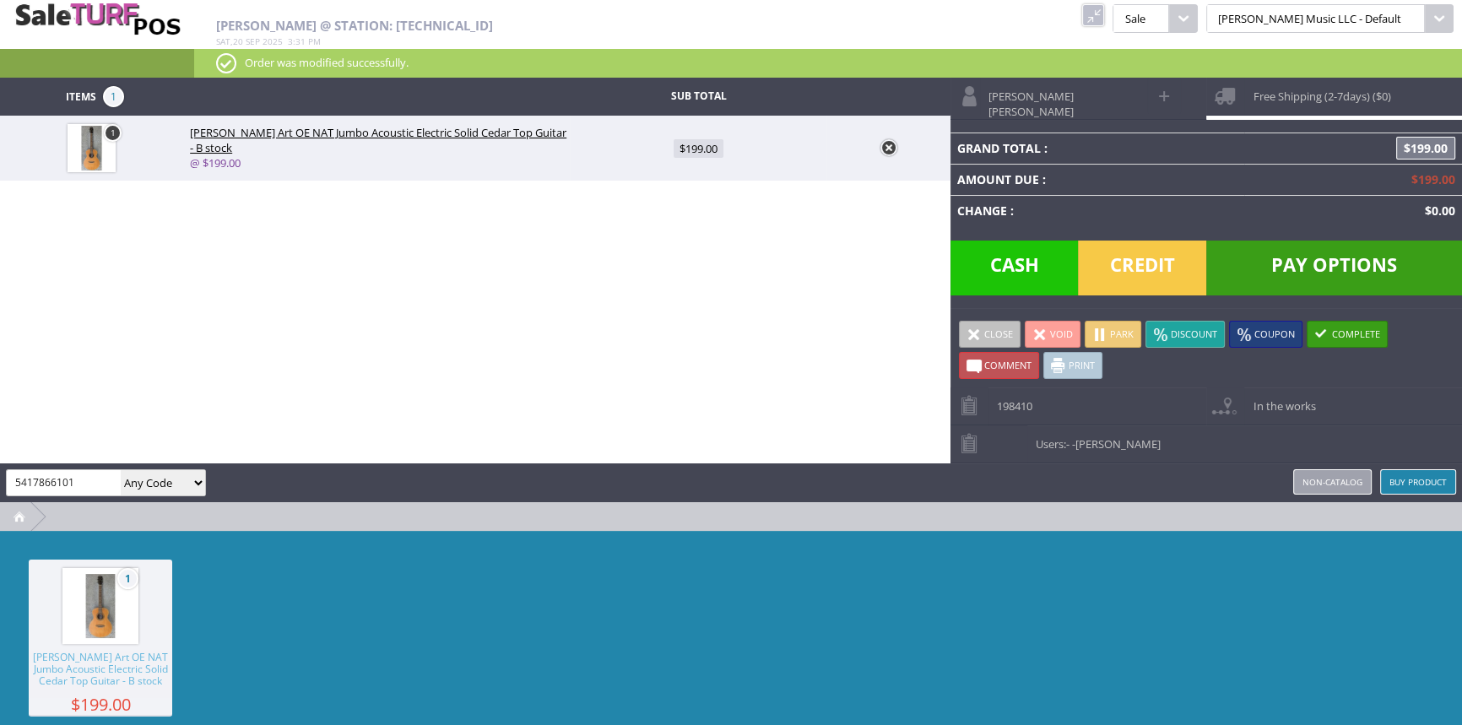
select select "6"
select select "1"
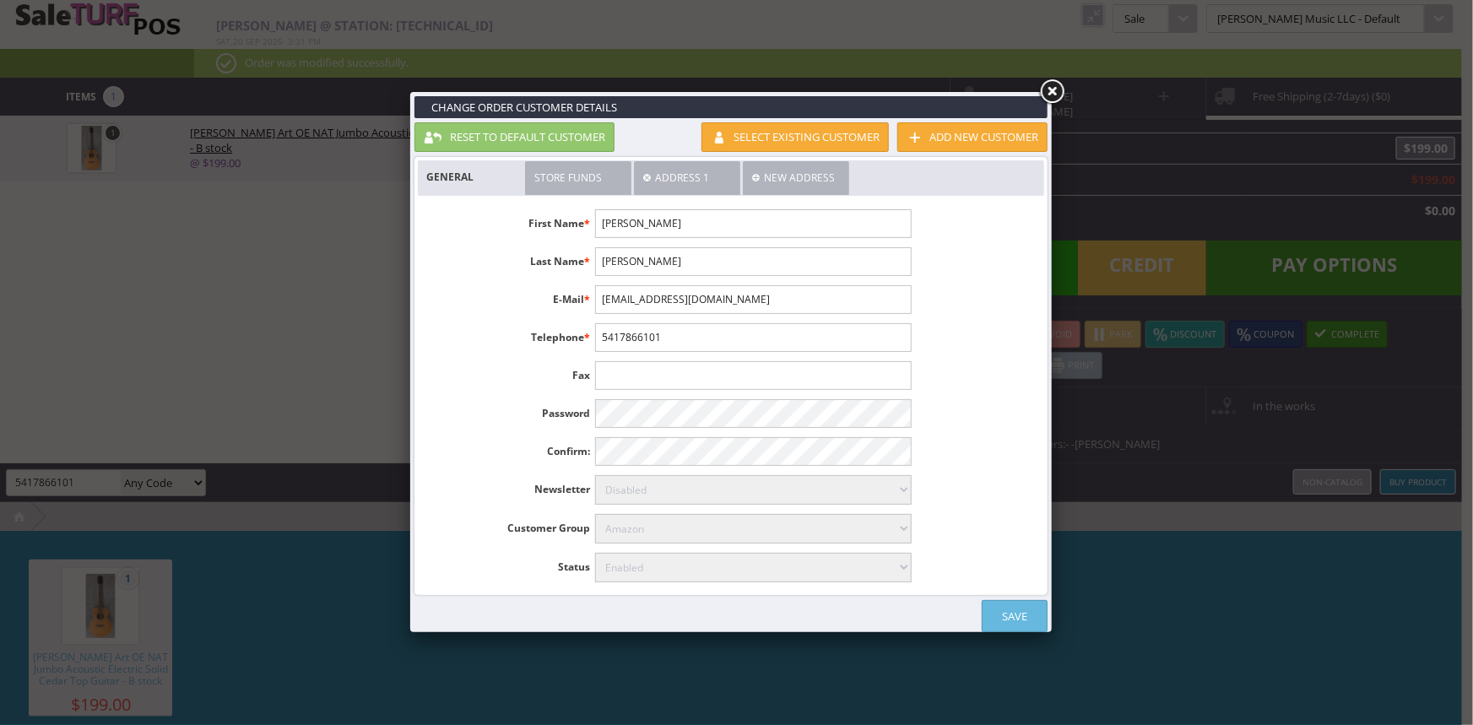
click at [1014, 612] on link "Save" at bounding box center [1014, 616] width 66 height 32
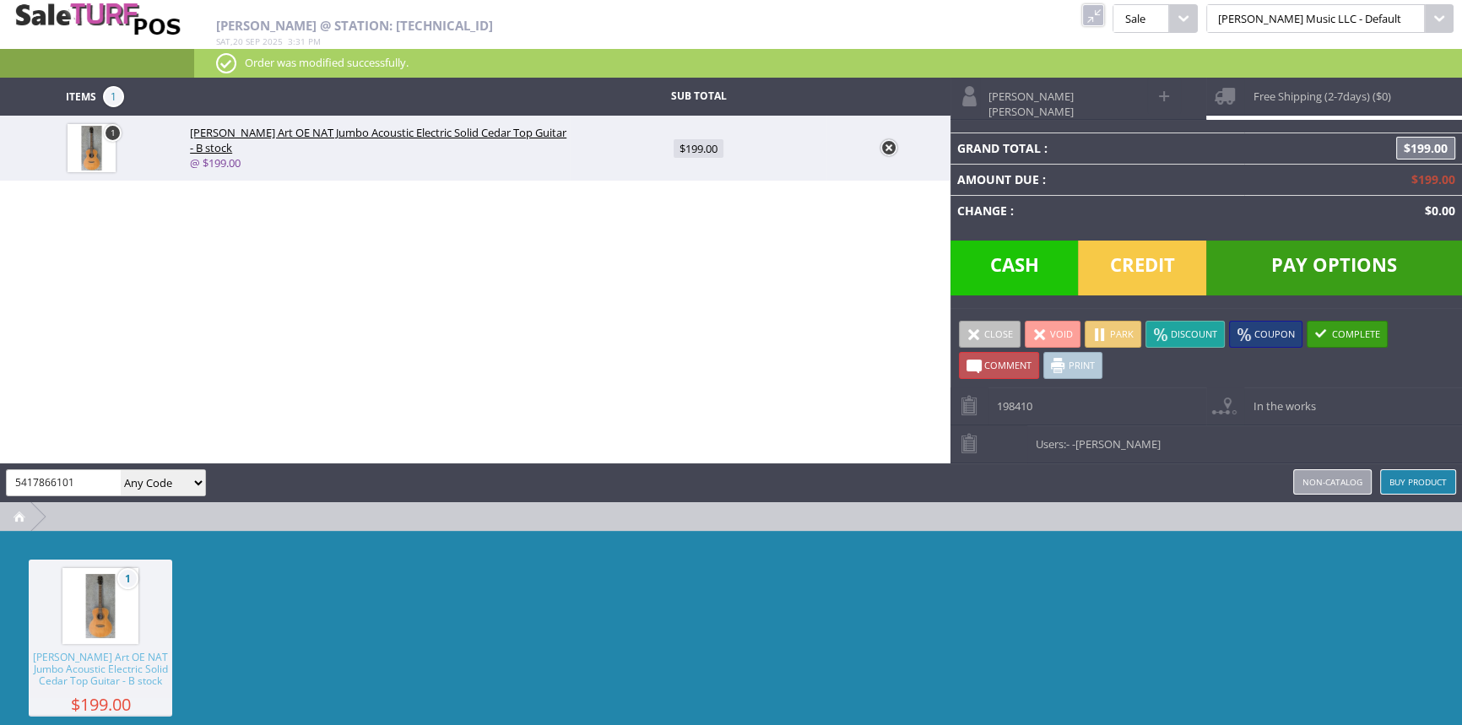
click at [1257, 85] on span "Free Shipping (2-7days) ($0)" at bounding box center [1317, 91] width 146 height 26
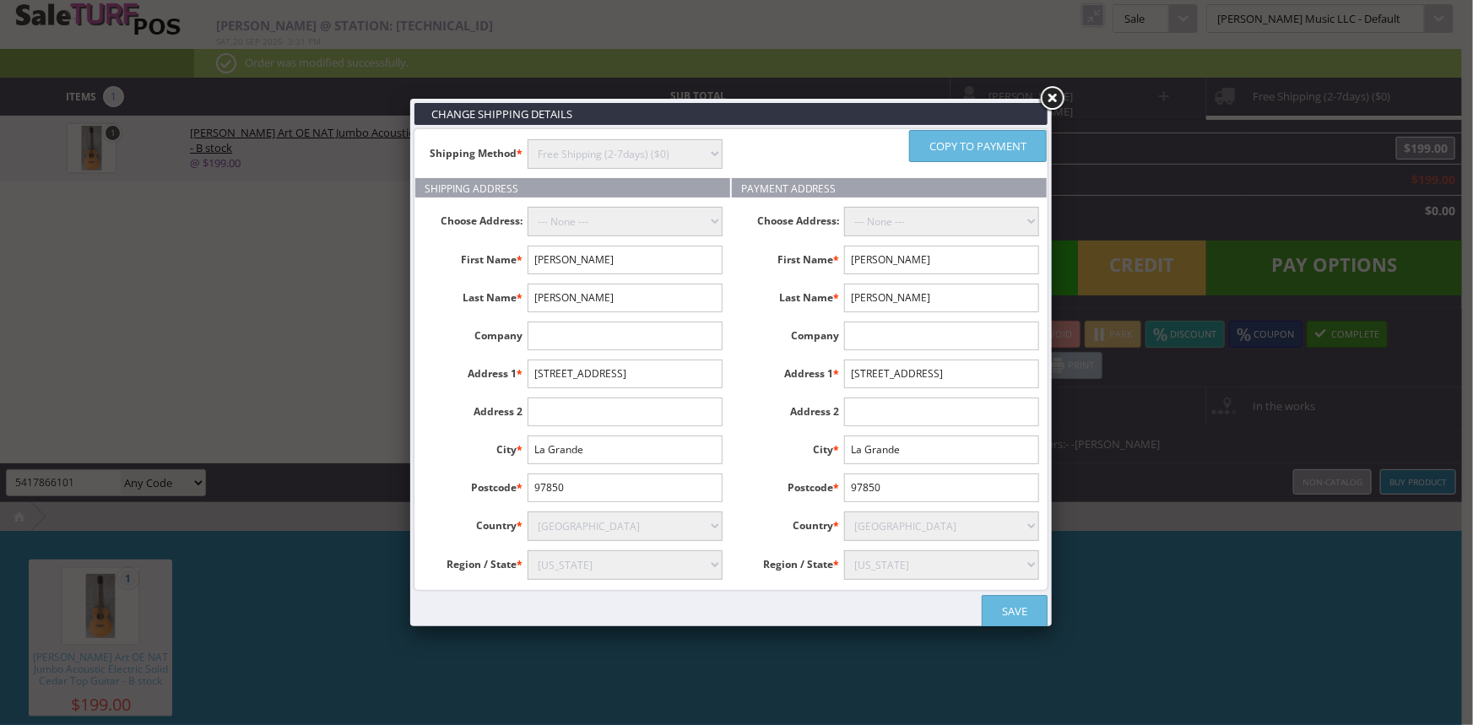
click at [1013, 605] on link "Save" at bounding box center [1014, 611] width 66 height 32
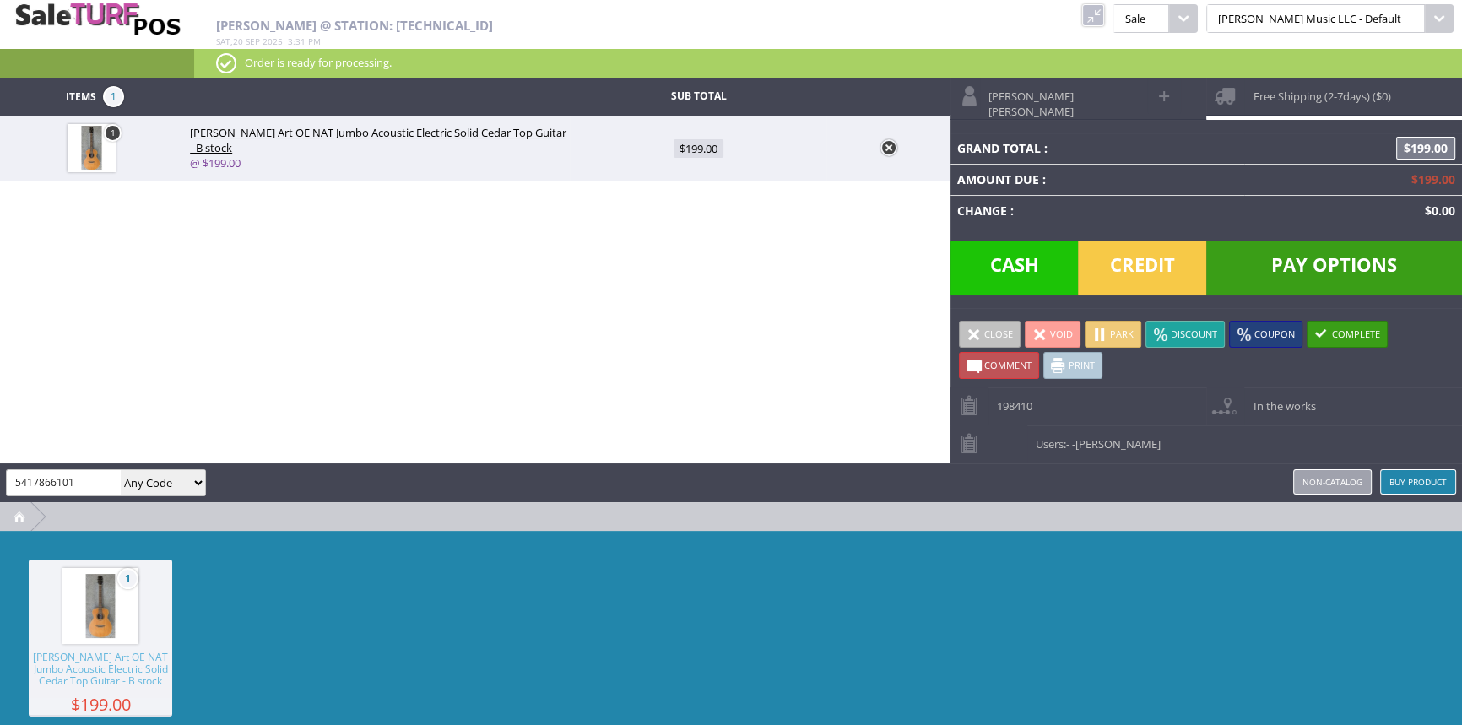
click at [1311, 257] on span "Pay Options" at bounding box center [1334, 268] width 256 height 55
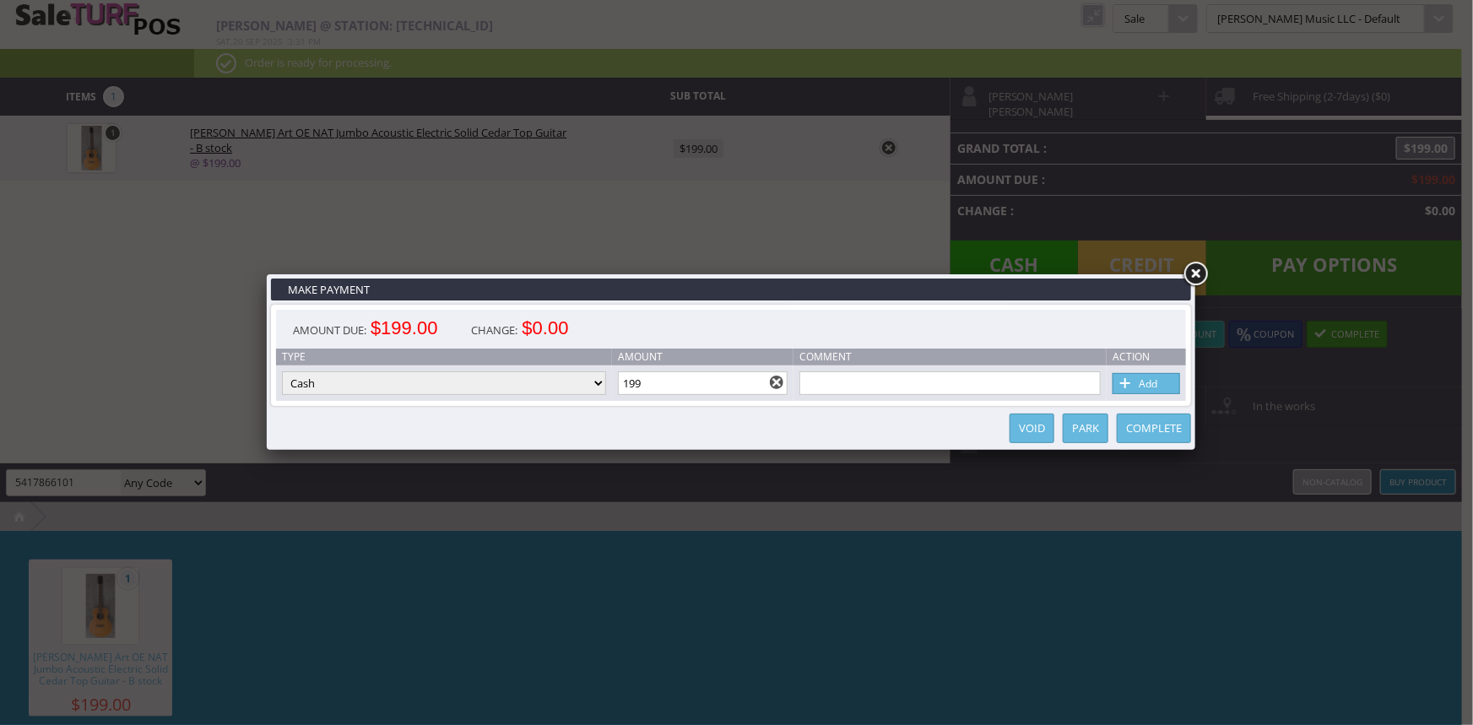
click at [544, 389] on select "Cash Credit Card Cheque or Money Order" at bounding box center [444, 383] width 324 height 24
select select "credit_card"
click at [282, 372] on select "Cash Credit Card Cheque or Money Order" at bounding box center [444, 383] width 324 height 24
click at [1148, 378] on link "Add" at bounding box center [1146, 383] width 68 height 21
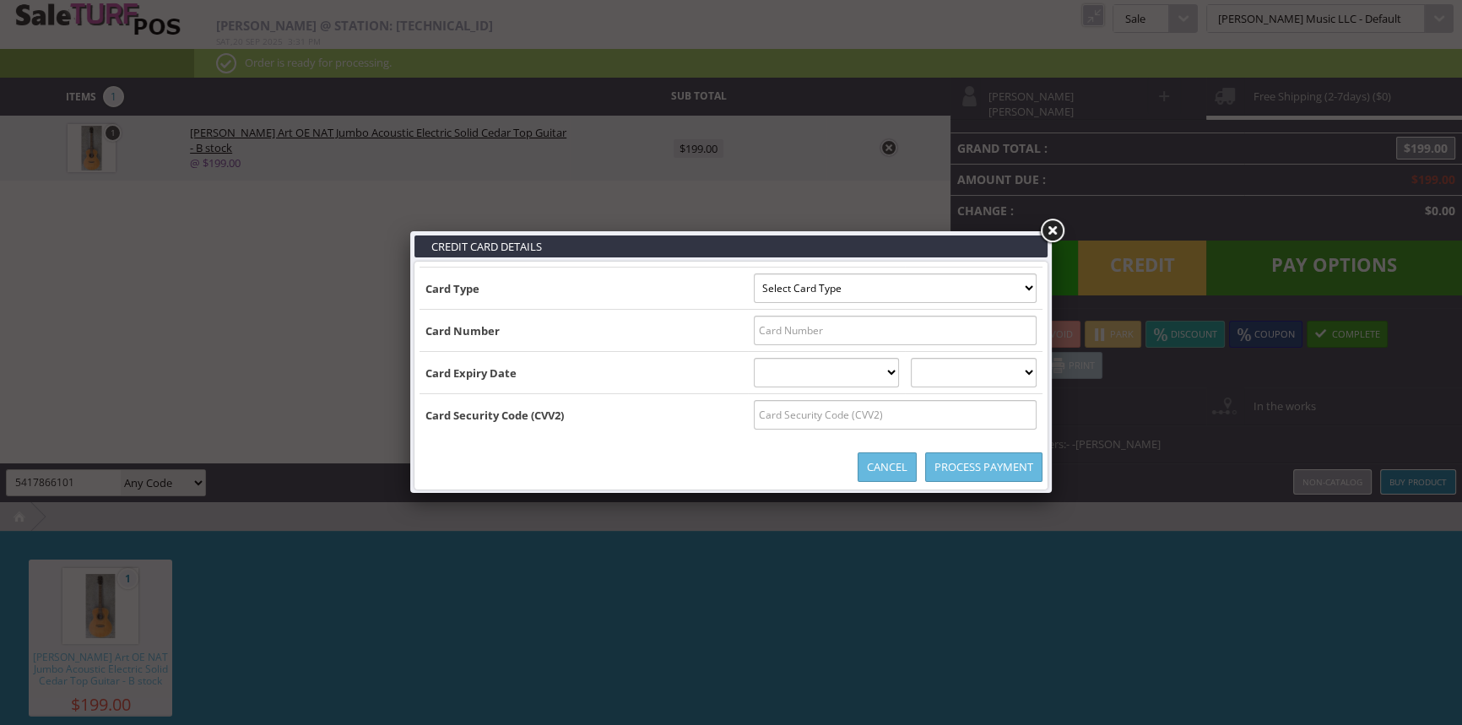
click at [903, 300] on select "Select Card Type Visa MasterCard Discover Card American Express Maestro Solo" at bounding box center [895, 288] width 283 height 30
select select "VISA"
click at [754, 273] on select "Select Card Type Visa MasterCard Discover Card American Express Maestro Solo" at bounding box center [895, 288] width 283 height 30
click at [806, 331] on input "text" at bounding box center [895, 331] width 283 height 30
type input "4640182065129904"
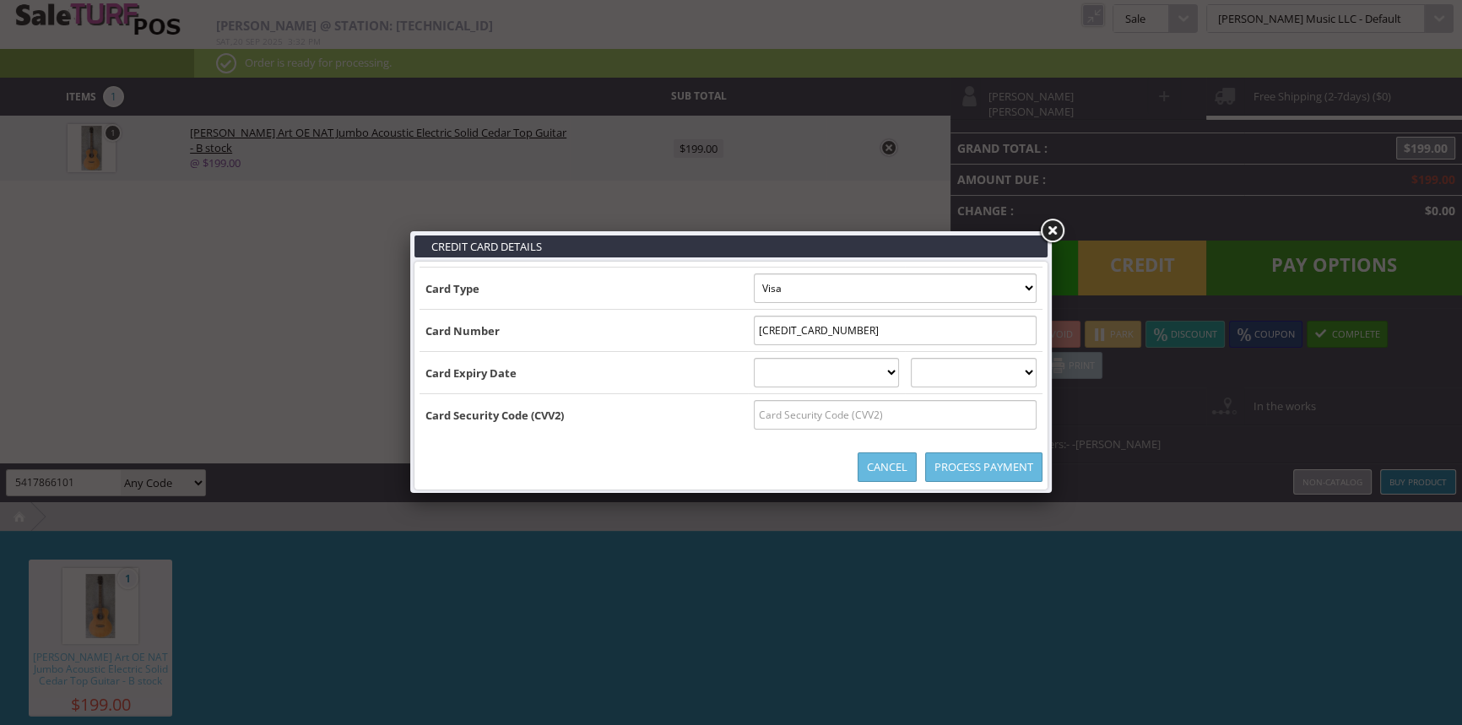
click at [837, 376] on select "01 January 02 February 03 March 04 April 05 May 06 June 07 July 08 August 09 Se…" at bounding box center [827, 373] width 146 height 30
select select "04"
click at [754, 358] on select "01 January 02 February 03 March 04 April 05 May 06 June 07 July 08 August 09 Se…" at bounding box center [827, 373] width 146 height 30
click at [944, 379] on select "2025 2026 2027 2028 2029 2030 2031 2032 2033 2034 2035" at bounding box center [974, 373] width 126 height 30
select select "2028"
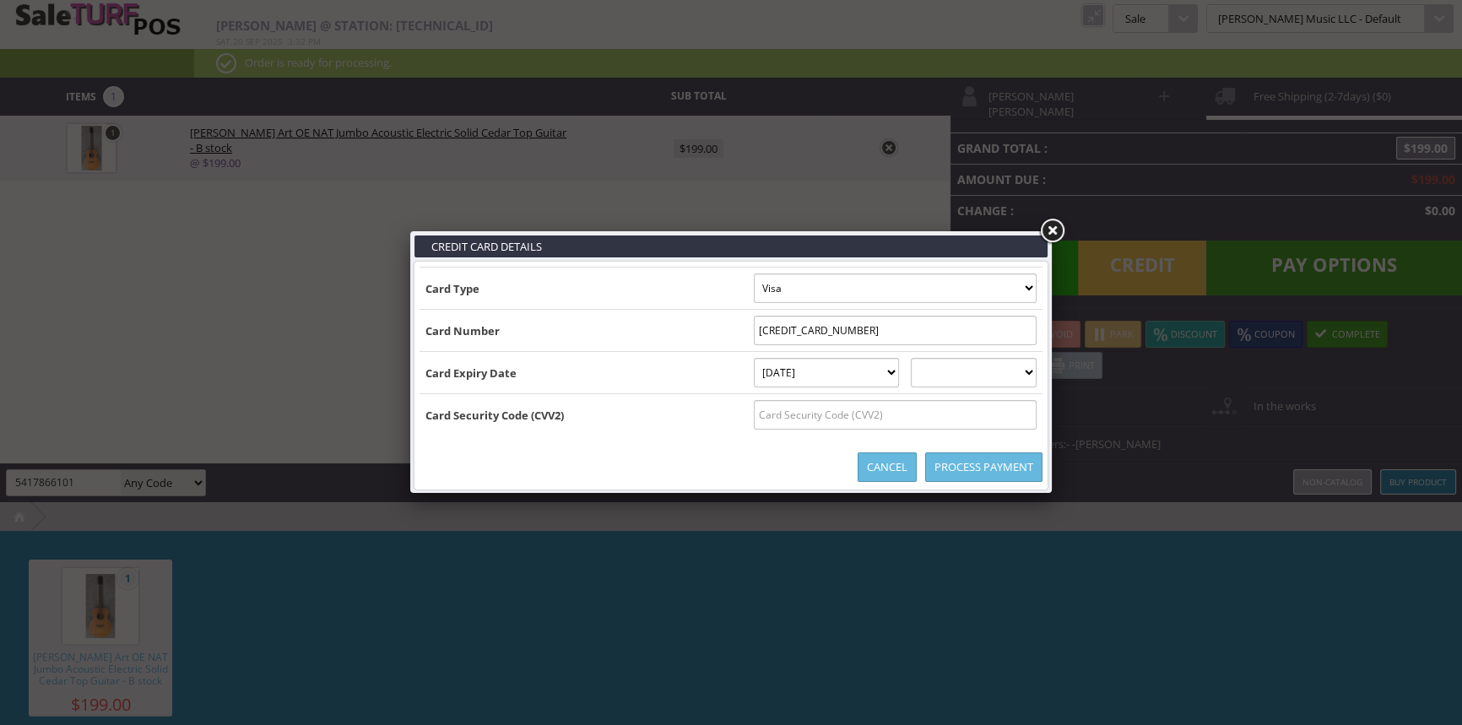
click at [927, 358] on select "2025 2026 2027 2028 2029 2030 2031 2032 2033 2034 2035" at bounding box center [974, 373] width 126 height 30
click at [779, 417] on input "text" at bounding box center [895, 415] width 283 height 30
type input "585"
click at [989, 461] on link "Process Payment" at bounding box center [983, 467] width 117 height 30
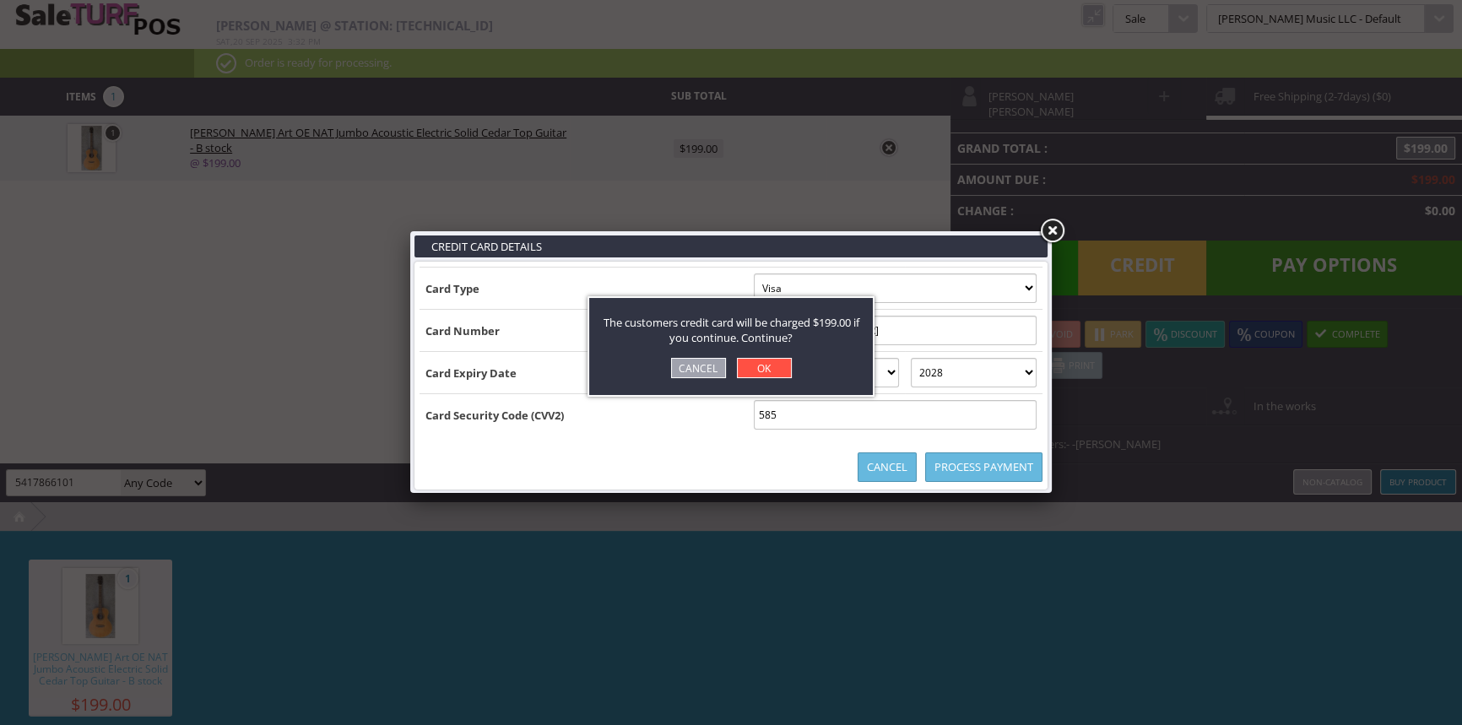
click at [760, 370] on link "OK" at bounding box center [764, 368] width 55 height 20
select select "cash"
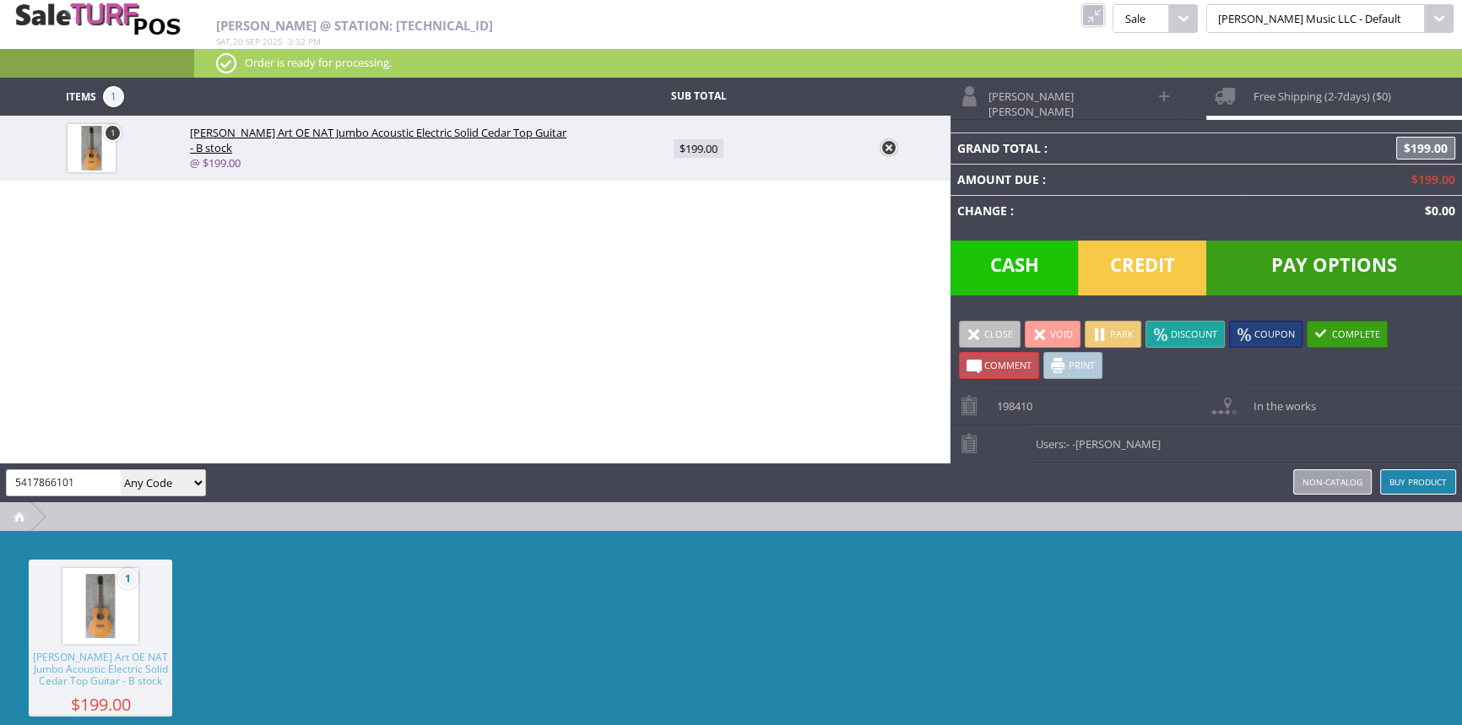
type input "0"
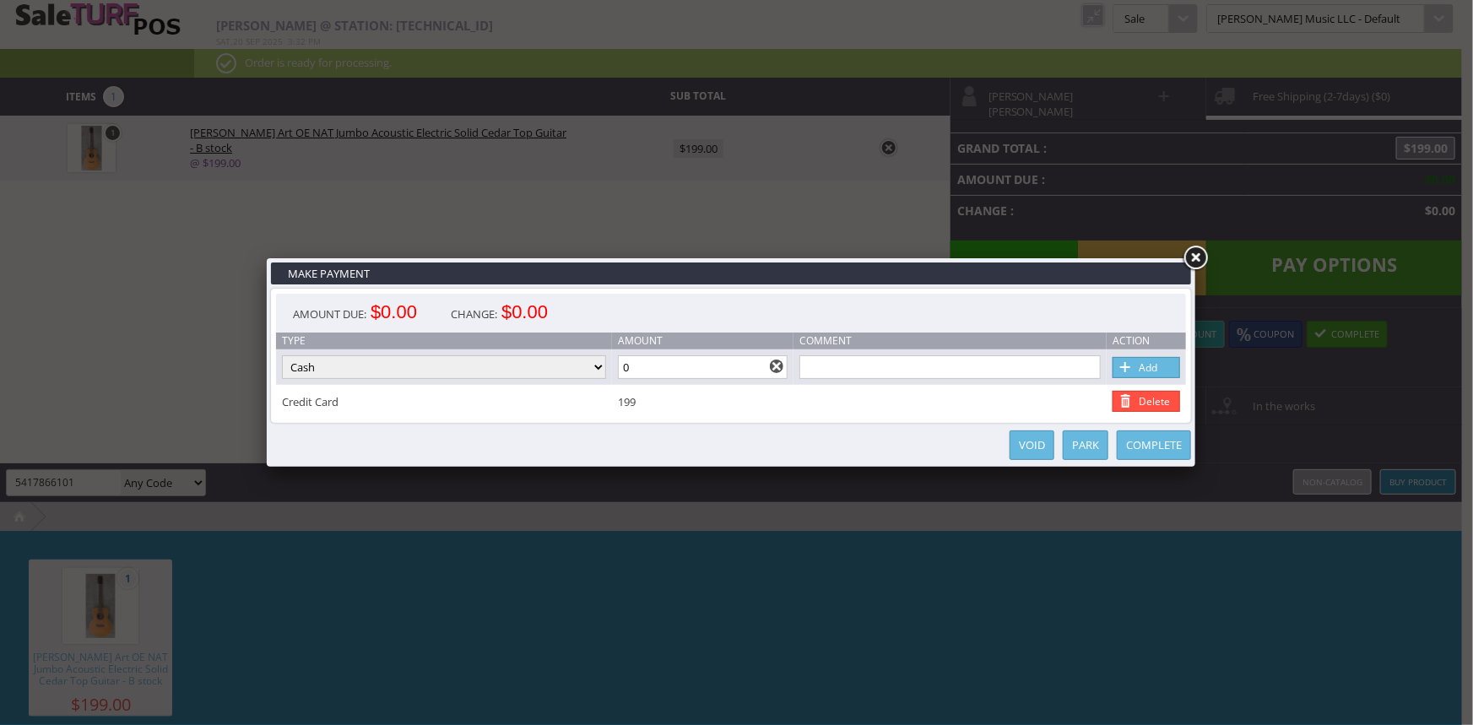
click at [1158, 446] on link "Complete" at bounding box center [1154, 445] width 74 height 30
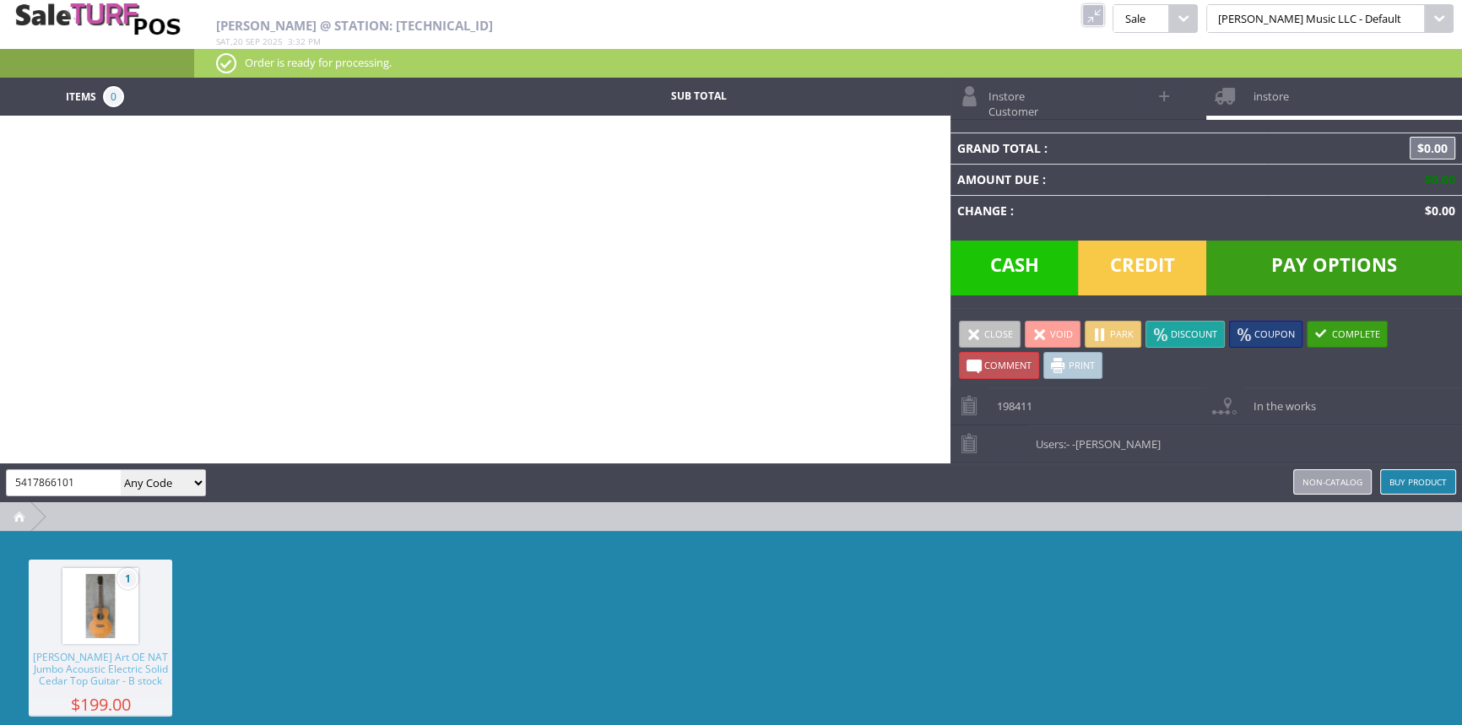
click at [1104, 8] on link at bounding box center [1093, 15] width 22 height 22
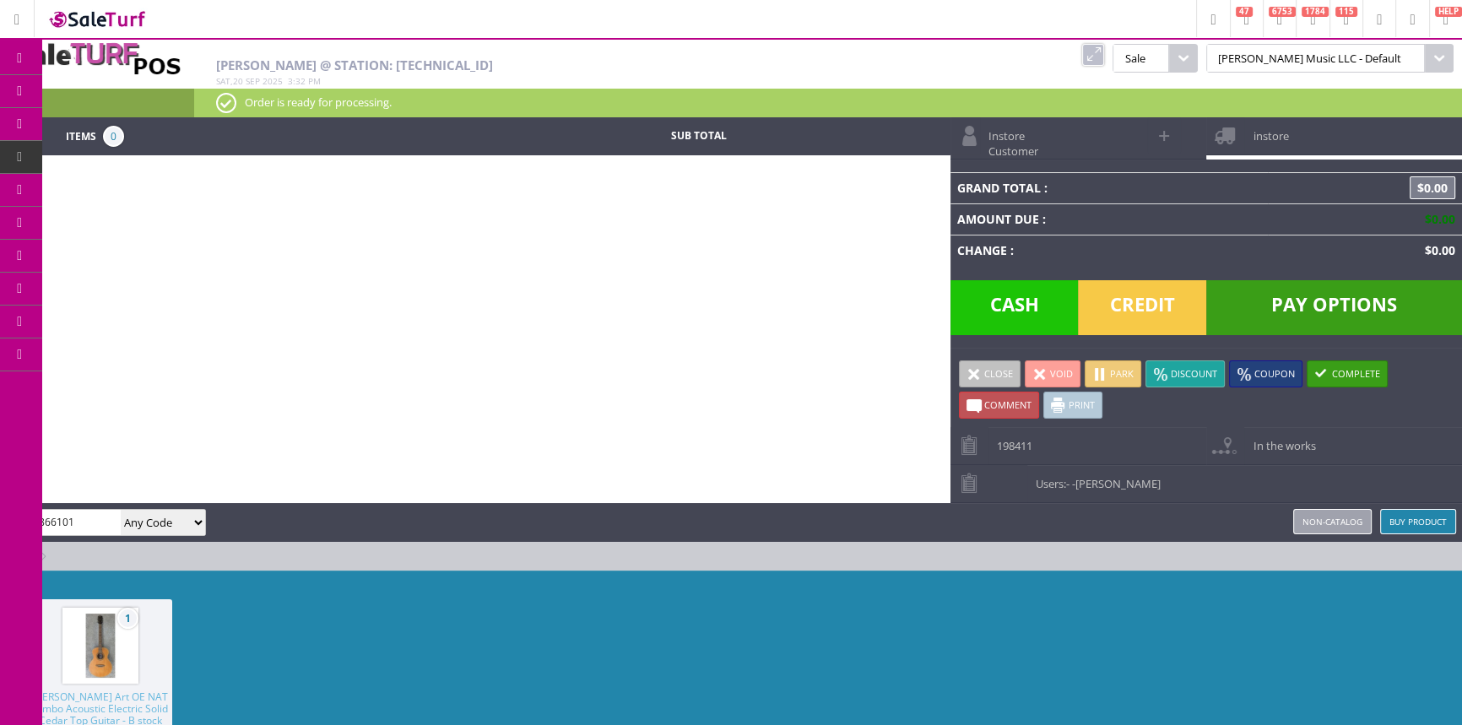
click at [87, 185] on link "Order List" at bounding box center [130, 192] width 177 height 34
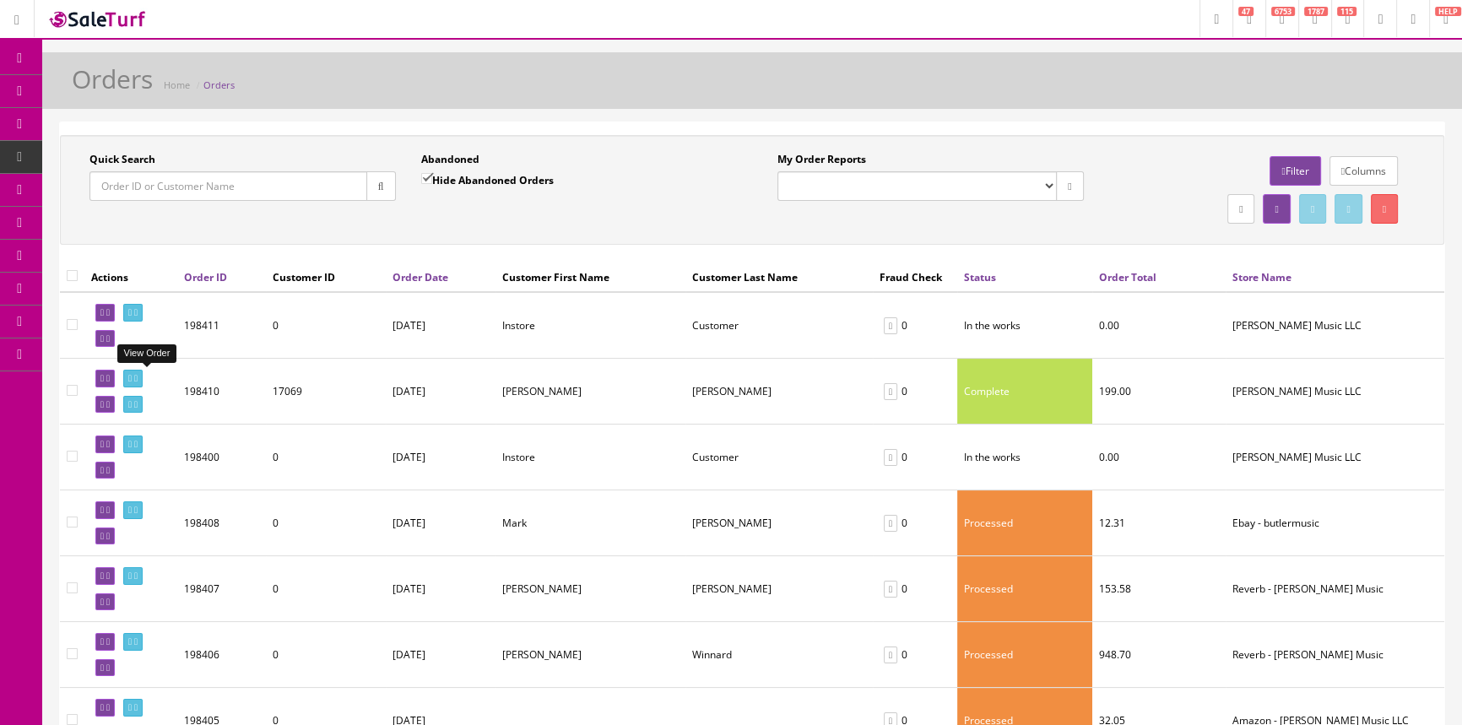
click at [132, 374] on icon at bounding box center [129, 378] width 3 height 9
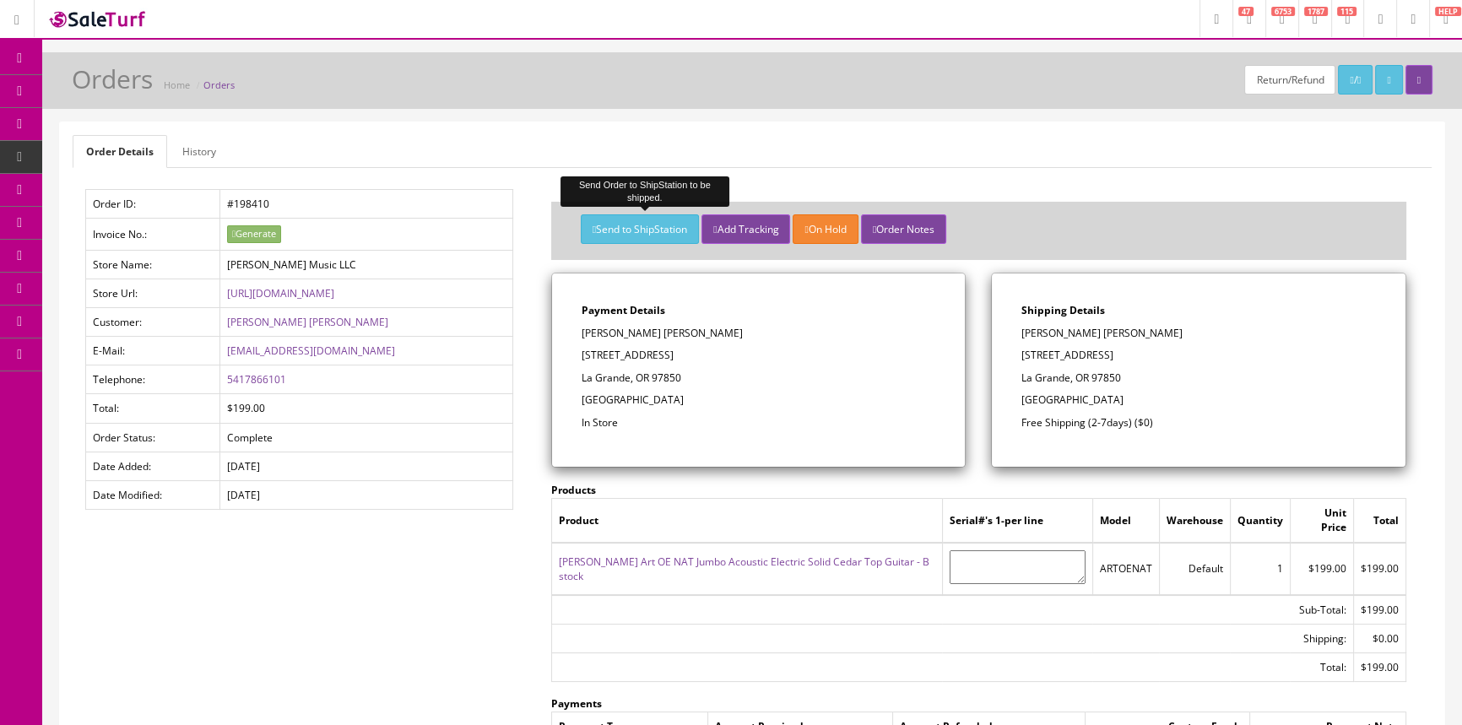
click at [641, 231] on button "Send to ShipStation" at bounding box center [640, 229] width 118 height 30
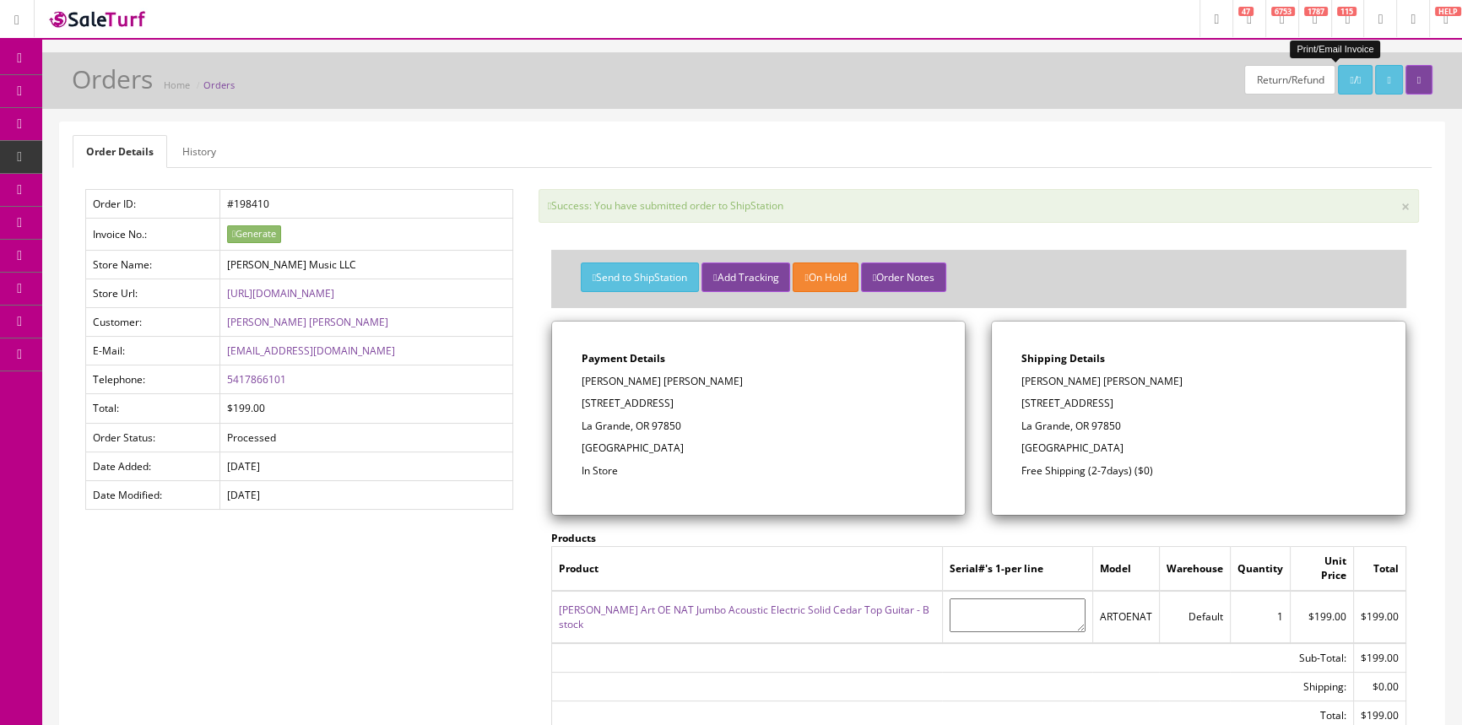
click at [1357, 78] on icon at bounding box center [1358, 80] width 3 height 10
click at [84, 182] on link "Order List" at bounding box center [130, 190] width 177 height 33
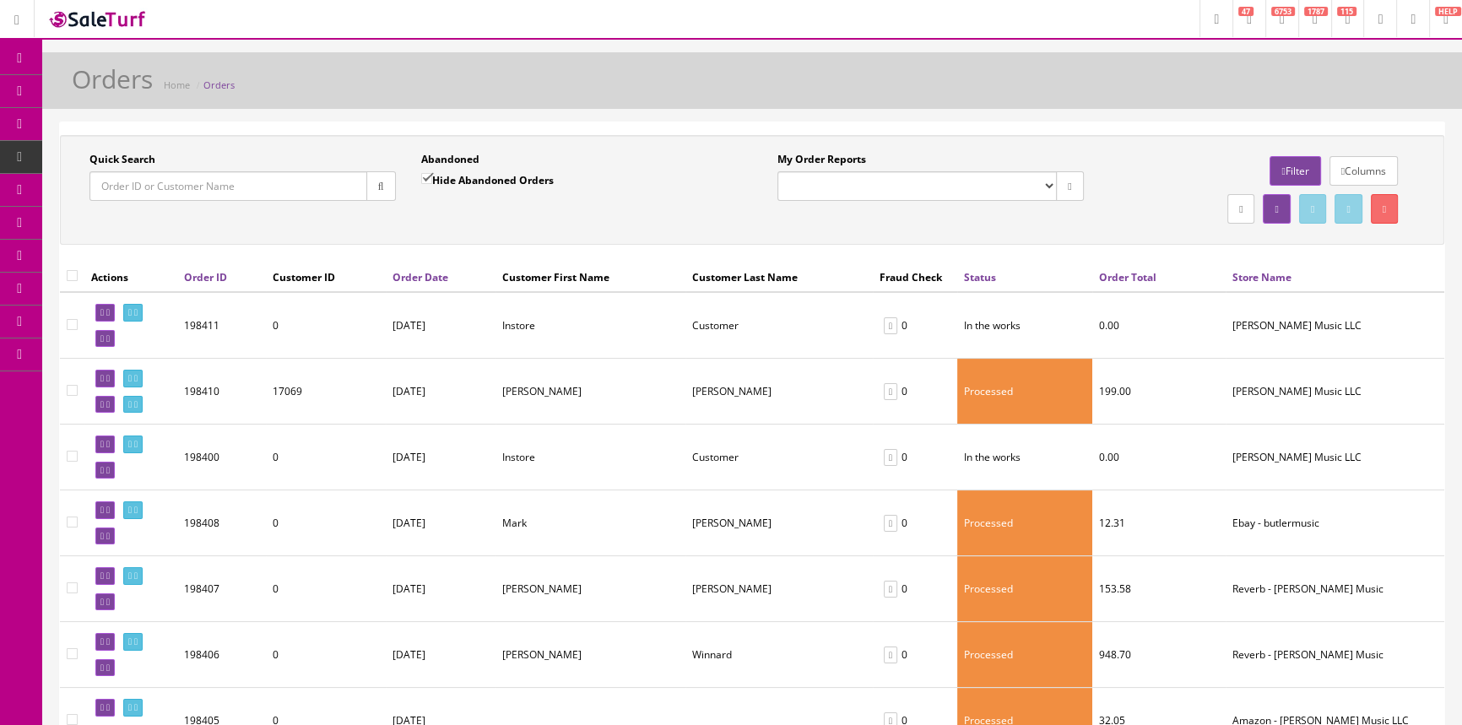
click at [120, 89] on span "Products" at bounding box center [120, 91] width 41 height 14
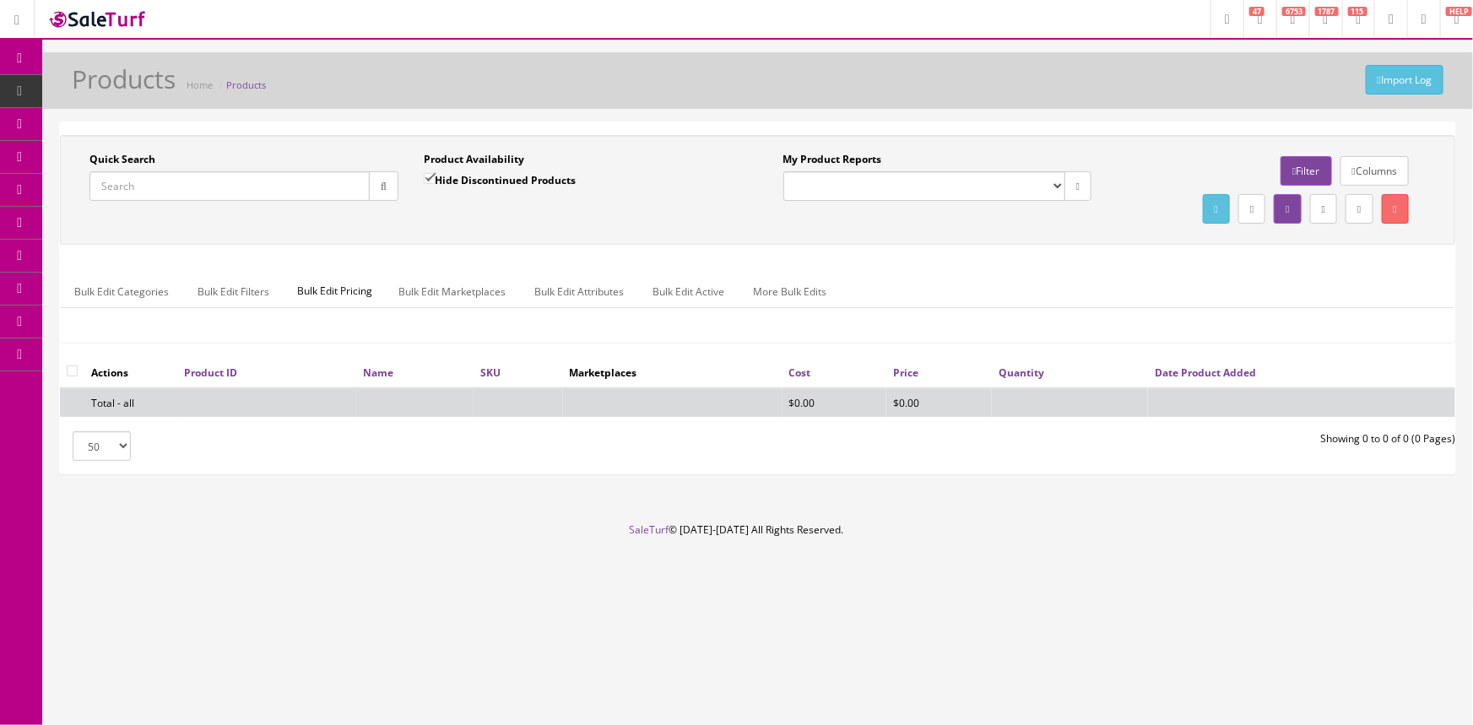
click at [190, 187] on input "Quick Search" at bounding box center [229, 186] width 280 height 30
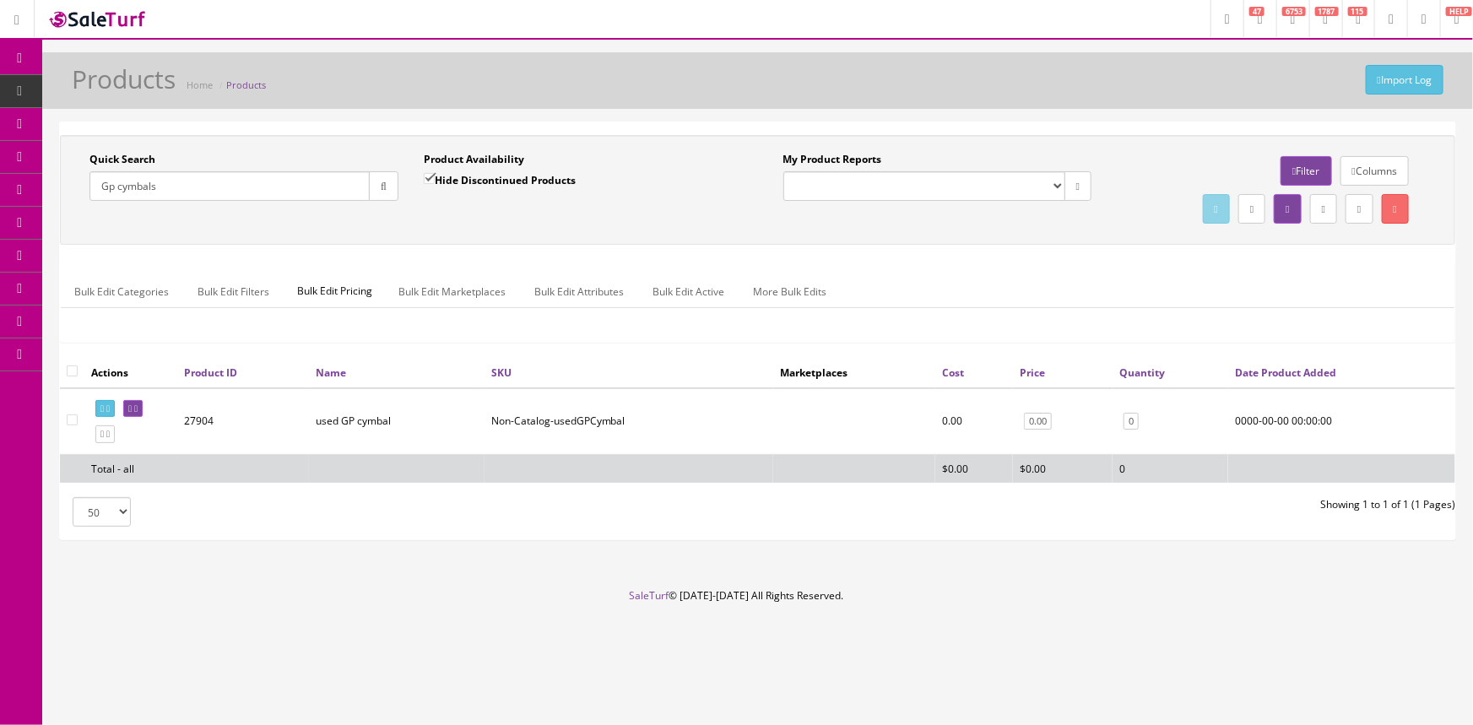
type input "Gp cymbals"
click at [456, 182] on label "Hide Discontinued Products" at bounding box center [500, 179] width 152 height 17
click at [435, 182] on input "Hide Discontinued Products" at bounding box center [429, 178] width 11 height 11
checkbox input "false"
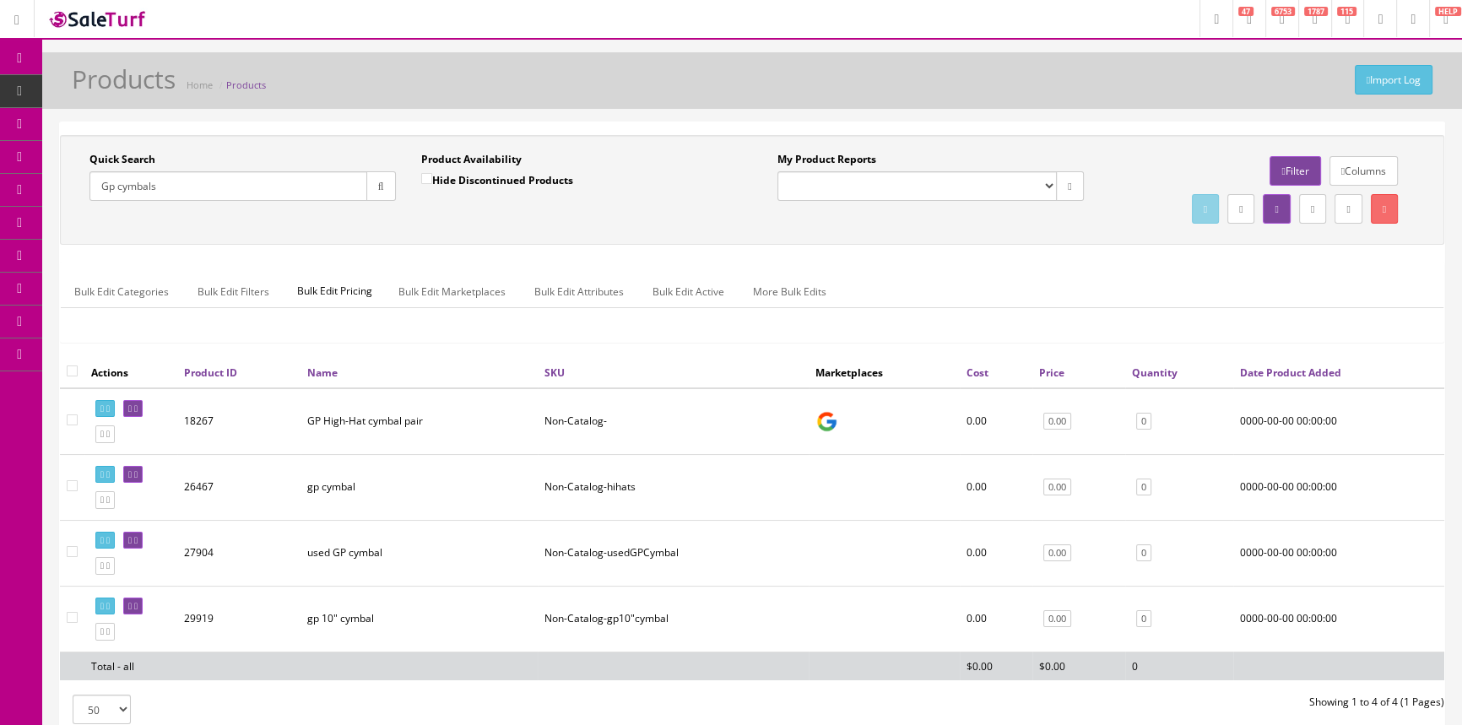
drag, startPoint x: 160, startPoint y: 180, endPoint x: 78, endPoint y: 181, distance: 82.7
click at [78, 181] on div "Quick Search Gp cymbals Date From" at bounding box center [243, 183] width 332 height 62
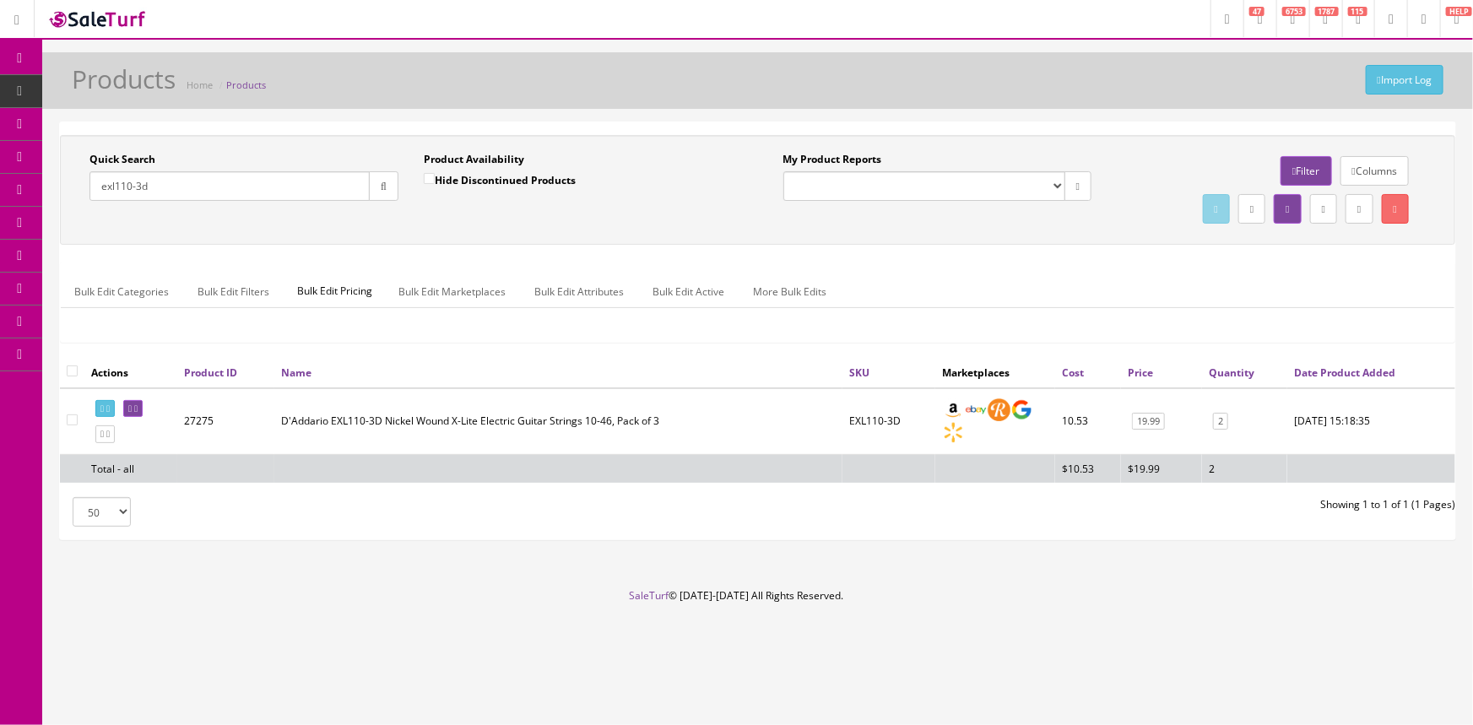
type input "exl110-3d"
drag, startPoint x: 1082, startPoint y: 418, endPoint x: 1054, endPoint y: 417, distance: 27.9
click at [1055, 417] on td "10.53" at bounding box center [1088, 421] width 66 height 67
click at [867, 426] on td "EXL110-3D" at bounding box center [888, 421] width 93 height 67
click at [872, 421] on td "EXL110-3D" at bounding box center [888, 421] width 93 height 67
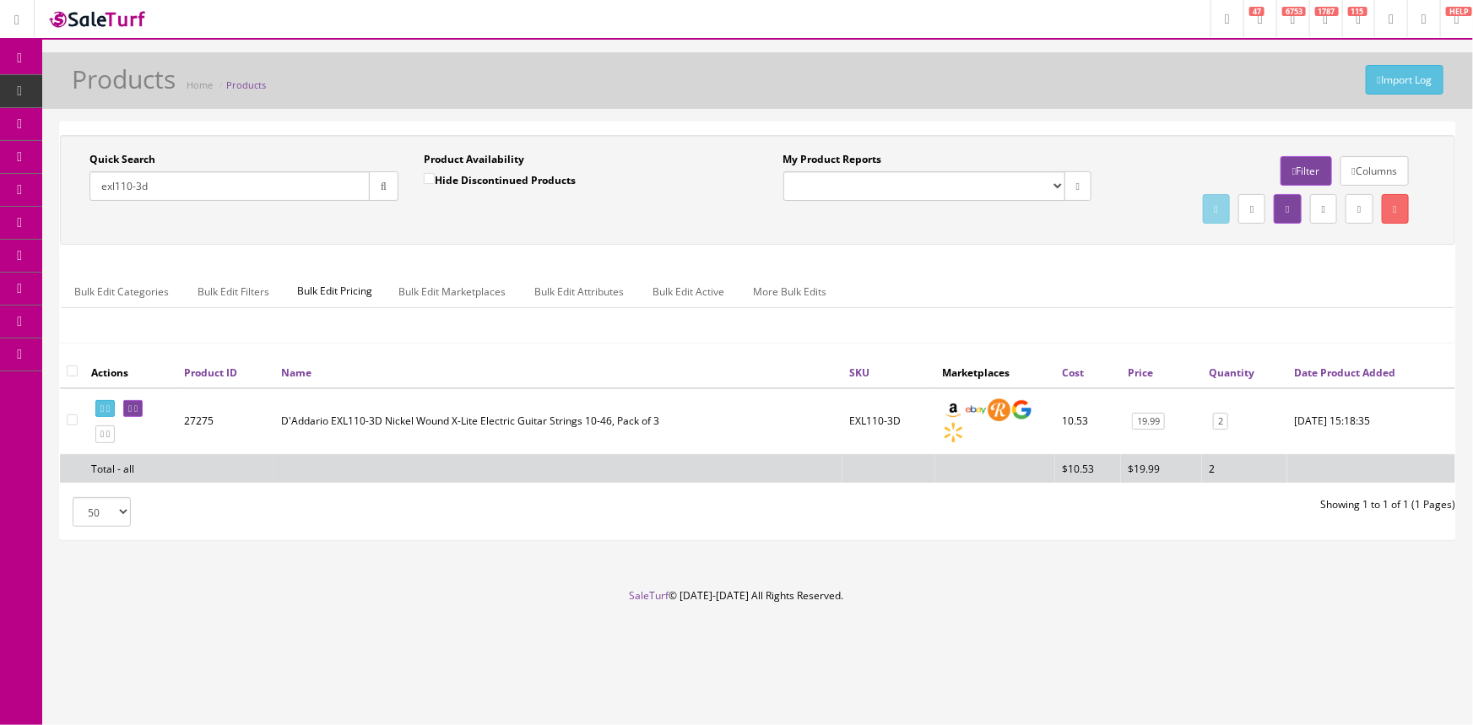
click at [91, 150] on icon at bounding box center [89, 156] width 18 height 14
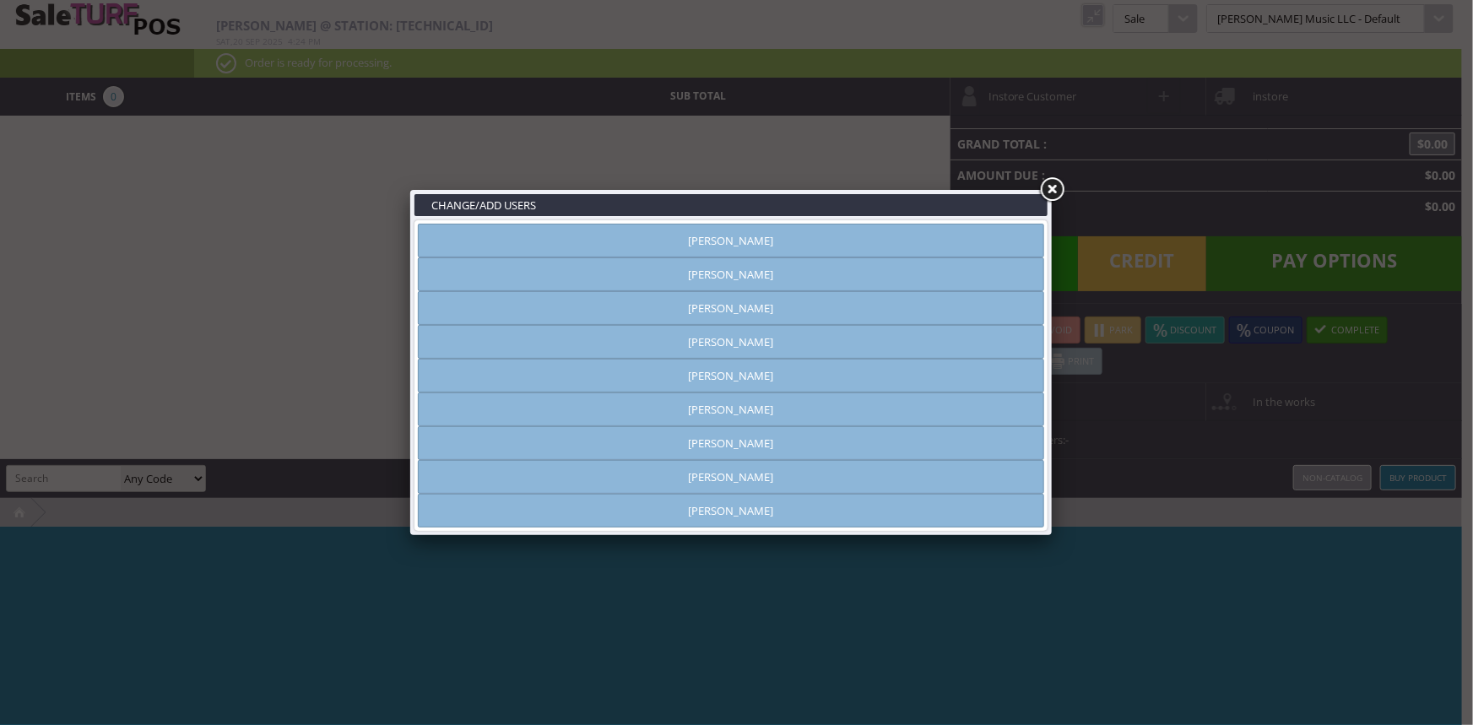
type input "[PERSON_NAME]"
click at [669, 270] on link "[PERSON_NAME]" at bounding box center [731, 274] width 626 height 34
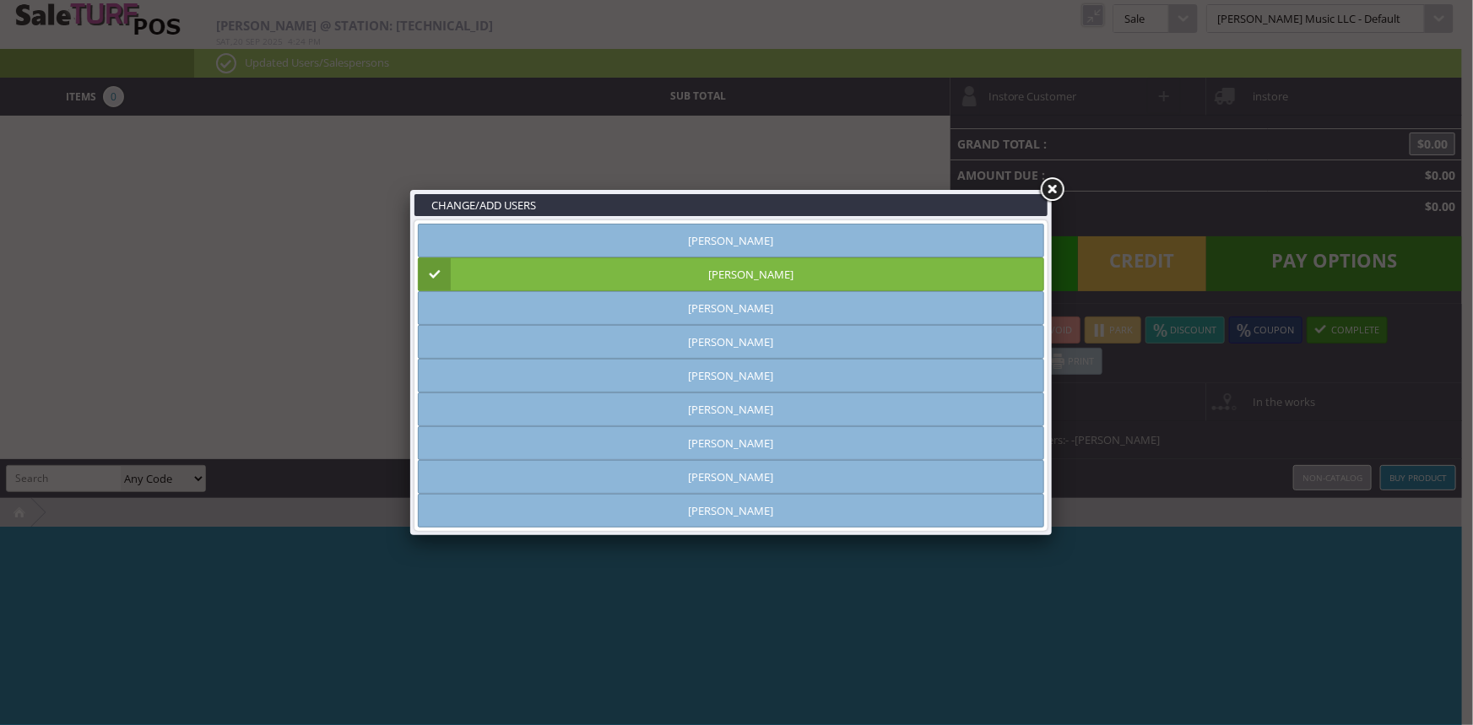
click at [1056, 195] on link at bounding box center [1051, 190] width 30 height 30
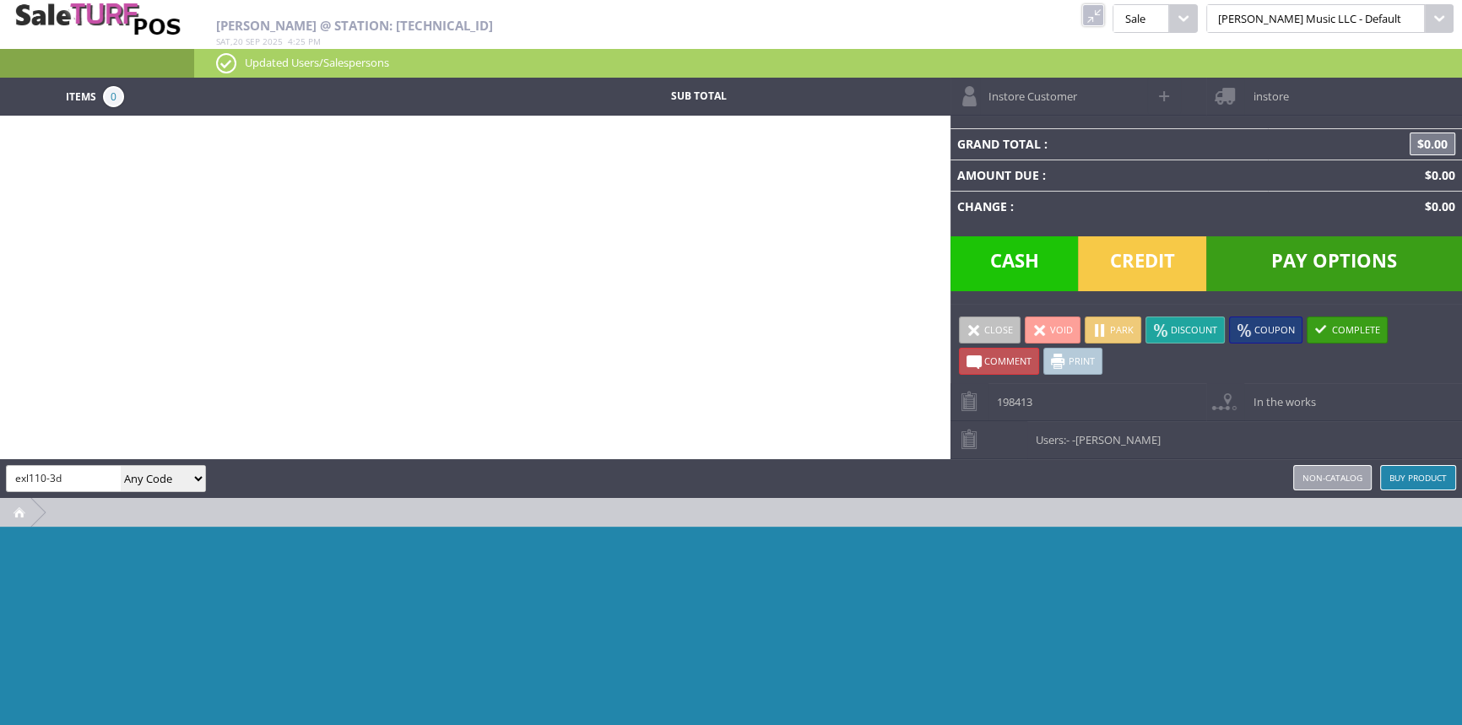
type input "exl110-3d"
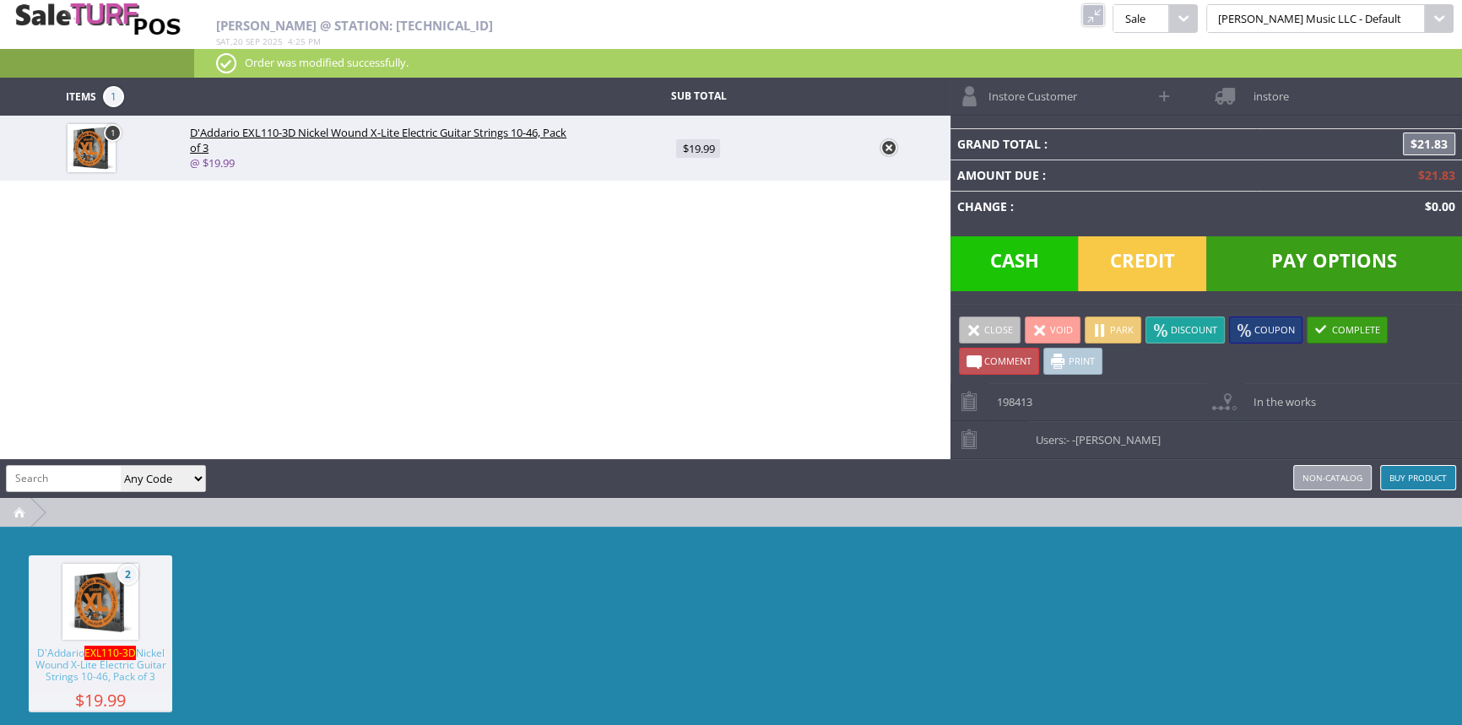
click at [694, 140] on span "$19.99" at bounding box center [698, 148] width 44 height 19
type input "19.99"
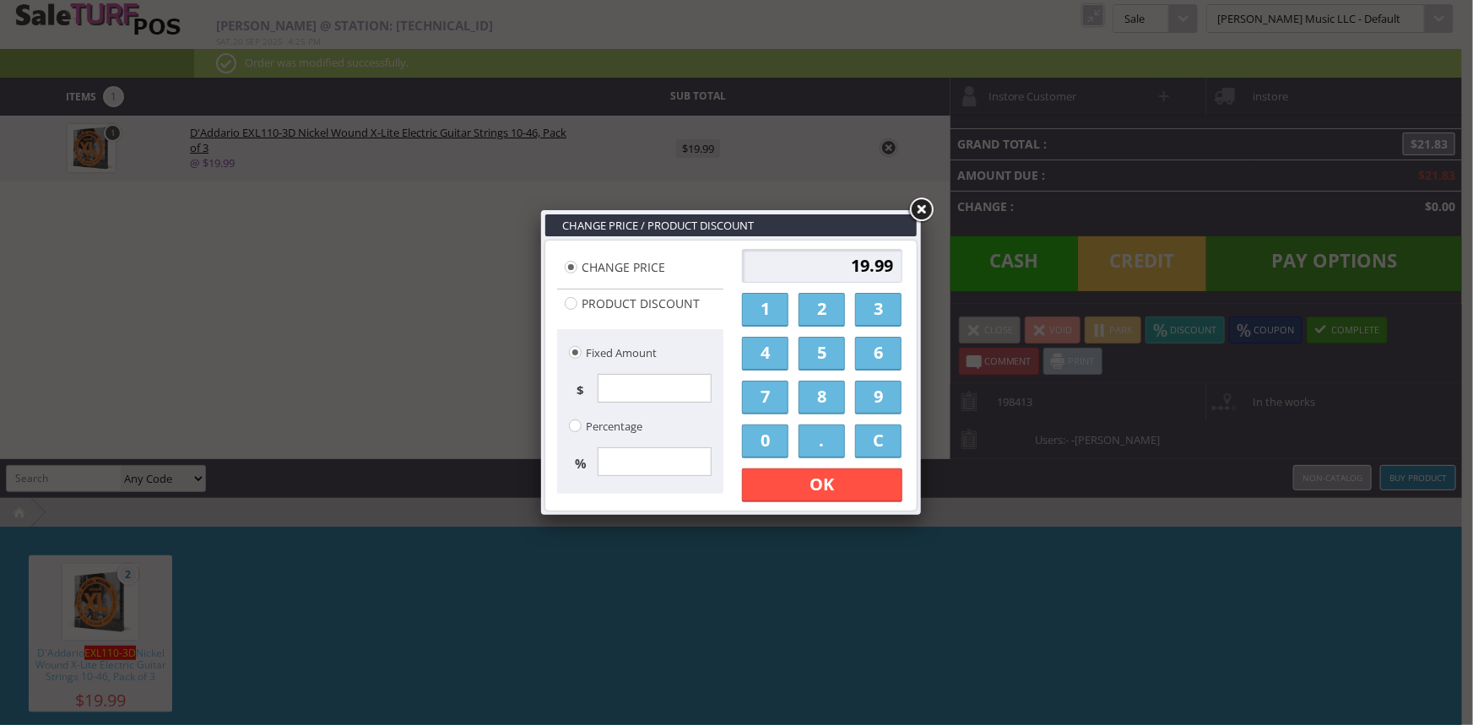
click at [790, 310] on div "19.99 1 2 3 4 5 6 7 8 9 0 . C OK Apply Discount" at bounding box center [822, 375] width 170 height 263
click at [778, 311] on link "1" at bounding box center [765, 310] width 46 height 34
click at [822, 317] on link "2" at bounding box center [821, 310] width 46 height 34
click at [818, 439] on link "." at bounding box center [821, 441] width 46 height 34
click at [818, 347] on link "5" at bounding box center [821, 354] width 46 height 34
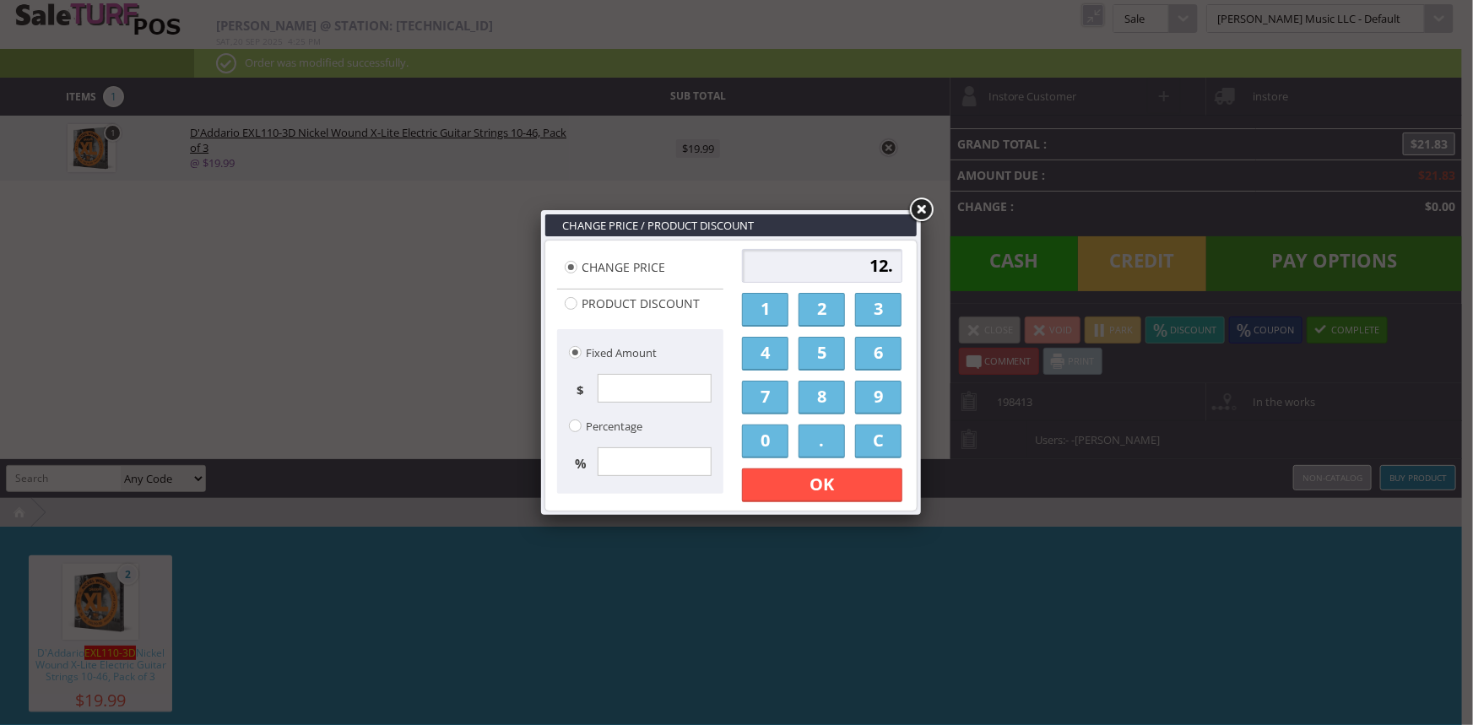
type input "12.5"
click at [808, 495] on link "OK" at bounding box center [822, 485] width 160 height 34
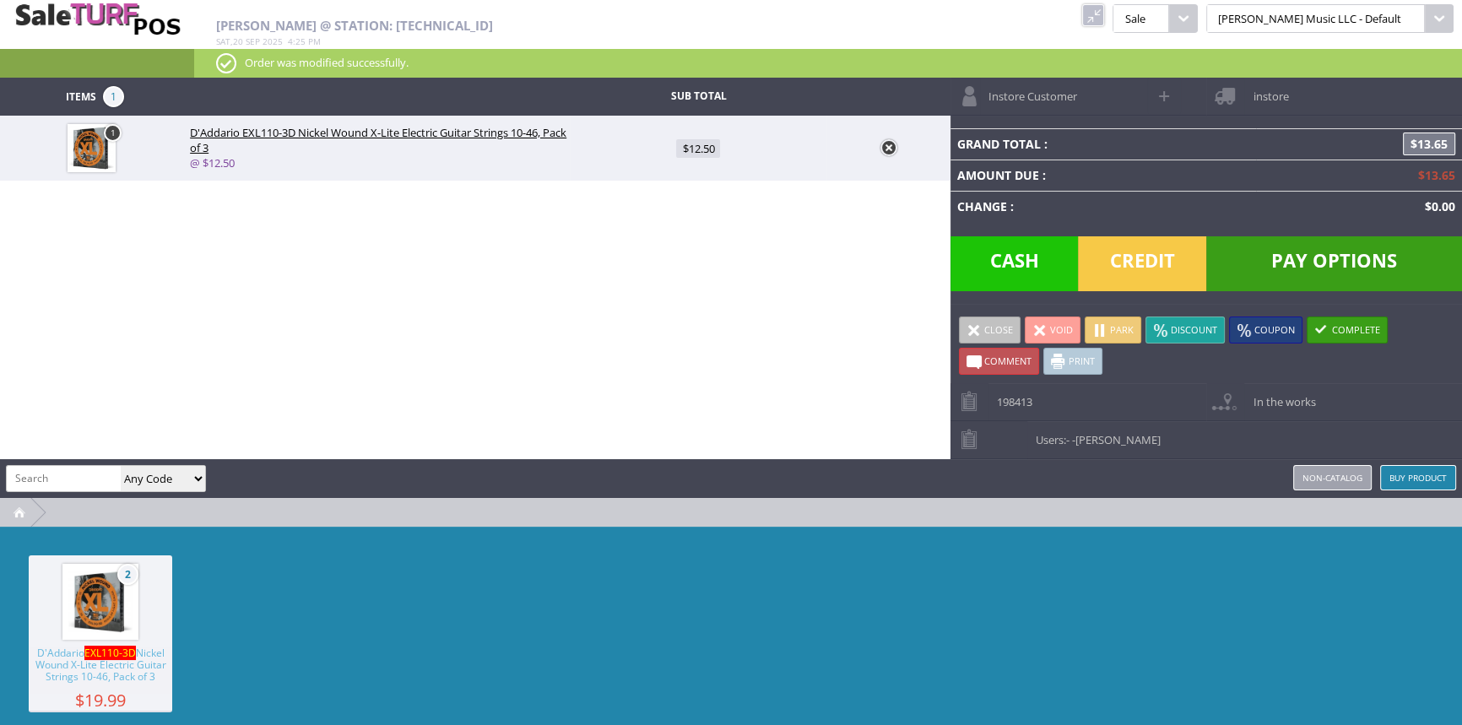
click at [108, 160] on img at bounding box center [92, 148] width 48 height 48
type input "1"
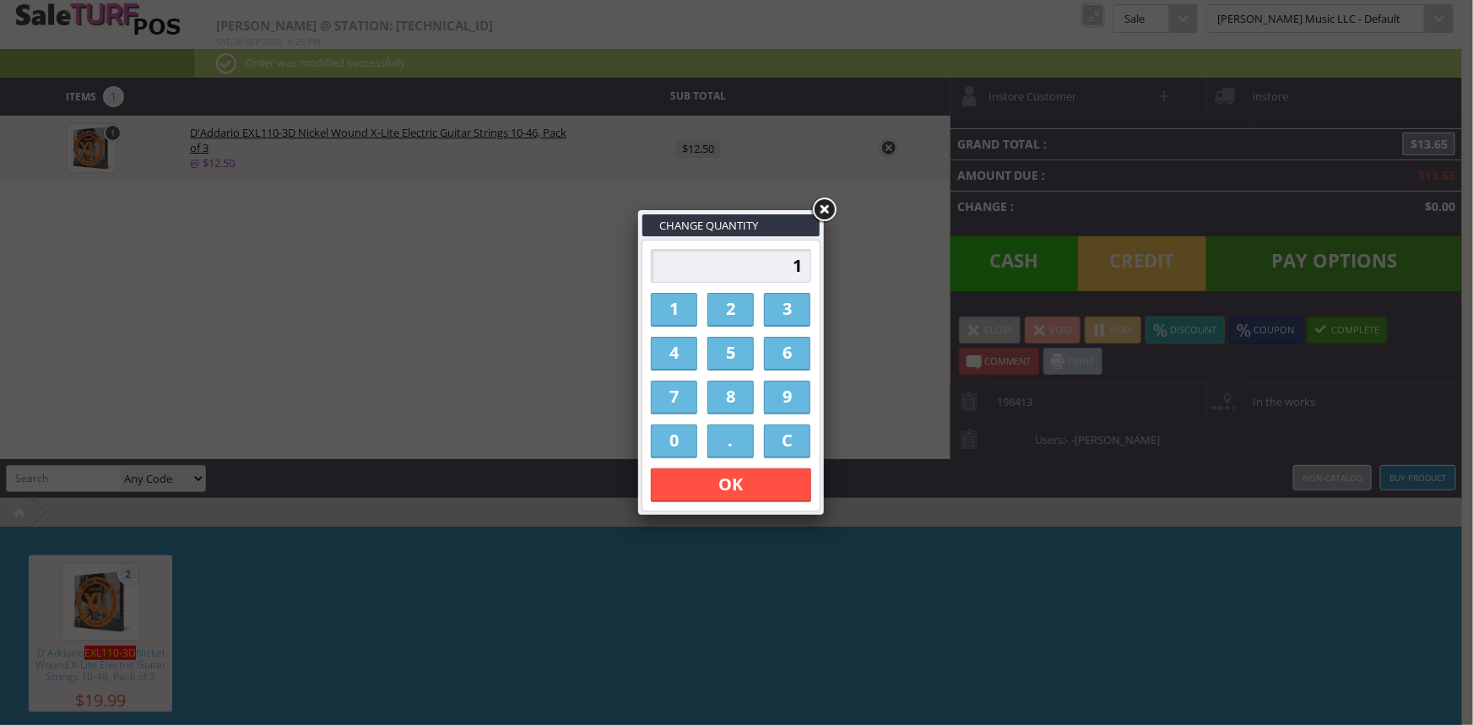
click at [740, 310] on link "2" at bounding box center [730, 310] width 46 height 34
type input "2"
click at [754, 495] on link "OK" at bounding box center [731, 485] width 160 height 34
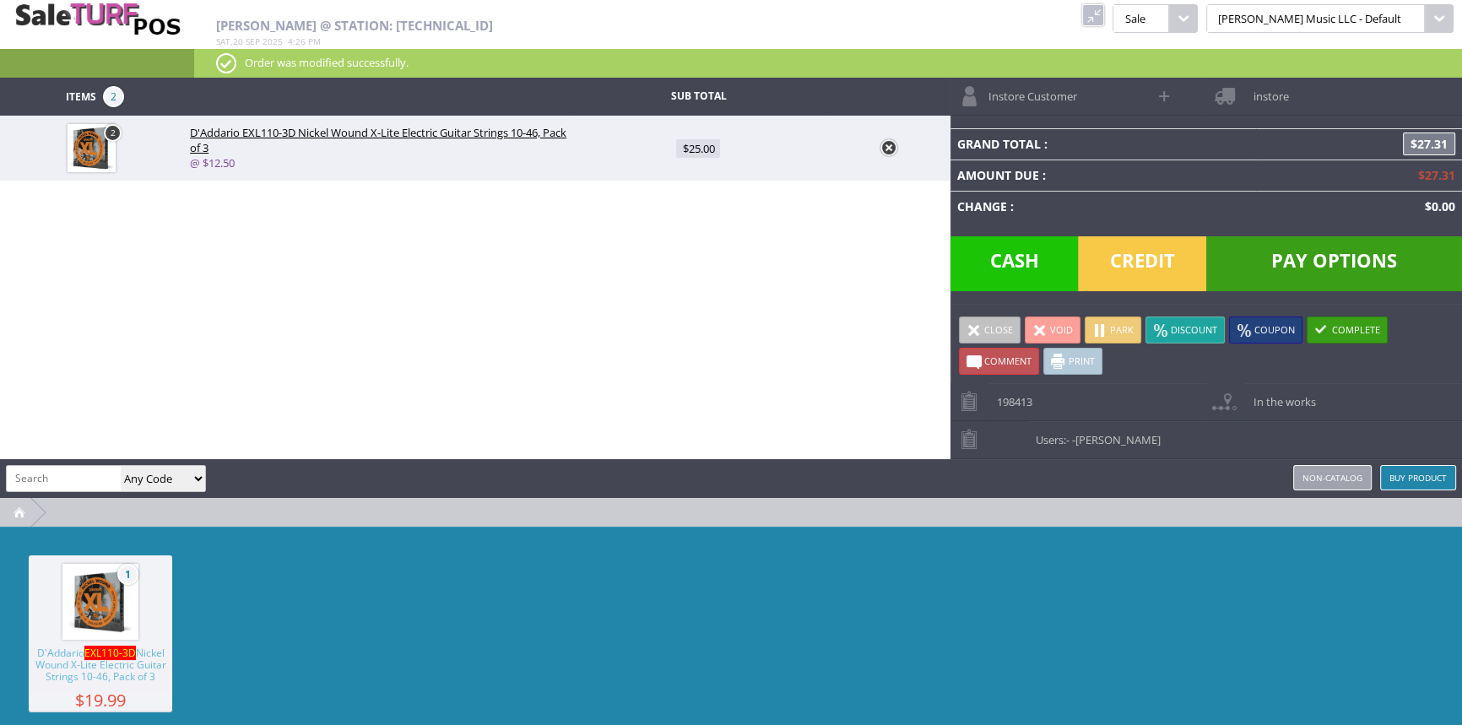
click at [46, 481] on input "search" at bounding box center [64, 478] width 114 height 24
type input "kingofclones"
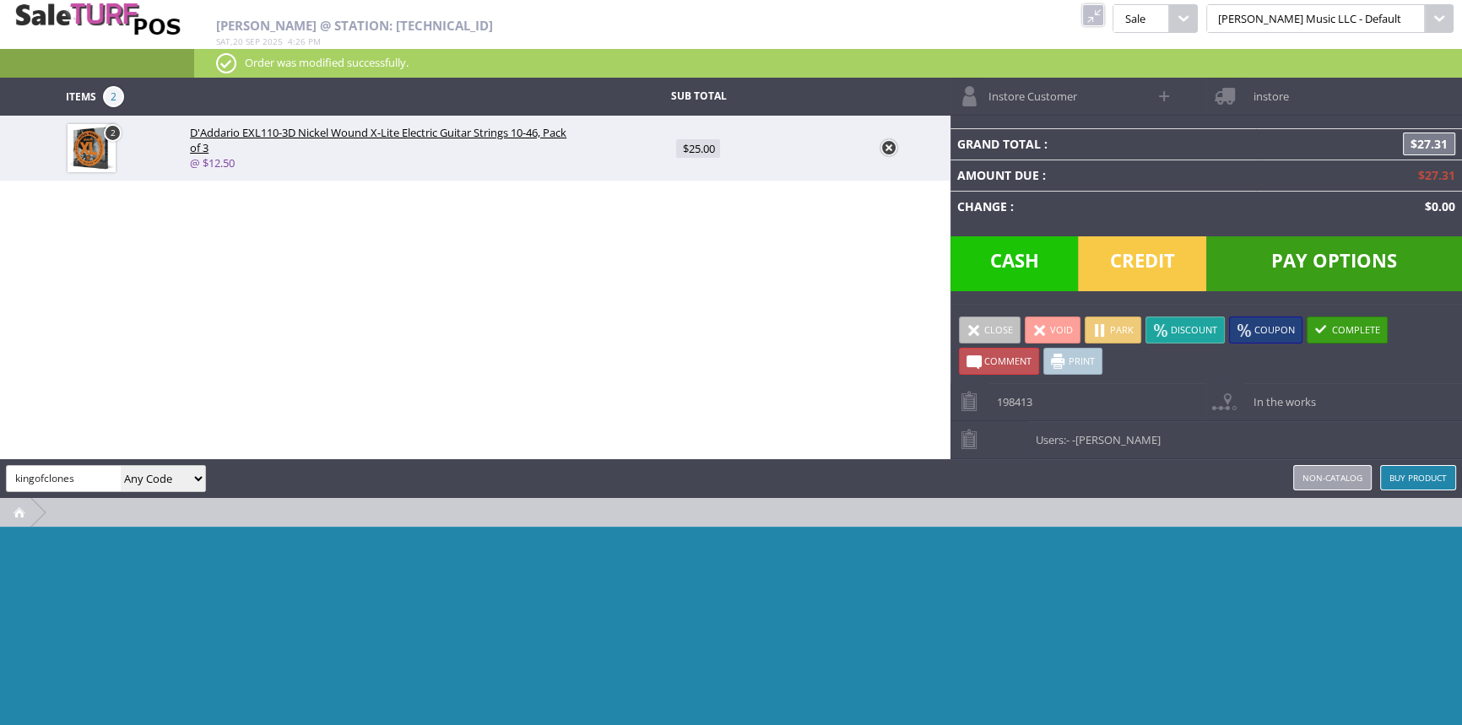
click at [182, 476] on select "Any Code SKU UPC EAN Name Model" at bounding box center [163, 478] width 84 height 25
select select "sku"
click at [121, 466] on select "Any Code SKU UPC EAN Name Model" at bounding box center [163, 478] width 84 height 25
click at [85, 470] on input "kingofclones" at bounding box center [64, 478] width 114 height 24
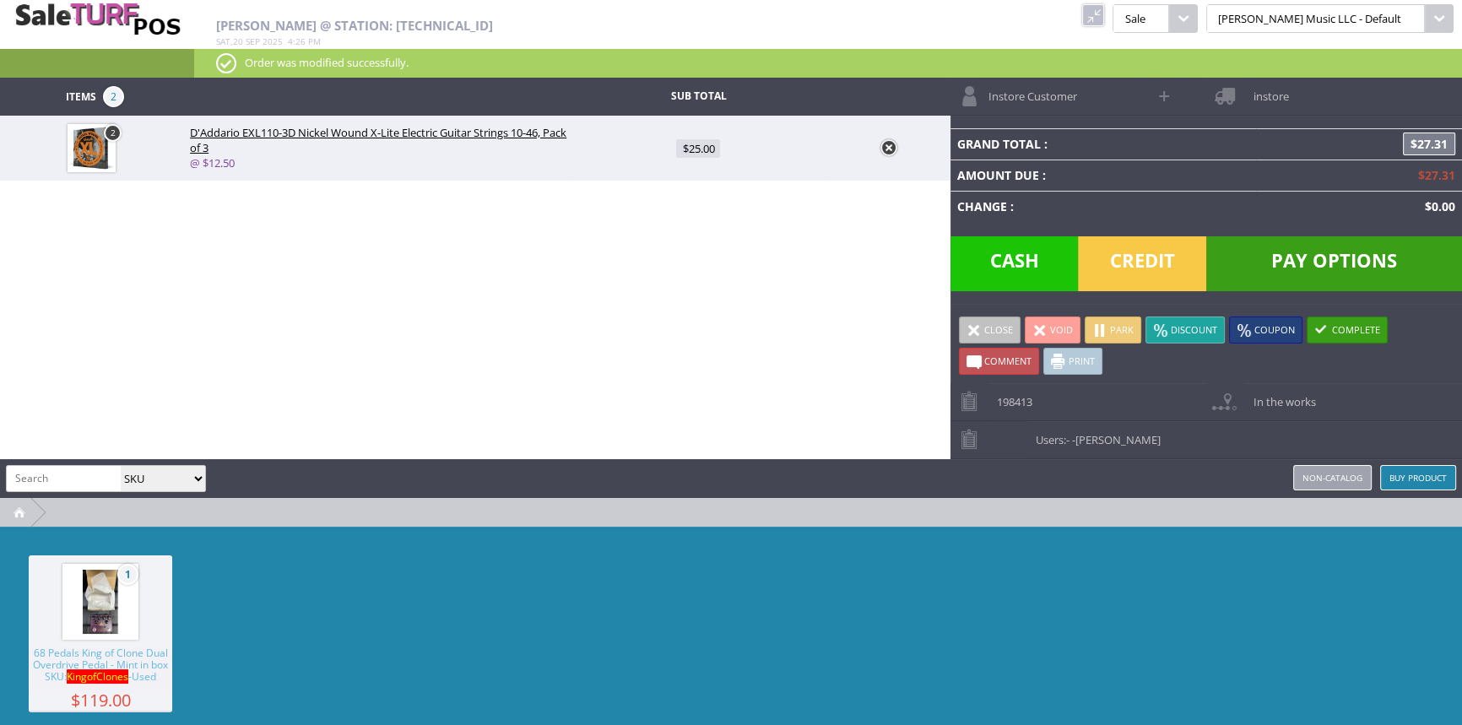
click at [95, 682] on span "68 Pedals King of Clone Dual Overdrive Pedal - Mint in box SKU: KingofClones -U…" at bounding box center [100, 670] width 143 height 46
click at [700, 214] on span "$119.00" at bounding box center [698, 213] width 50 height 19
type input "119"
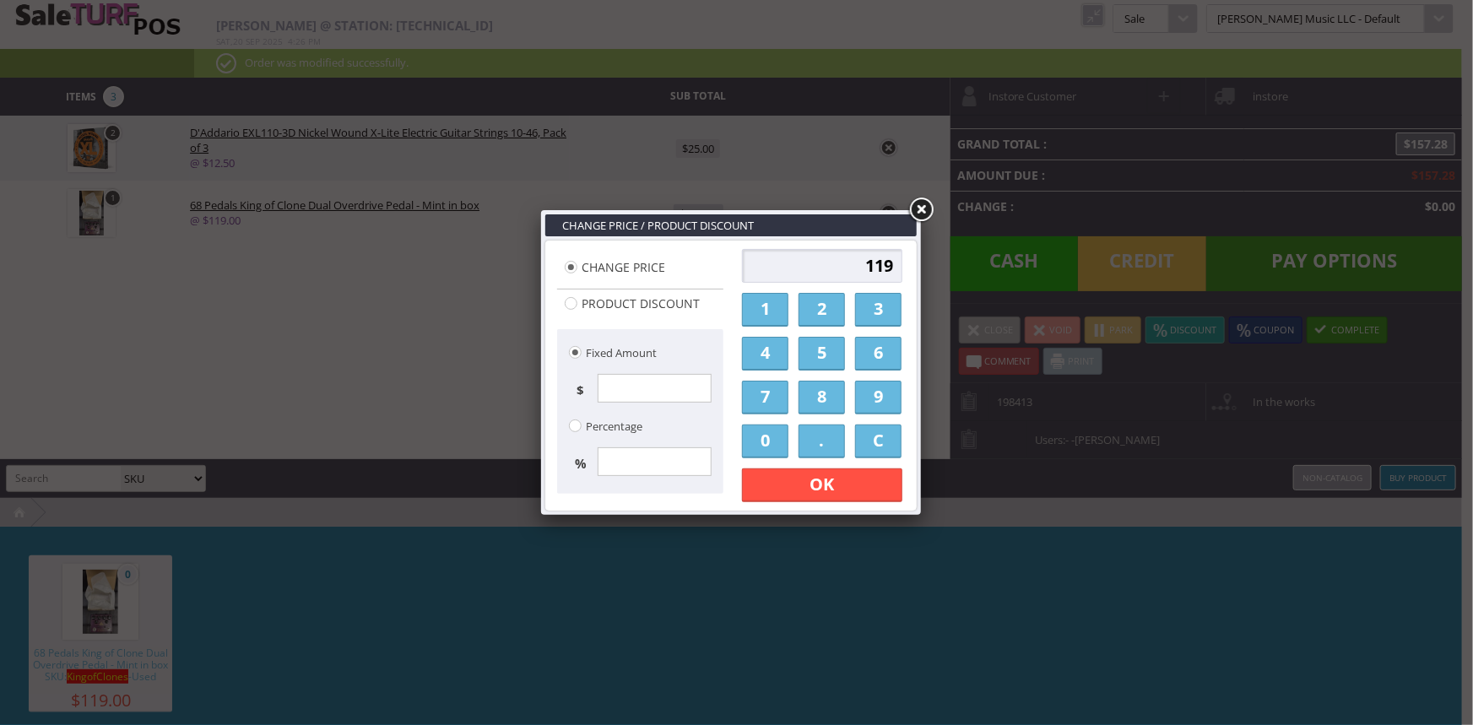
click at [878, 344] on link "6" at bounding box center [878, 354] width 46 height 34
click at [776, 441] on link "0" at bounding box center [765, 441] width 46 height 34
click at [814, 439] on link "." at bounding box center [821, 441] width 46 height 34
click at [762, 443] on link "0" at bounding box center [765, 441] width 46 height 34
click at [763, 443] on link "0" at bounding box center [765, 441] width 46 height 34
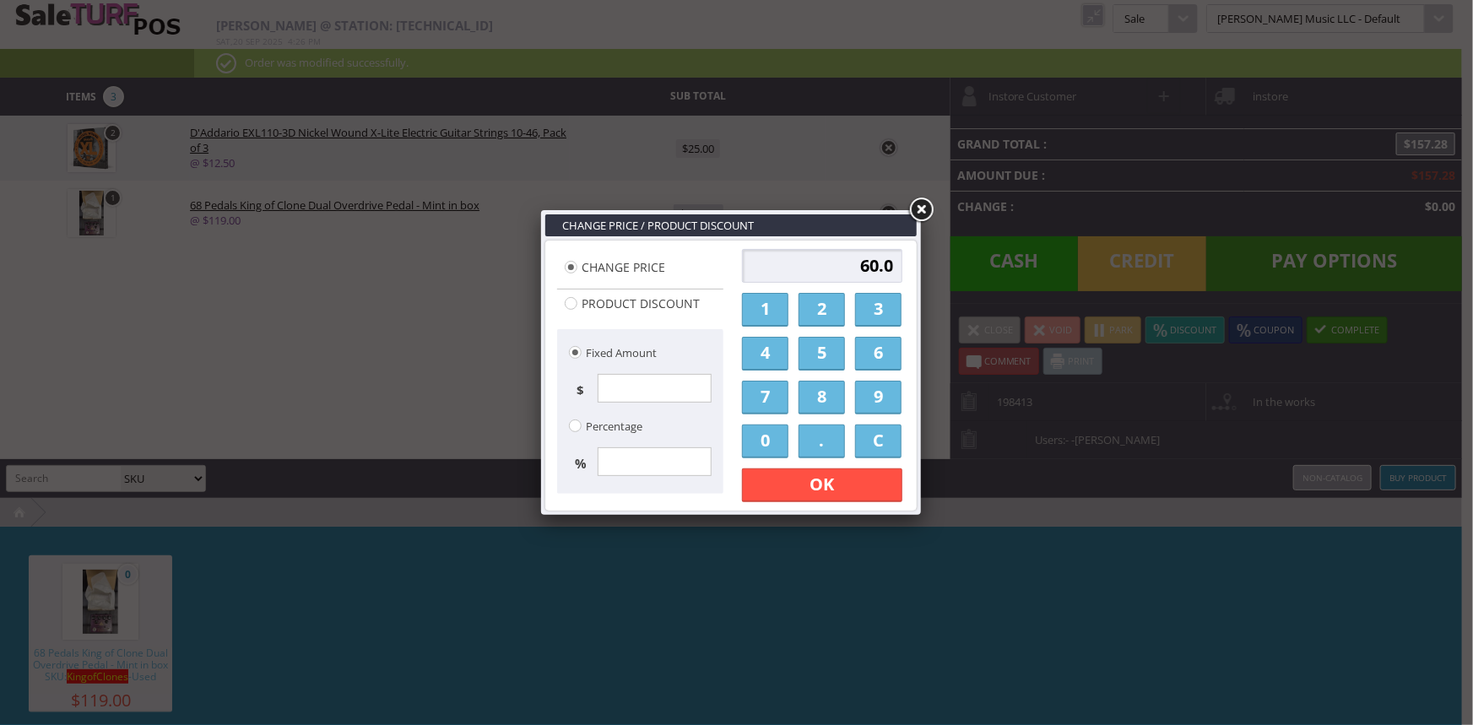
type input "60.00"
click at [774, 493] on link "OK" at bounding box center [822, 485] width 160 height 34
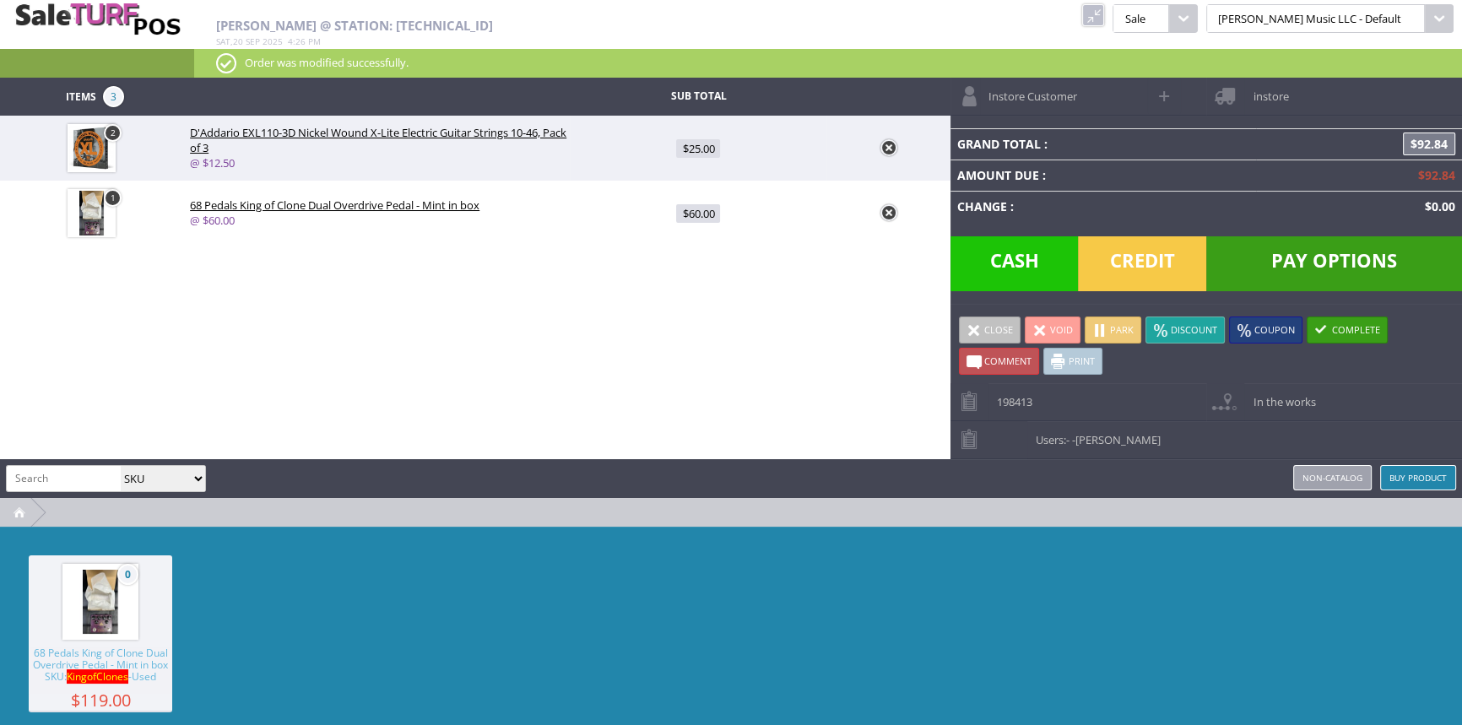
click at [655, 378] on div "Items 3 Sub Total 2 D'Addario EXL110-3D Nickel Wound X-Lite Electric Guitar Str…" at bounding box center [731, 429] width 1462 height 702
click at [1149, 266] on span "Credit" at bounding box center [1142, 263] width 128 height 55
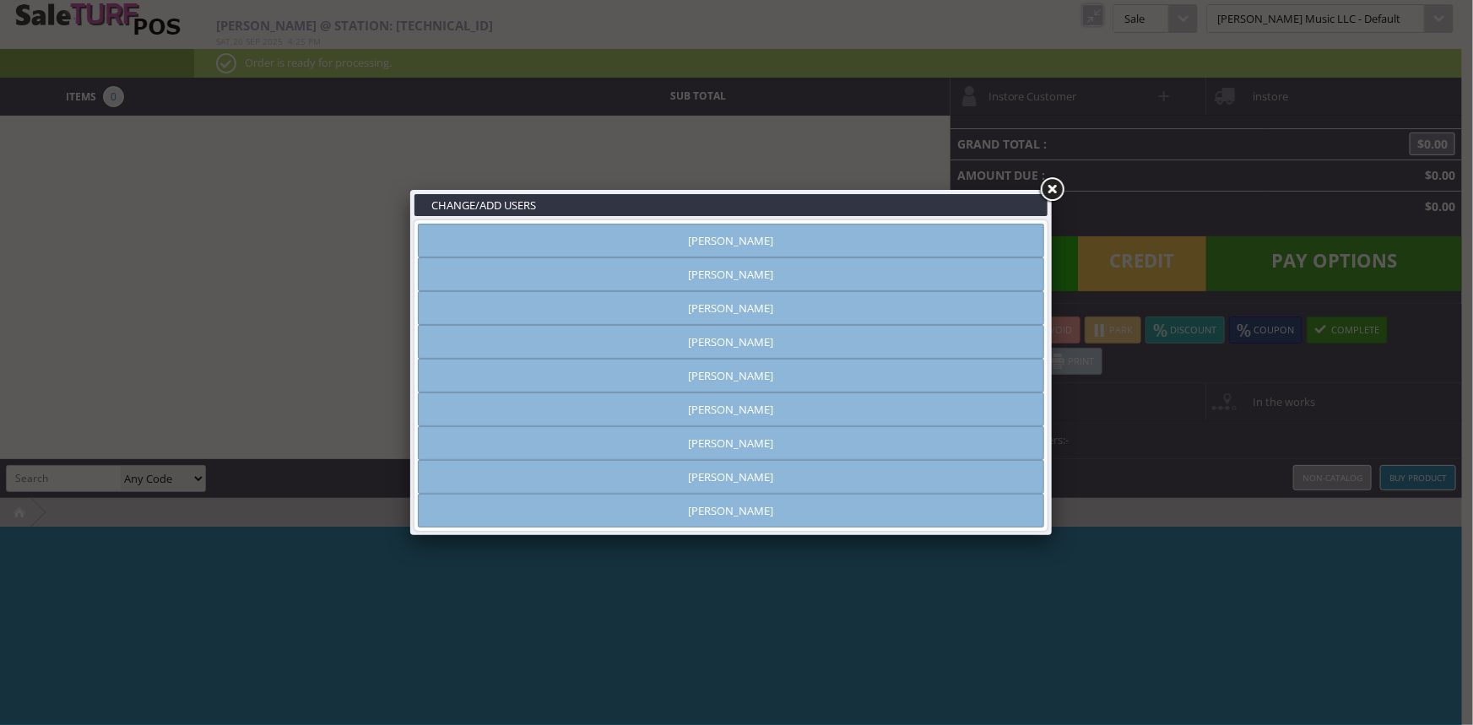
click at [681, 270] on link "[PERSON_NAME]" at bounding box center [731, 274] width 626 height 34
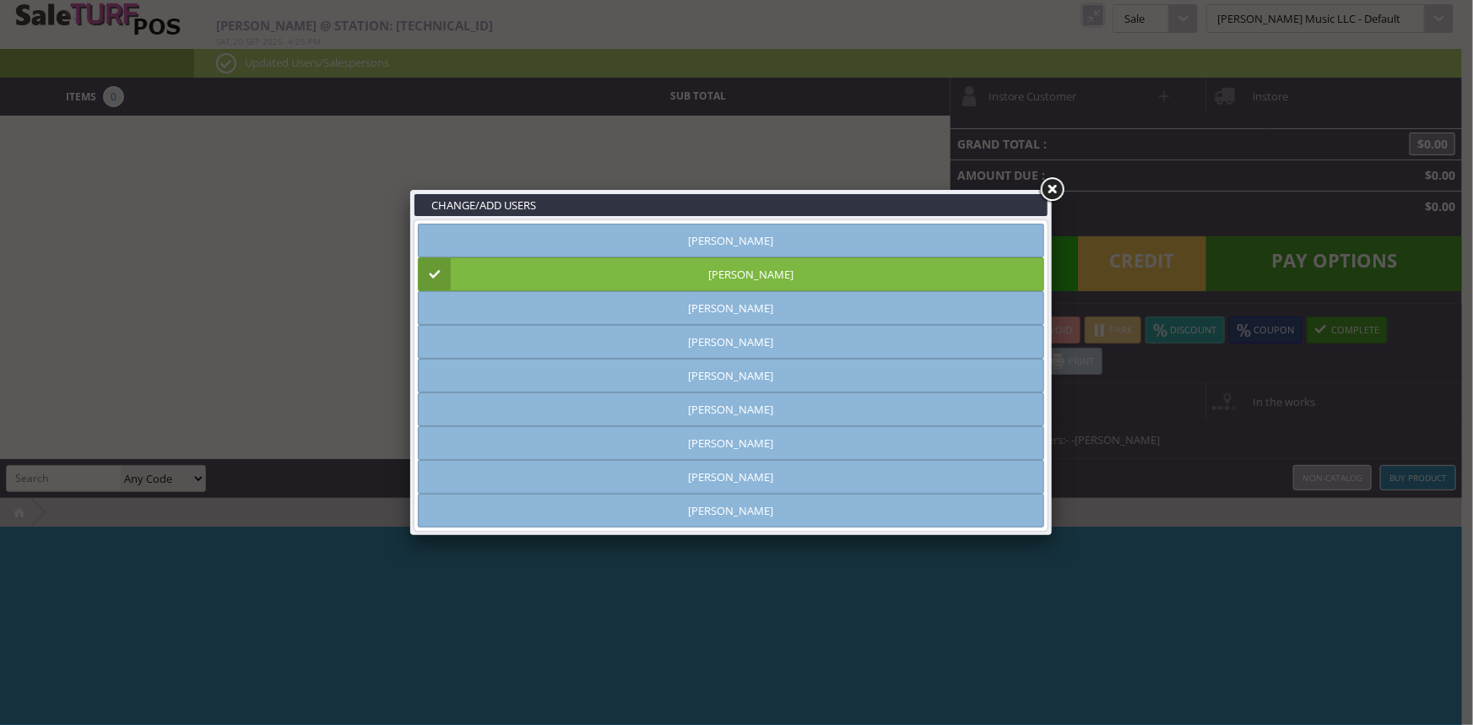
click at [1047, 187] on link at bounding box center [1051, 190] width 30 height 30
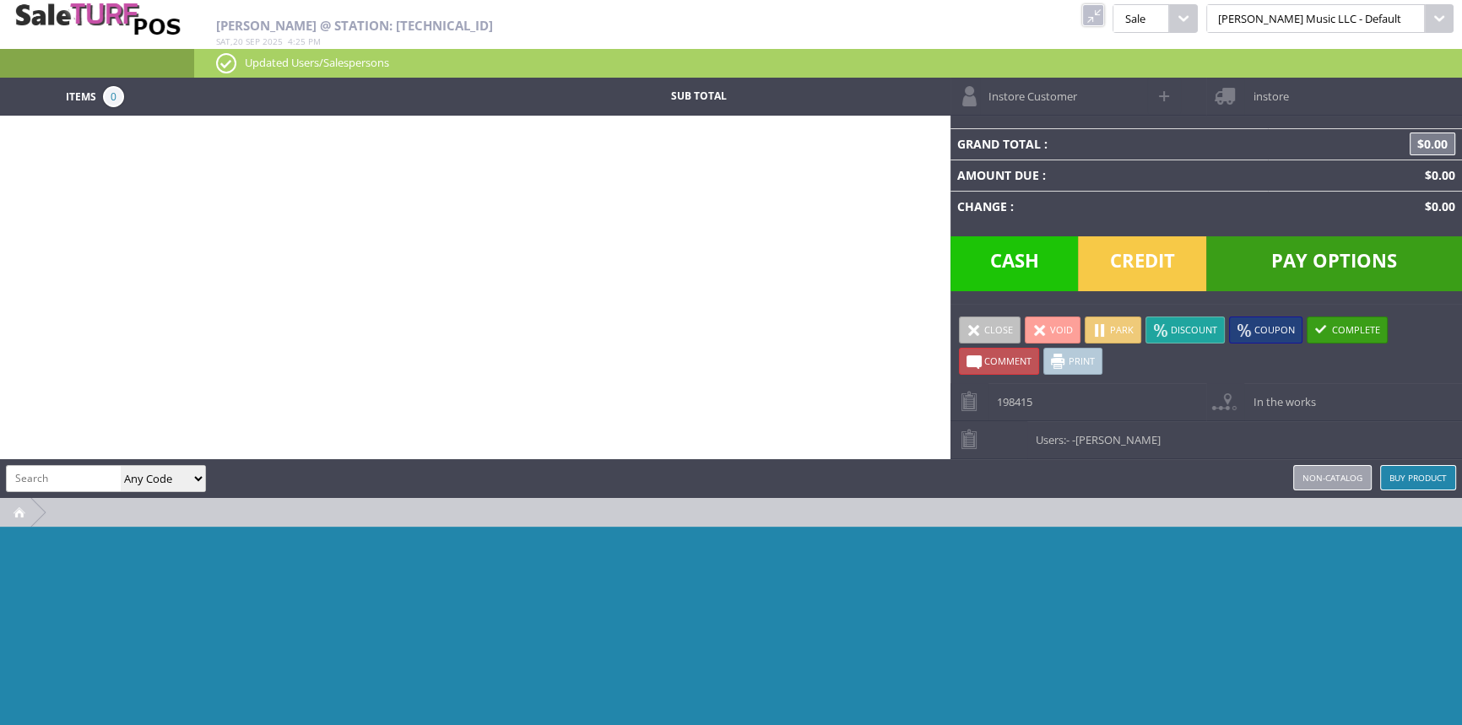
click at [1104, 17] on link at bounding box center [1093, 15] width 22 height 22
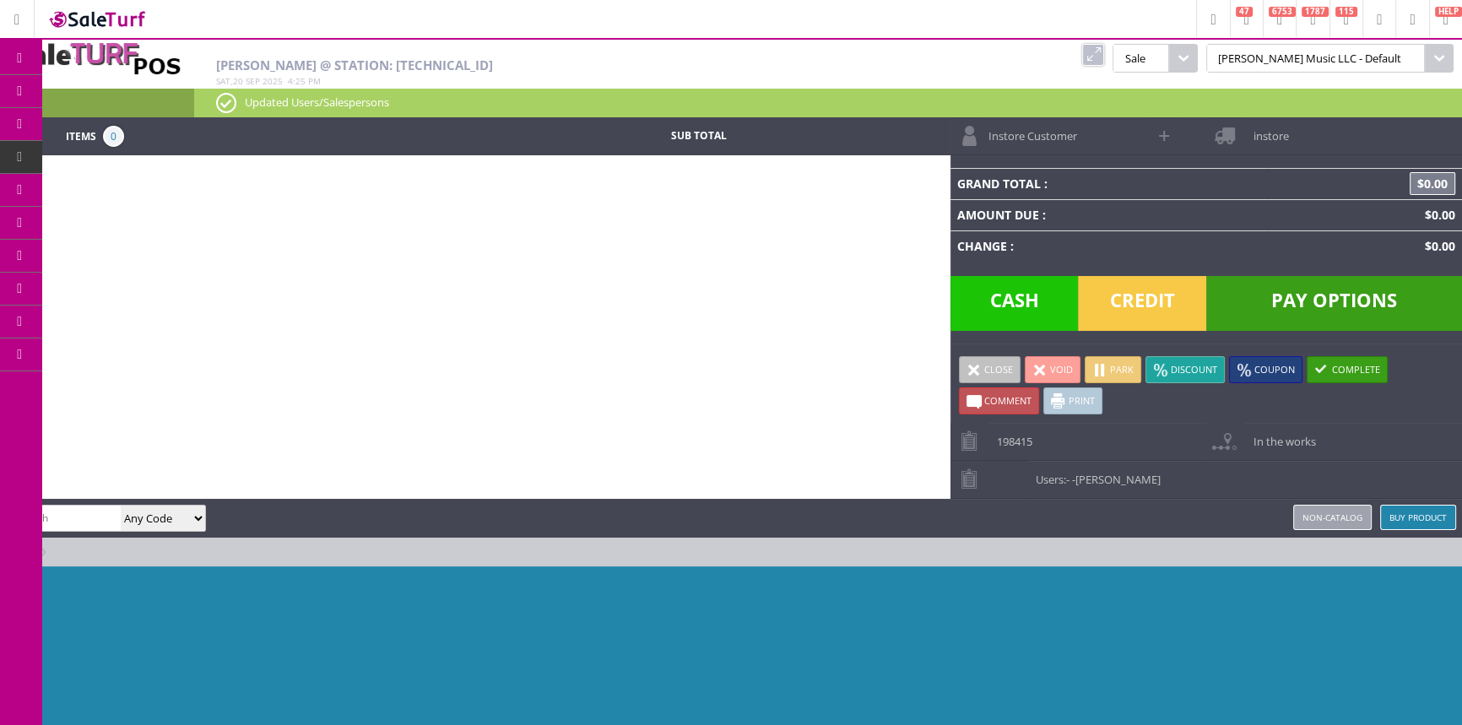
click at [167, 93] on link "Products" at bounding box center [130, 92] width 177 height 34
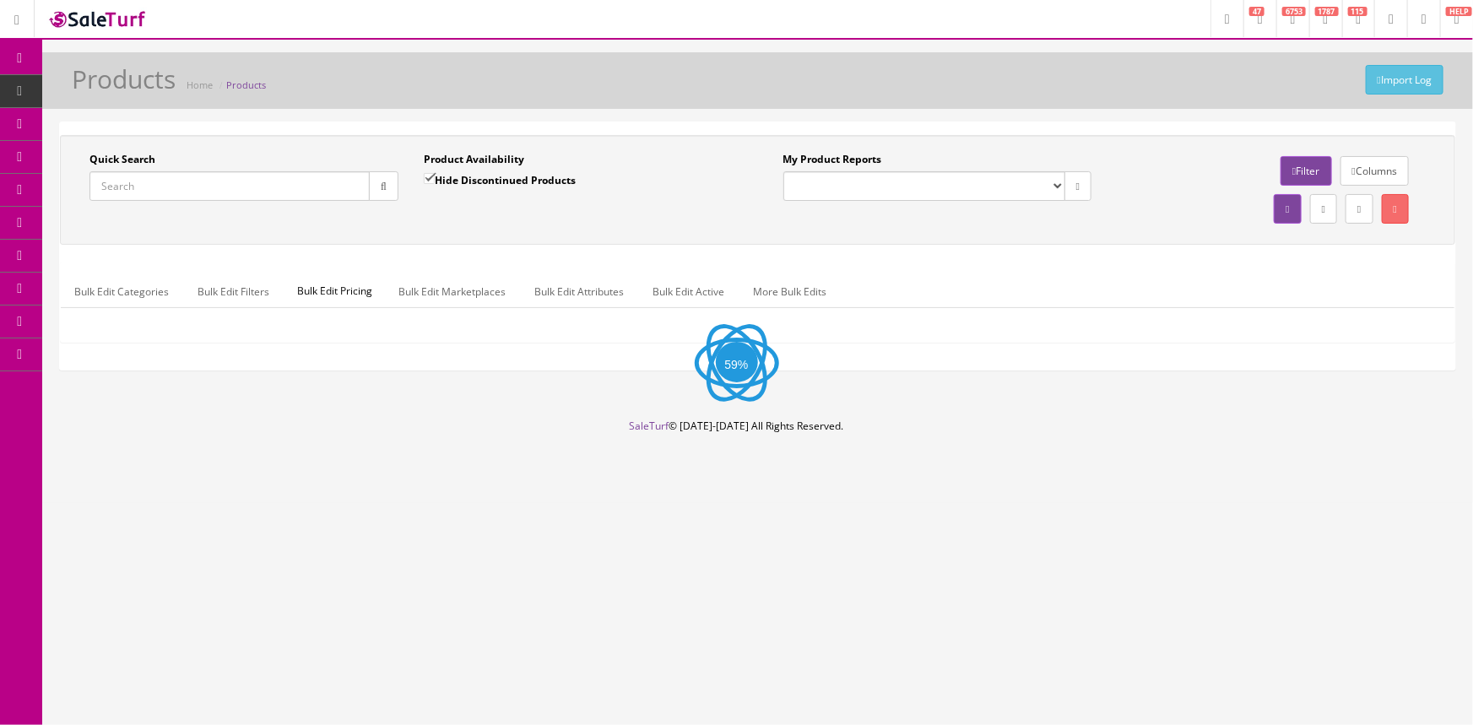
click at [176, 187] on input "Quick Search" at bounding box center [229, 186] width 280 height 30
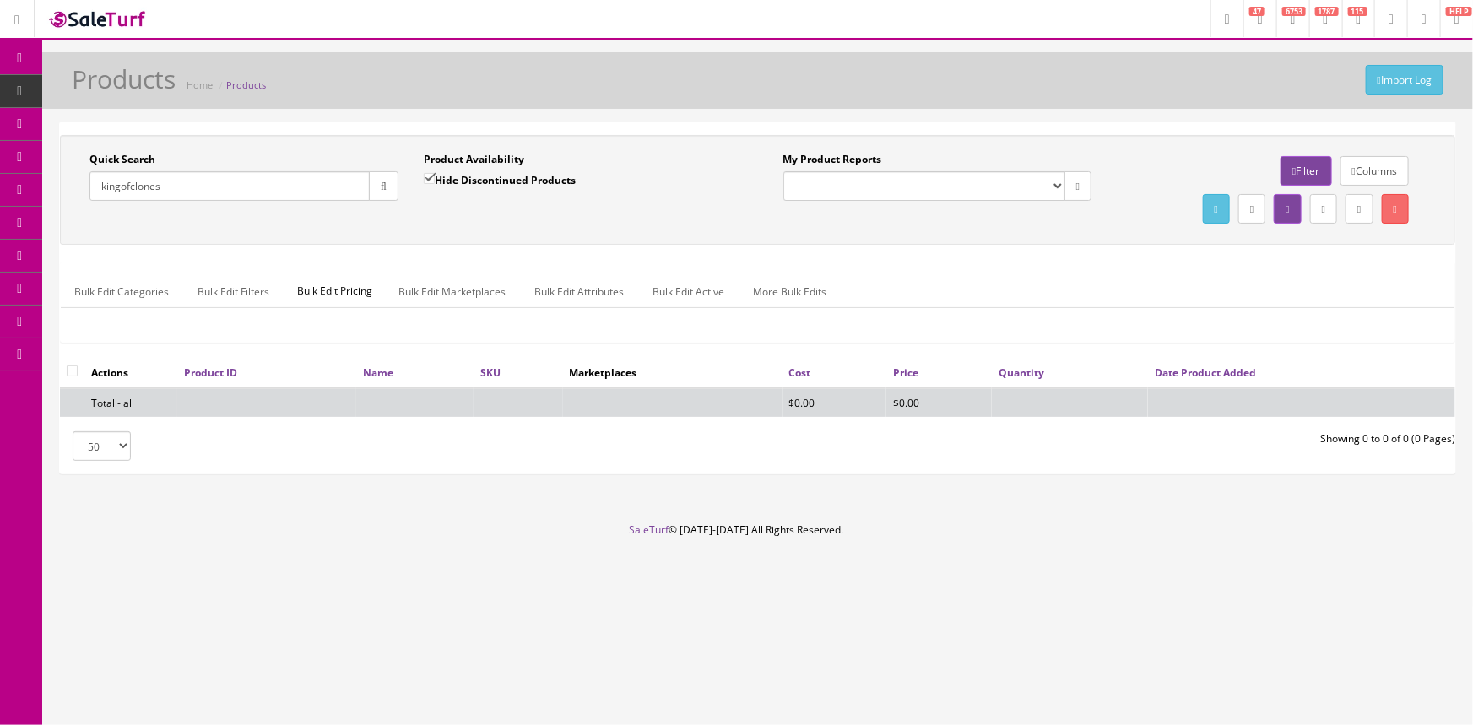
type input "kingofclones"
click at [452, 171] on label "Hide Discontinued Products" at bounding box center [500, 179] width 152 height 17
click at [435, 173] on input "Hide Discontinued Products" at bounding box center [429, 178] width 11 height 11
checkbox input "false"
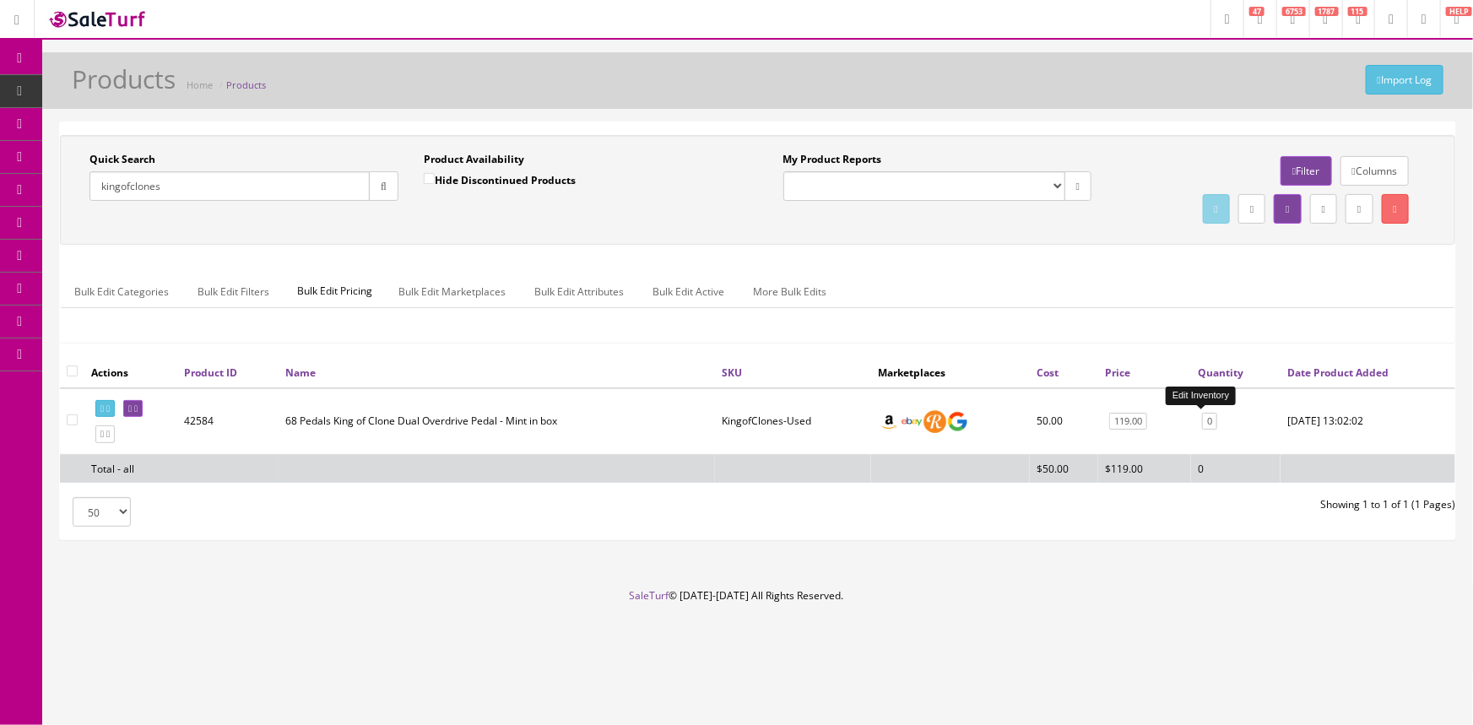
click at [1203, 418] on link "0" at bounding box center [1209, 422] width 15 height 18
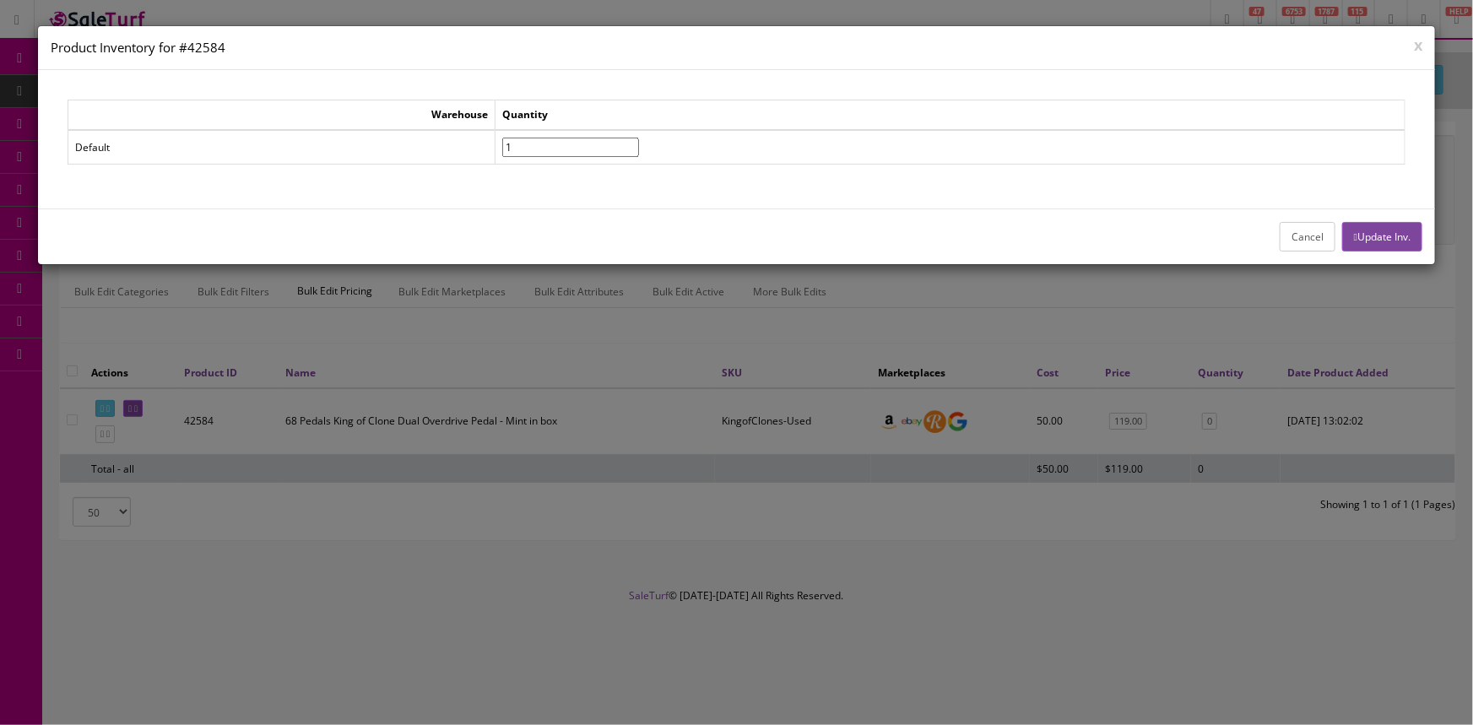
type input"] "1"
click at [639, 141] on input"] "1" at bounding box center [570, 147] width 137 height 19
click at [1391, 233] on button "Update Inv." at bounding box center [1382, 237] width 80 height 30
